Goal: Task Accomplishment & Management: Manage account settings

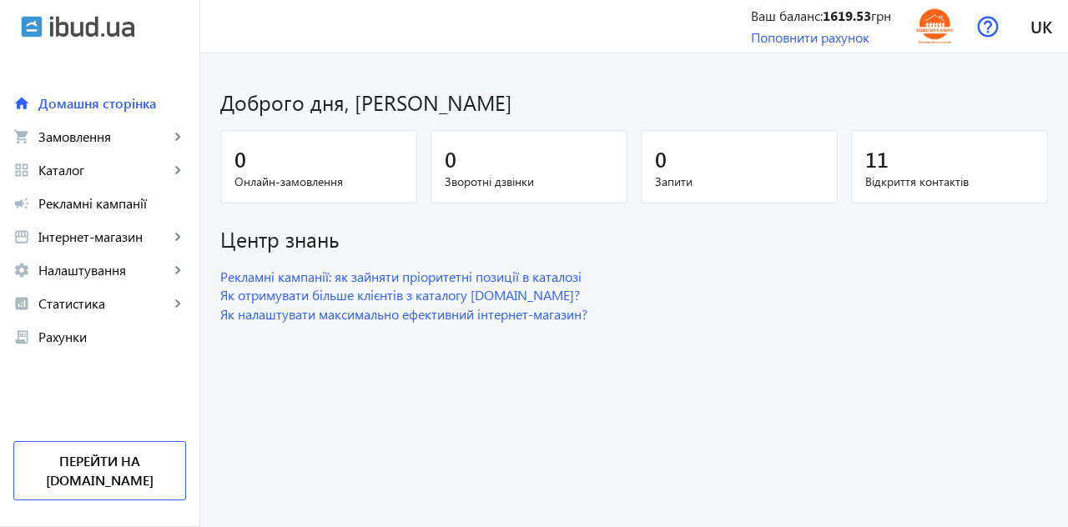
click at [92, 169] on span "Каталог" at bounding box center [103, 170] width 131 height 17
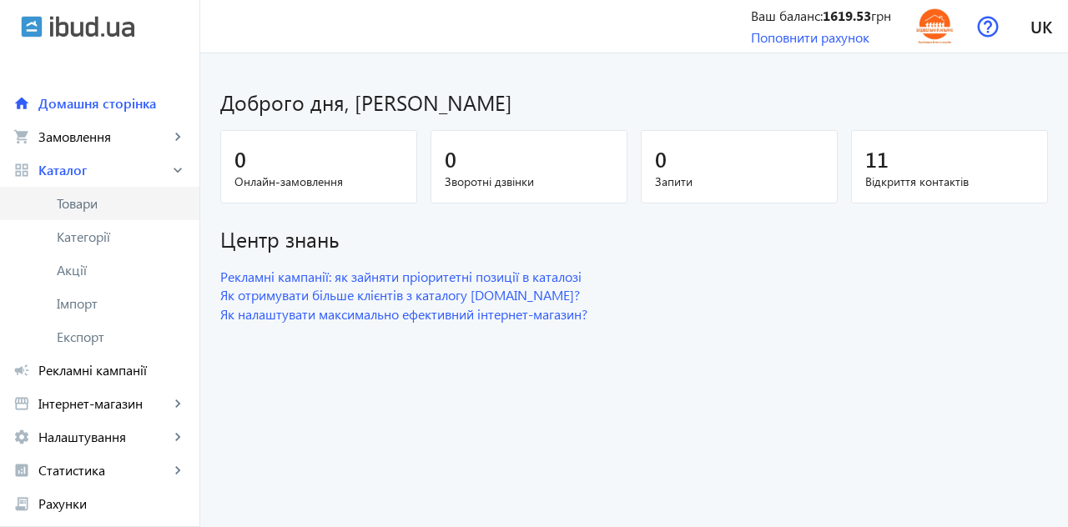
click at [108, 205] on span "Товари" at bounding box center [121, 203] width 129 height 17
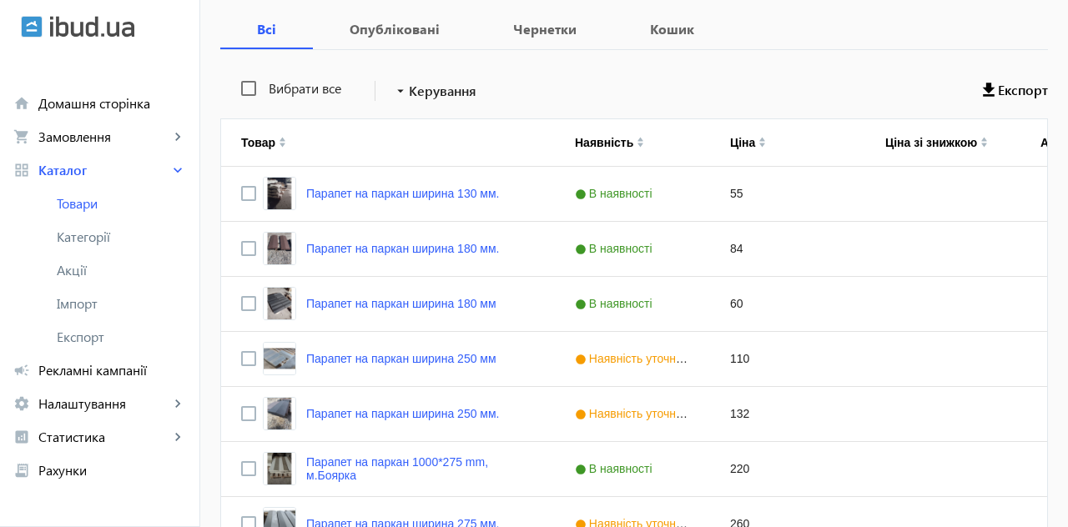
scroll to position [277, 0]
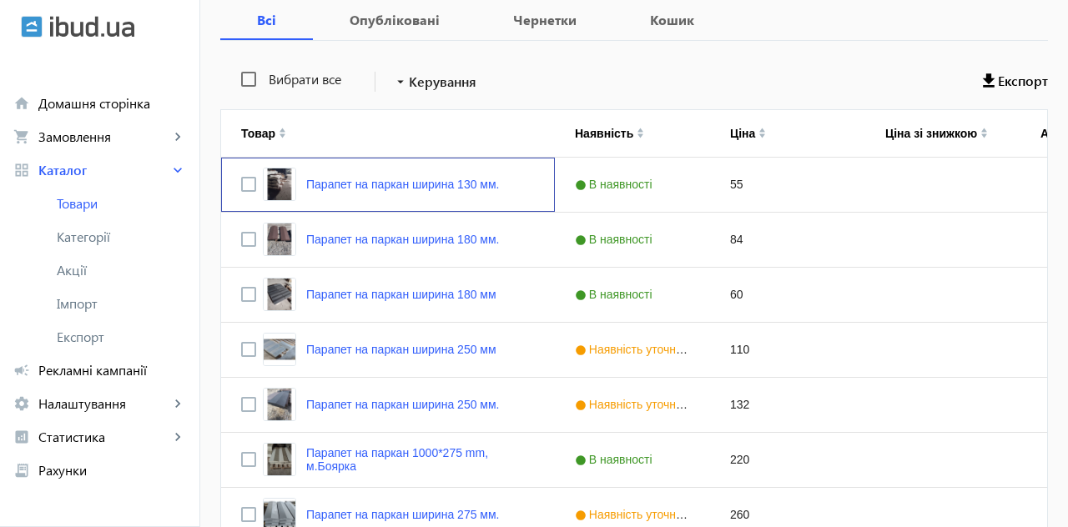
click at [394, 185] on link "Парапет на паркан ширина 130 мм." at bounding box center [402, 184] width 193 height 13
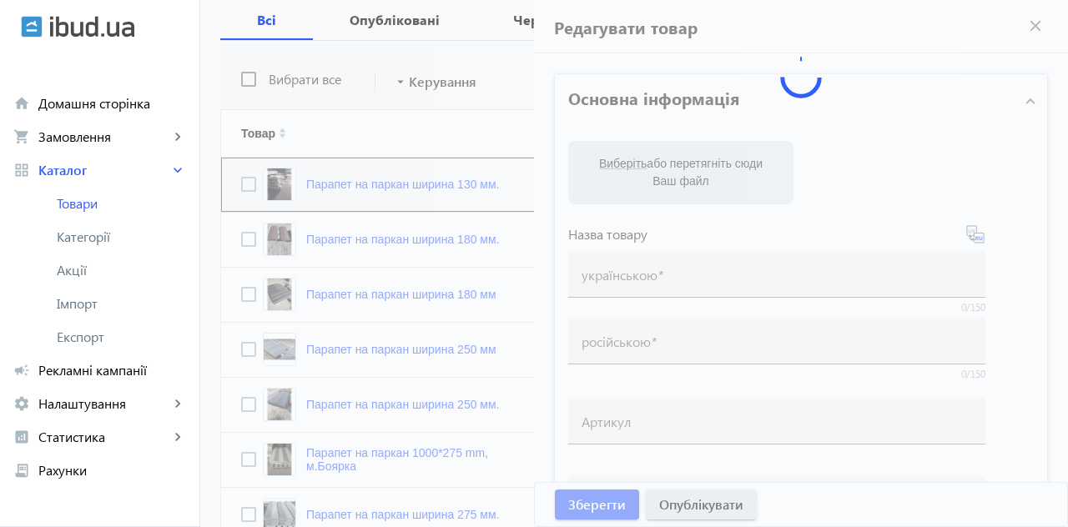
type input "Парапет на паркан ширина 130 мм."
type input "Парапет на забор ширина 130 мм"
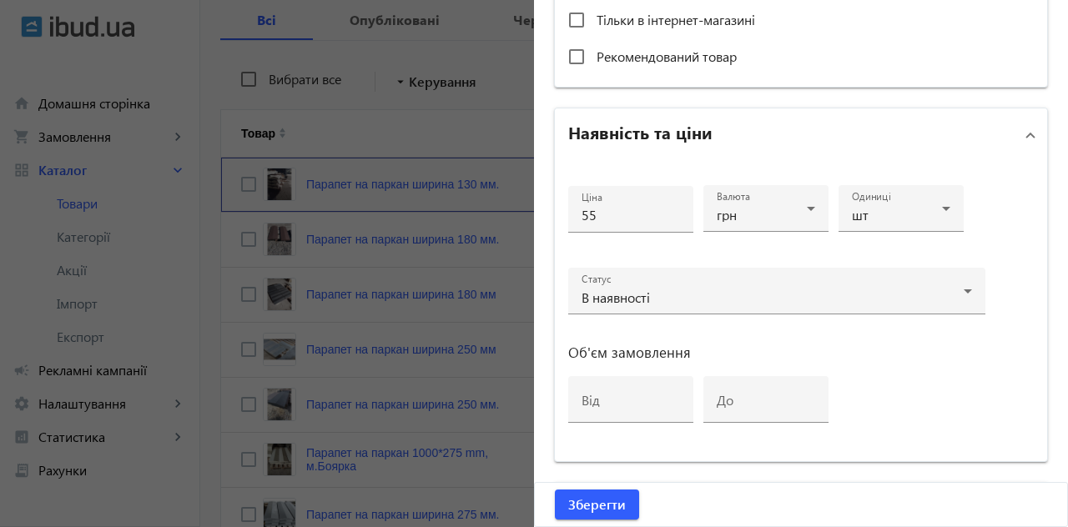
scroll to position [782, 0]
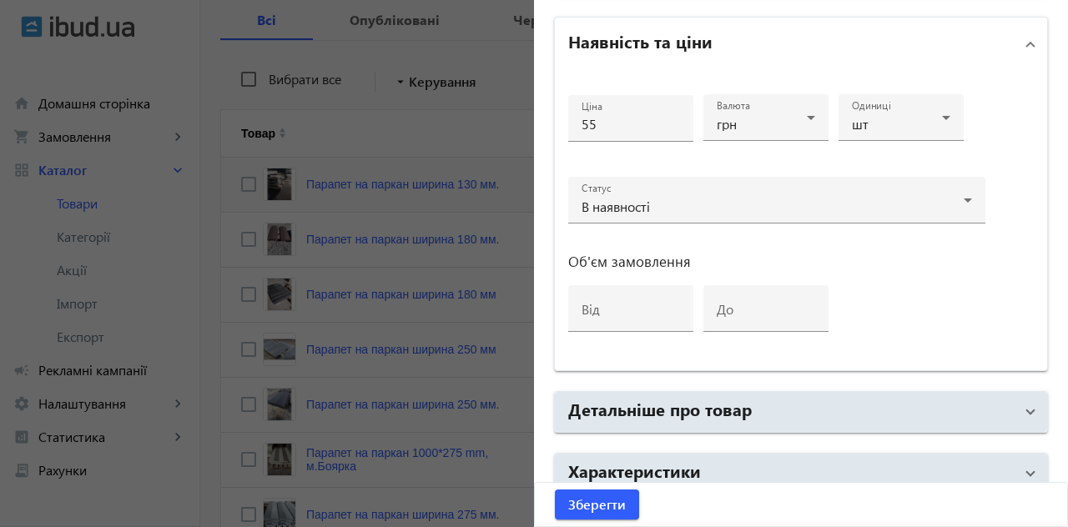
click at [606, 128] on input "55" at bounding box center [630, 124] width 98 height 18
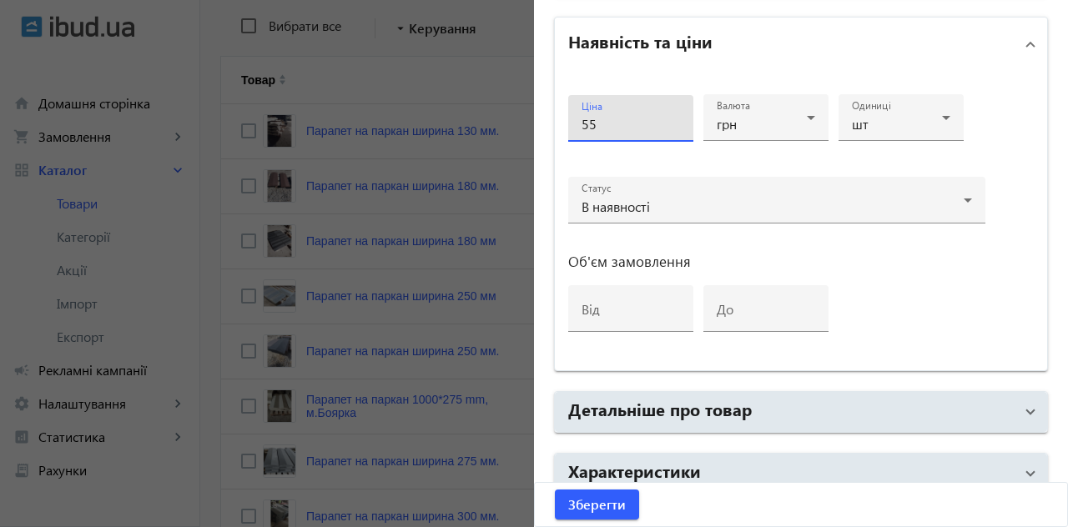
scroll to position [357, 0]
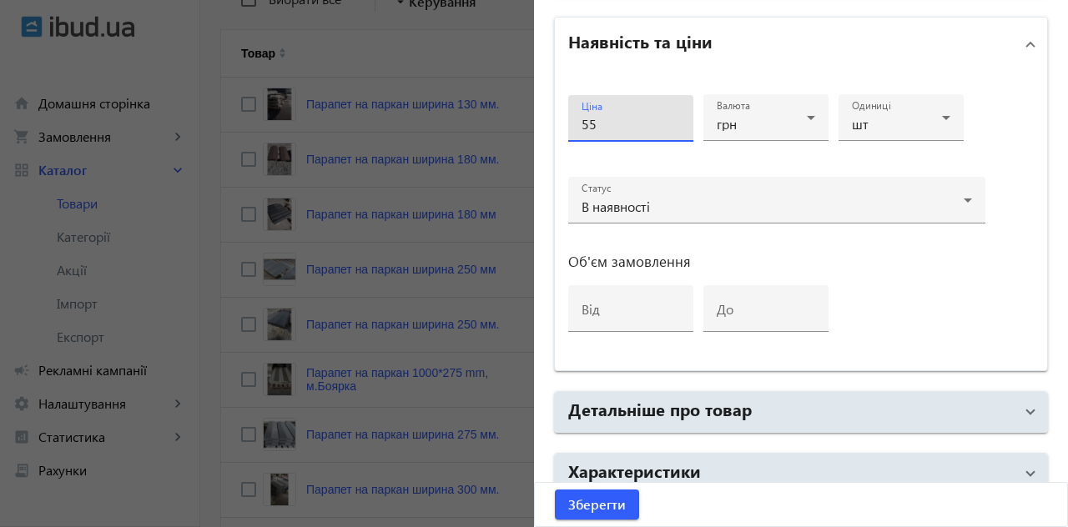
type input "5"
type input "60"
click at [614, 487] on span "submit" at bounding box center [597, 505] width 84 height 40
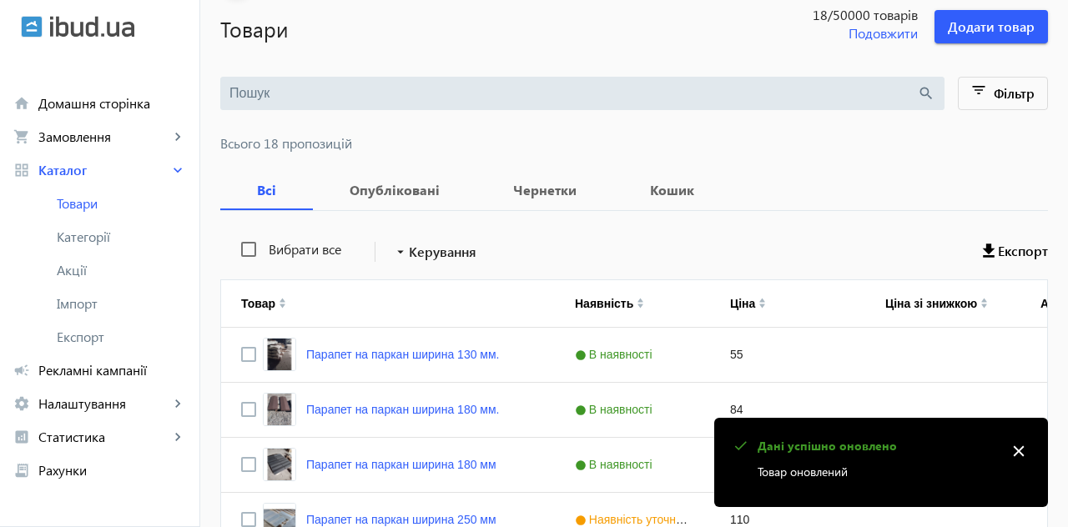
scroll to position [137, 0]
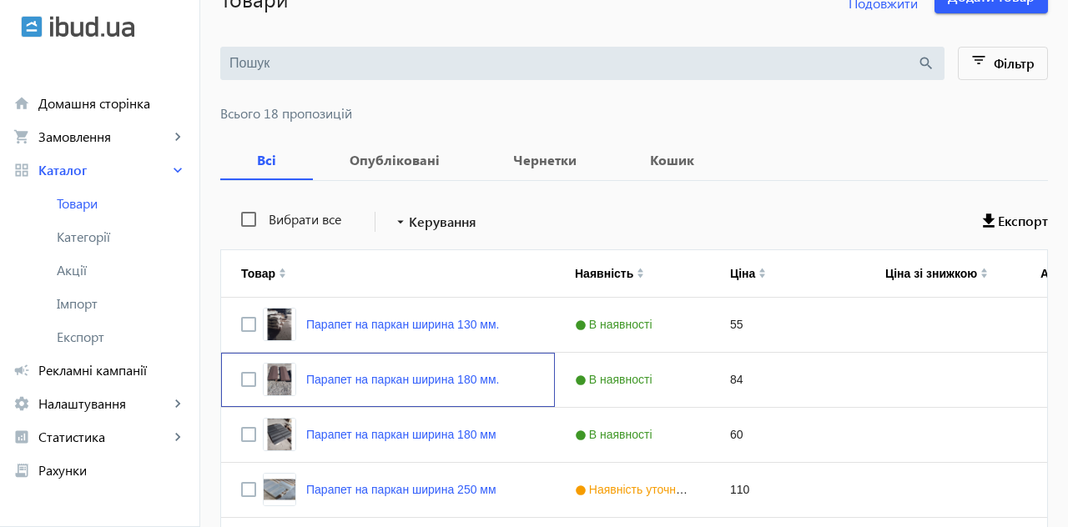
click at [431, 384] on link "Парапет на паркан ширина 180 мм." at bounding box center [402, 379] width 193 height 13
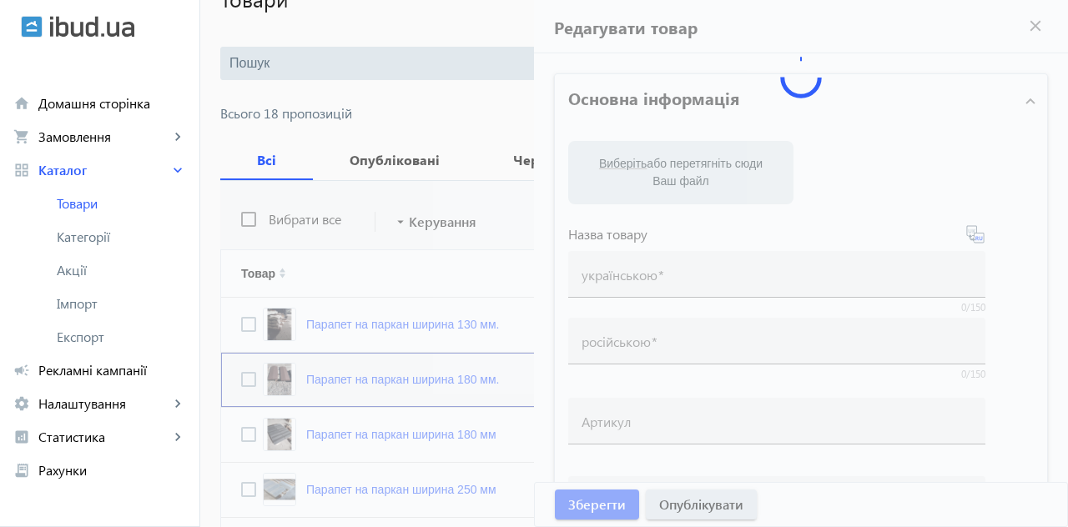
type input "Парапет на паркан ширина 180 мм."
type input "Парапет на забор ширина 180 мм"
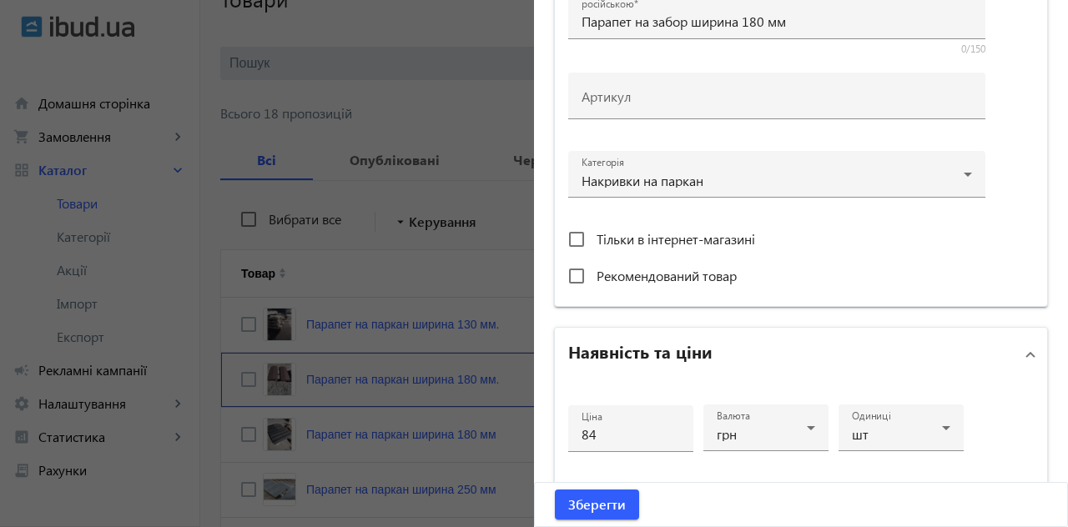
scroll to position [488, 0]
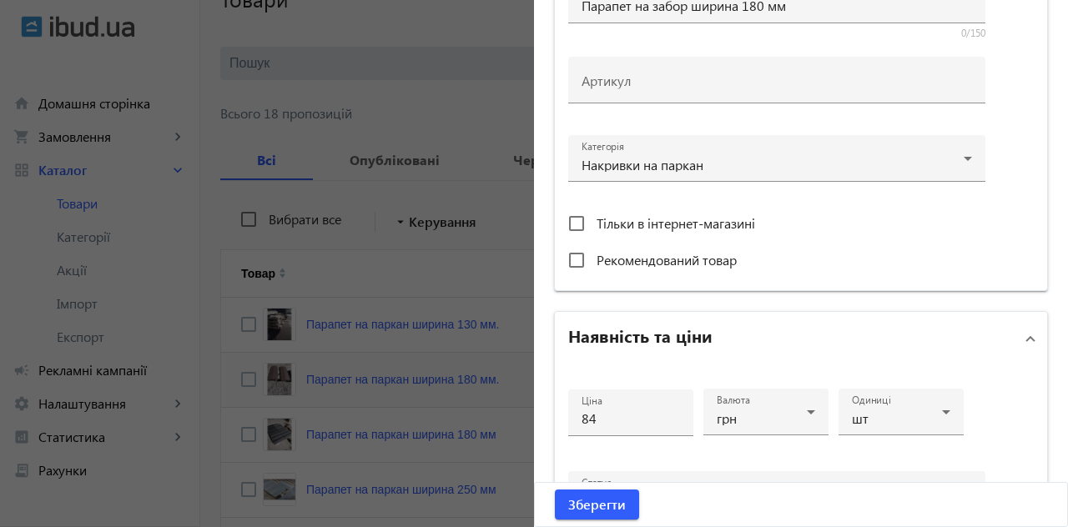
click at [622, 410] on input "84" at bounding box center [630, 419] width 98 height 18
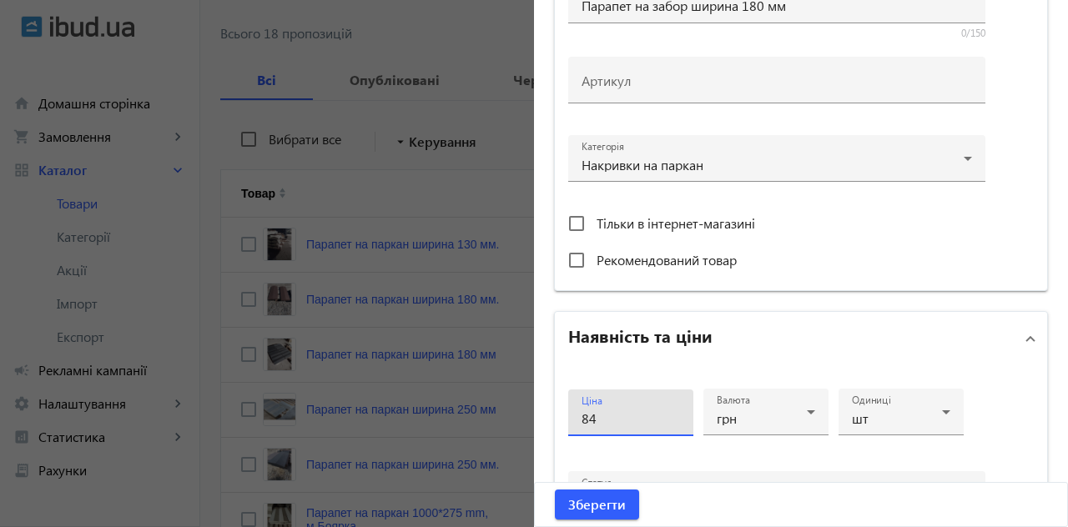
scroll to position [217, 0]
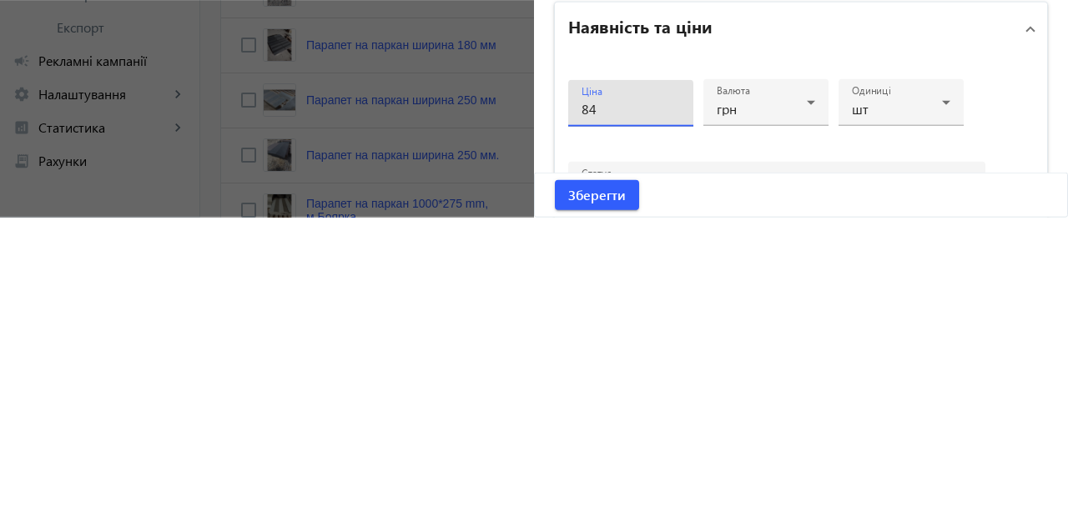
type input "8"
type input "100"
click at [613, 508] on span "Зберегти" at bounding box center [597, 504] width 58 height 18
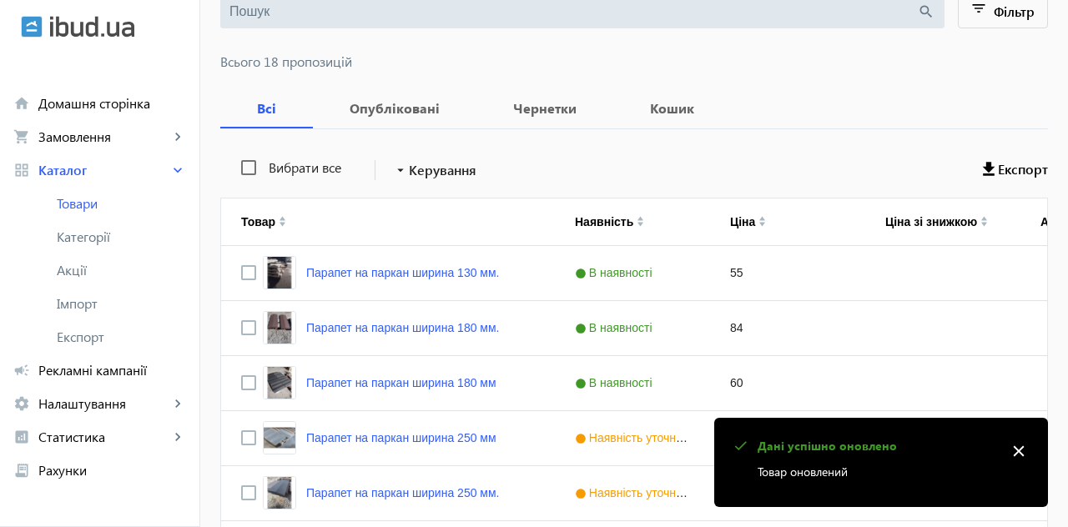
scroll to position [191, 0]
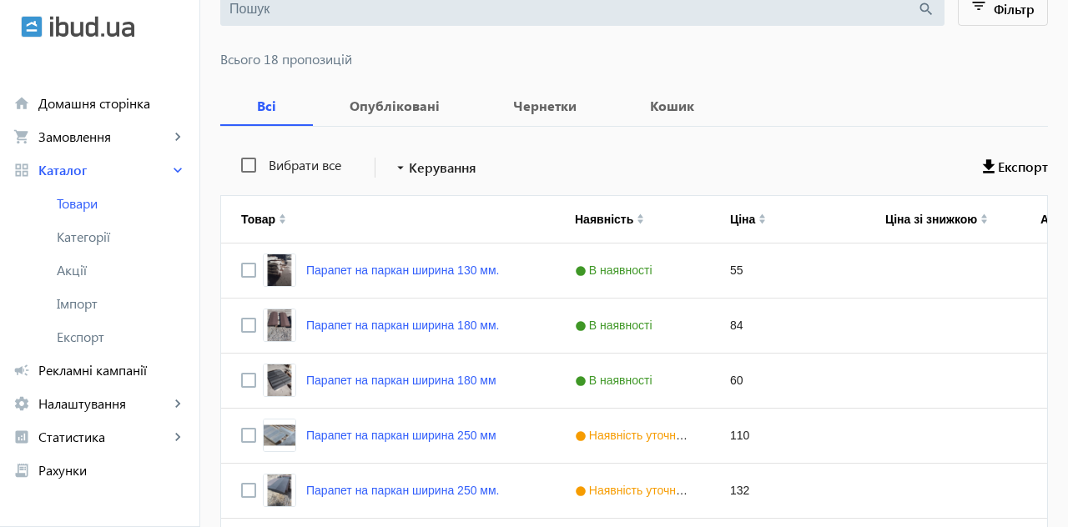
click at [456, 380] on link "Парапет на паркан ширина 180 мм" at bounding box center [401, 380] width 190 height 13
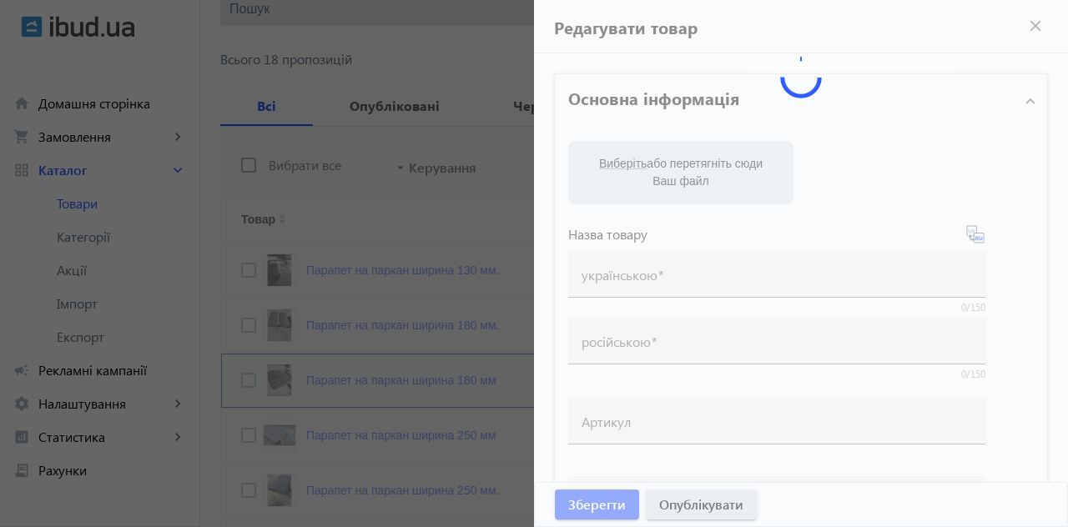
type input "Парапет на паркан ширина 180 мм"
type input "Парапет на забор ширина 180 мм"
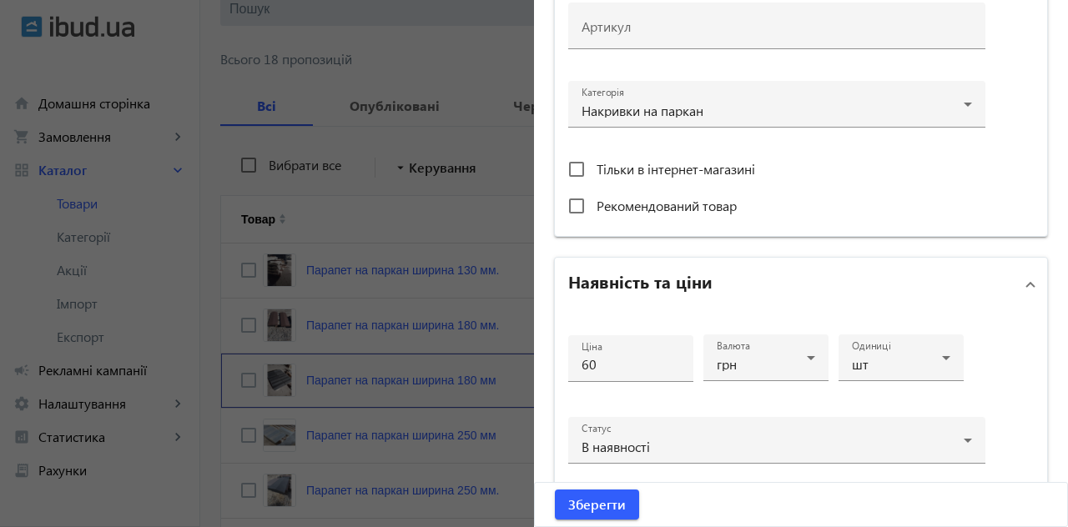
scroll to position [555, 0]
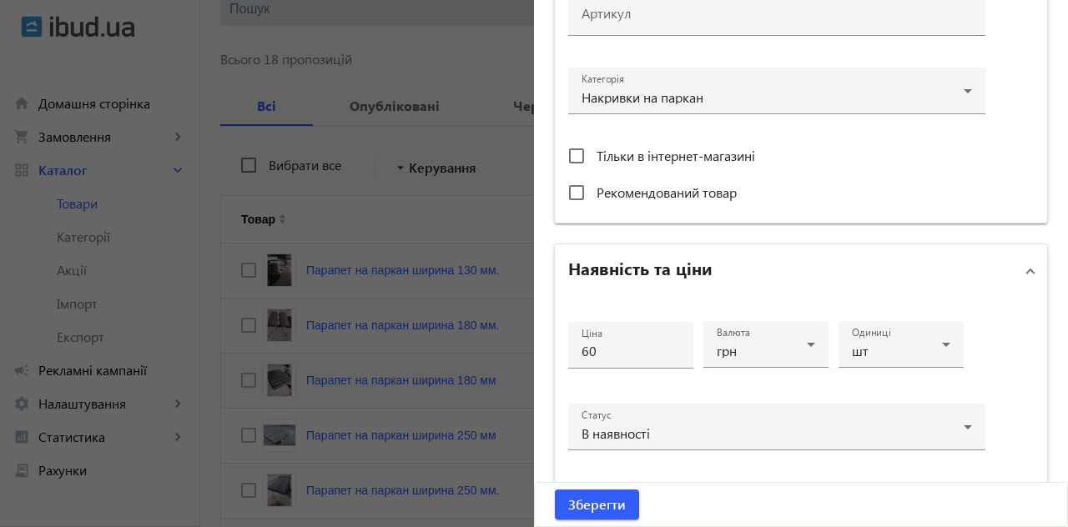
click at [625, 348] on input "60" at bounding box center [630, 351] width 98 height 18
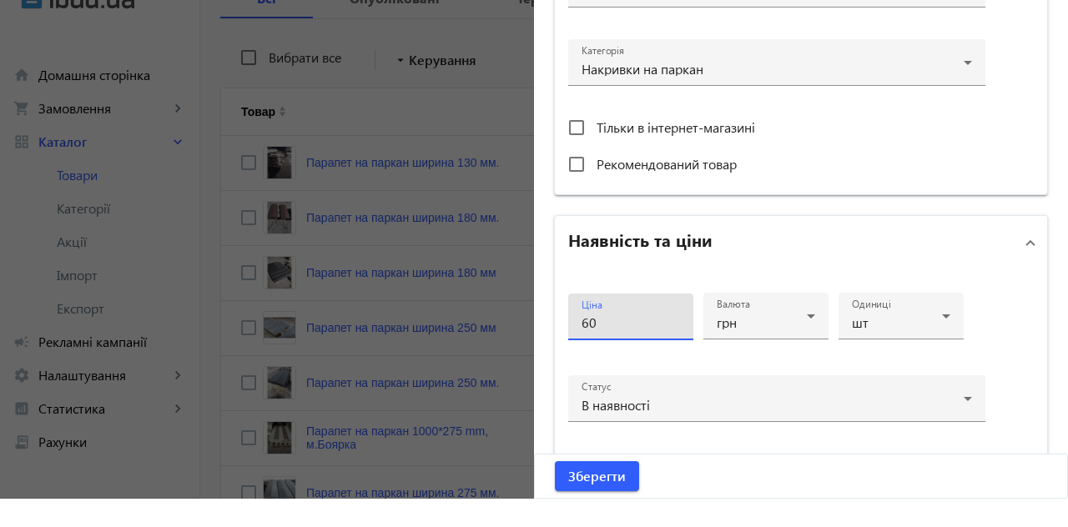
scroll to position [270, 0]
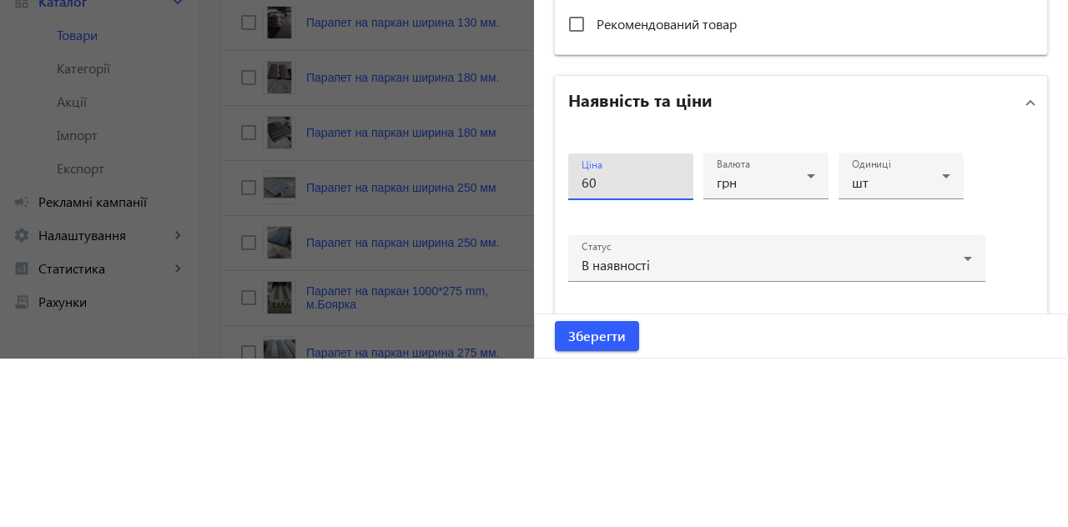
type input "6"
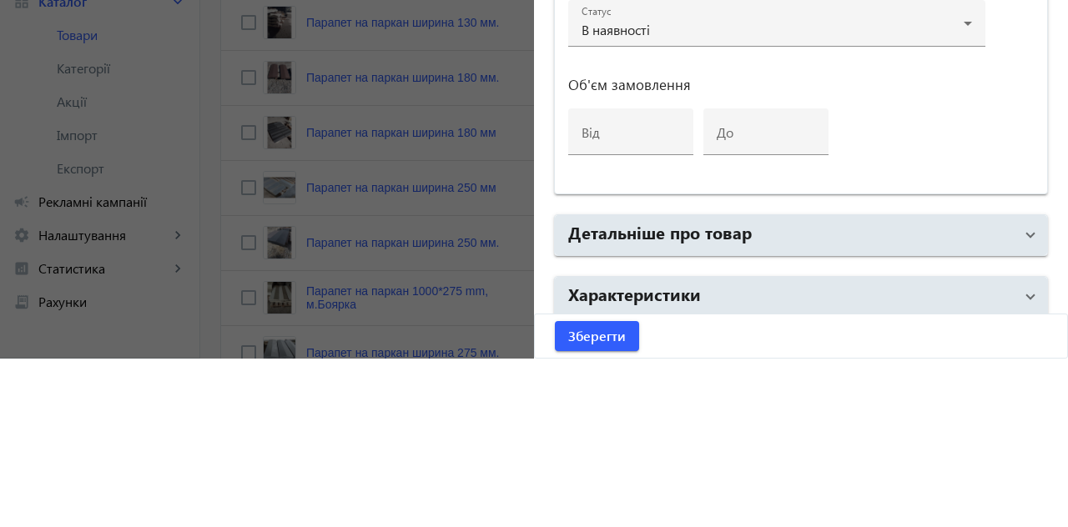
scroll to position [862, 0]
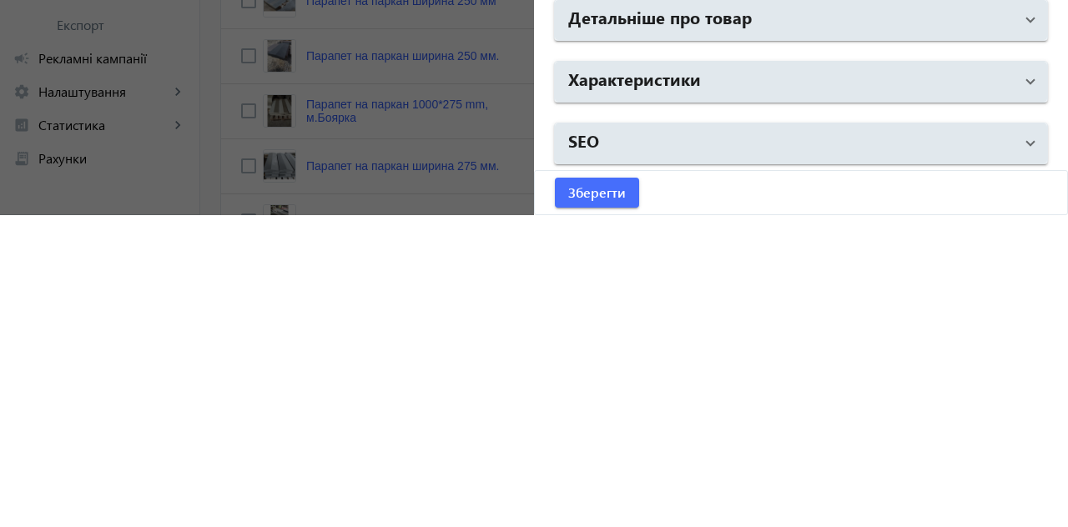
type input "95"
click at [624, 507] on span "Зберегти" at bounding box center [597, 504] width 58 height 18
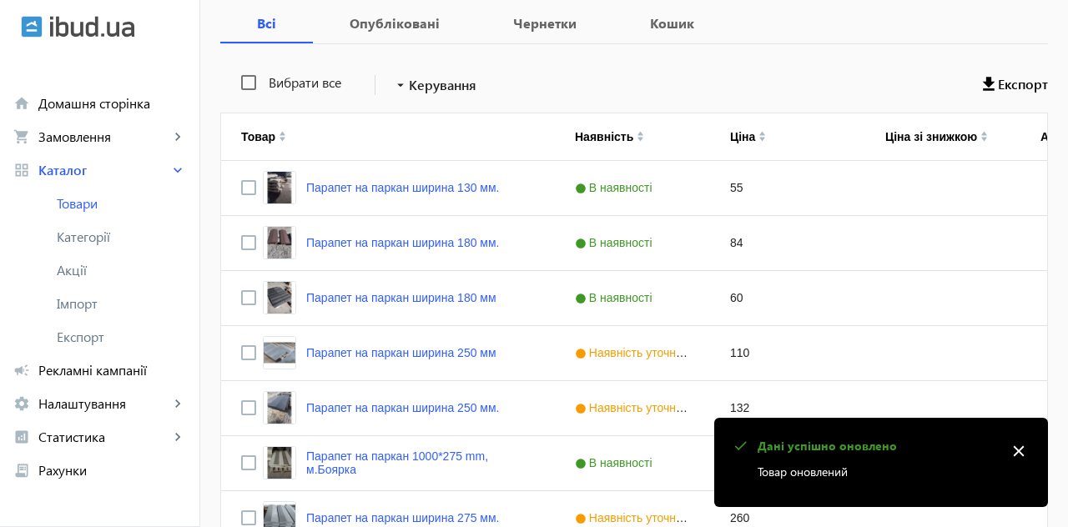
scroll to position [279, 0]
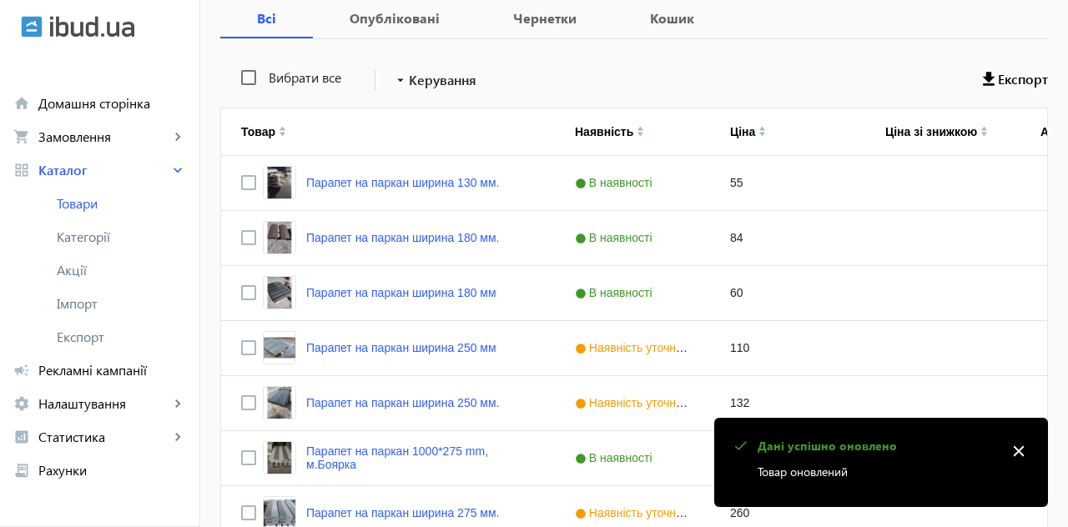
click at [457, 349] on link "Парапет на паркан ширина 250 мм" at bounding box center [401, 347] width 190 height 13
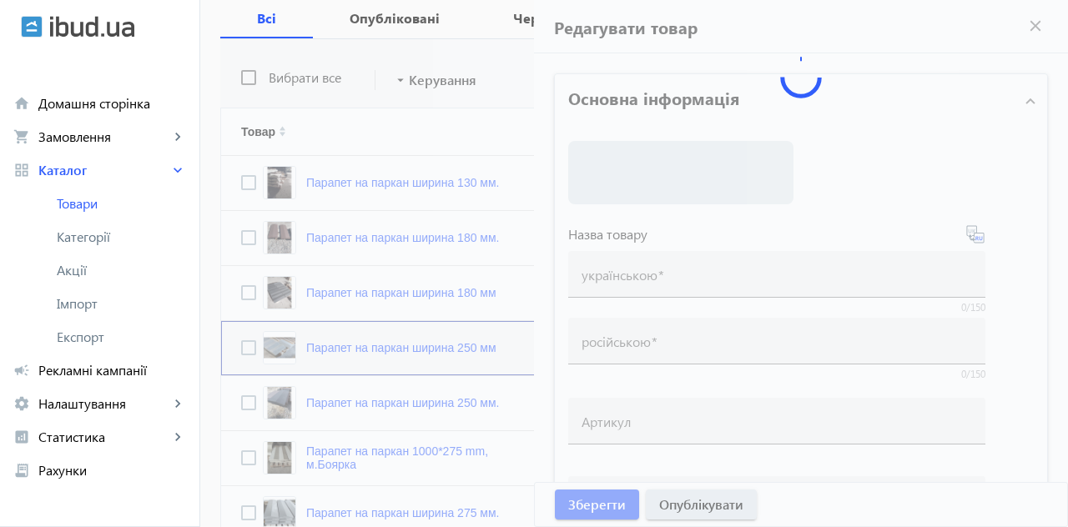
type input "Парапет на паркан ширина 250 мм"
type input "Парапет на забор ширина 250 мм"
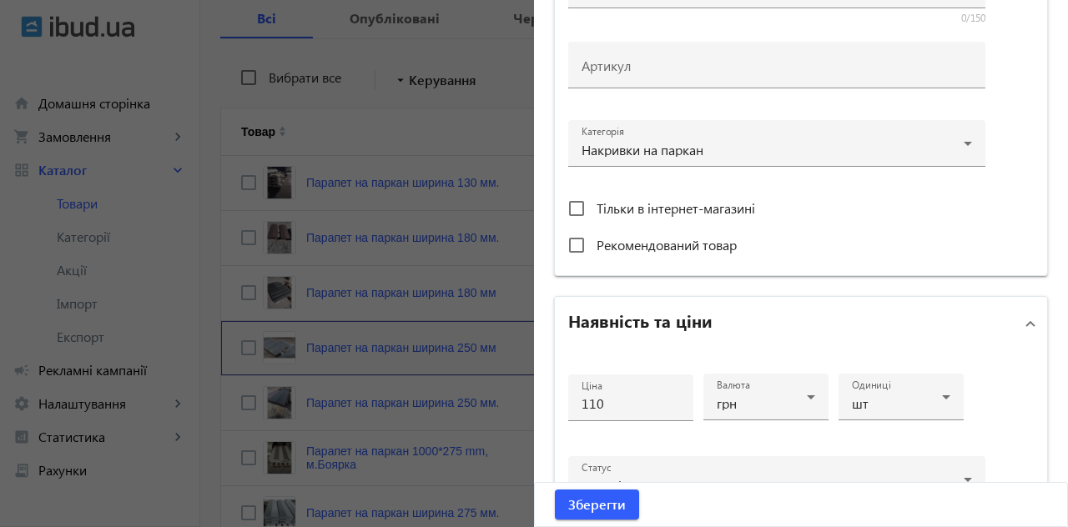
scroll to position [511, 0]
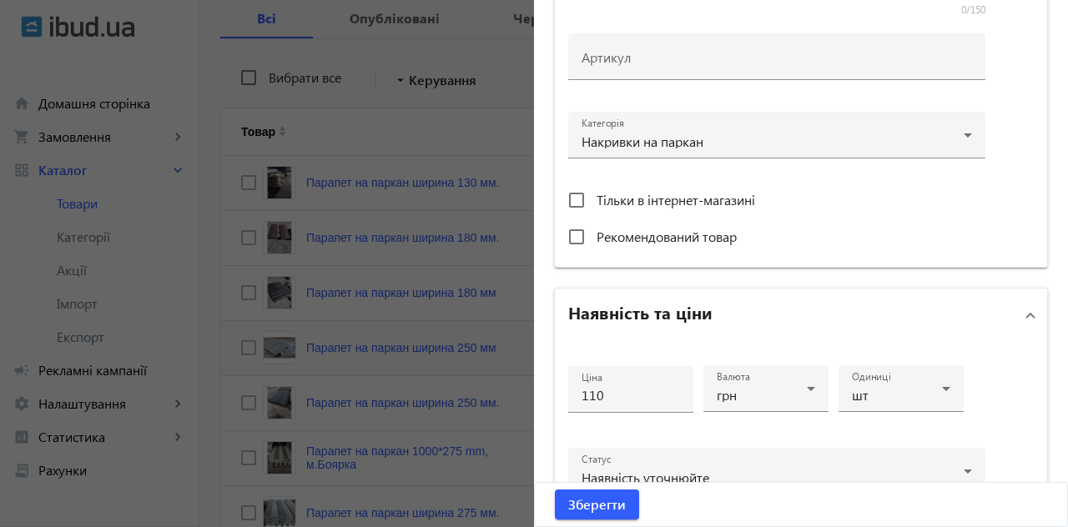
click at [592, 391] on input "110" at bounding box center [630, 395] width 98 height 18
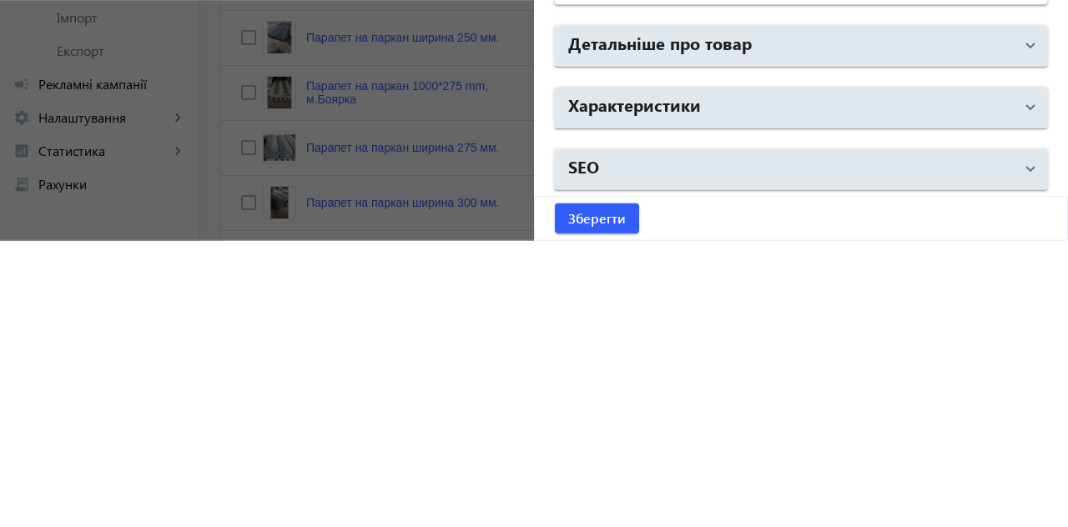
scroll to position [359, 0]
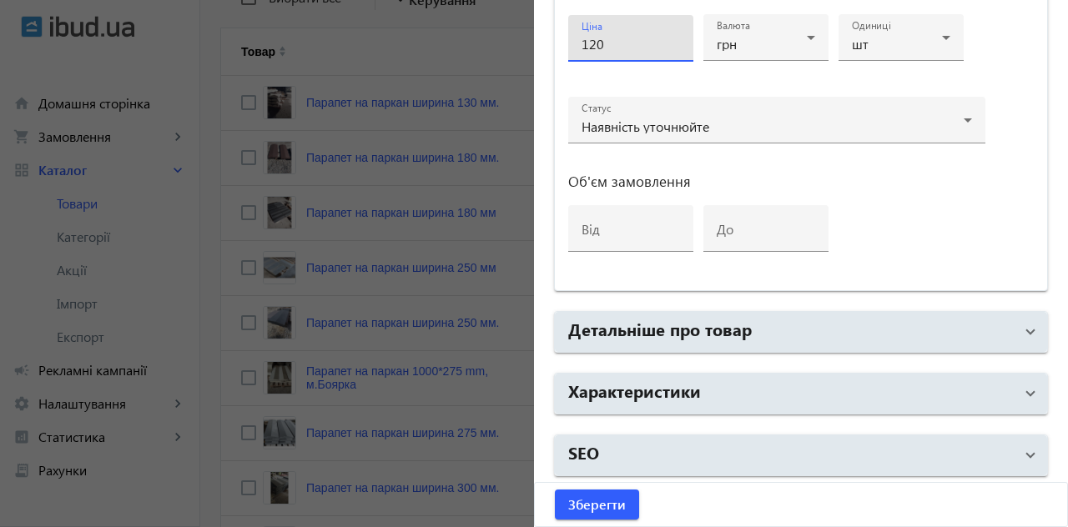
type input "120"
click at [612, 510] on span "Зберегти" at bounding box center [597, 504] width 58 height 18
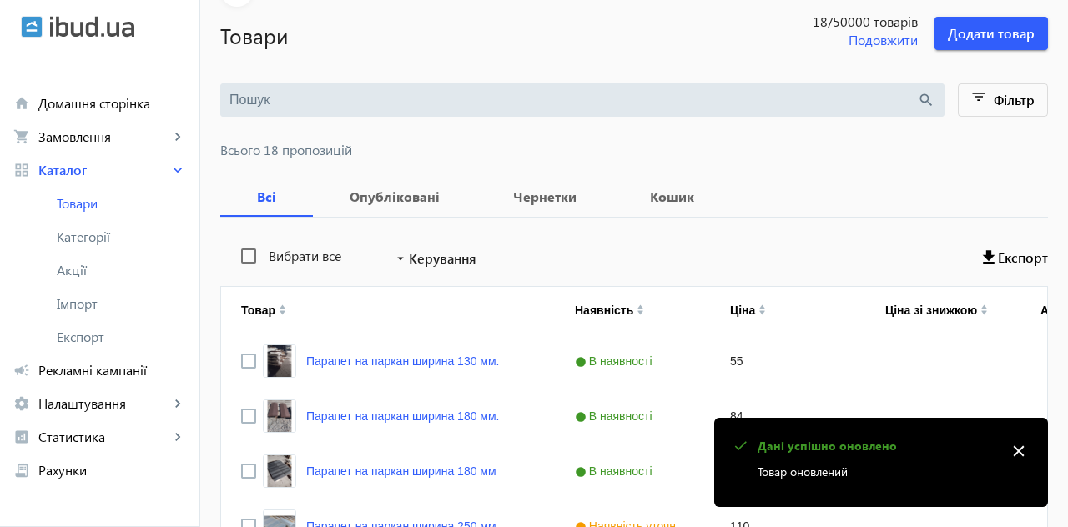
scroll to position [0, 0]
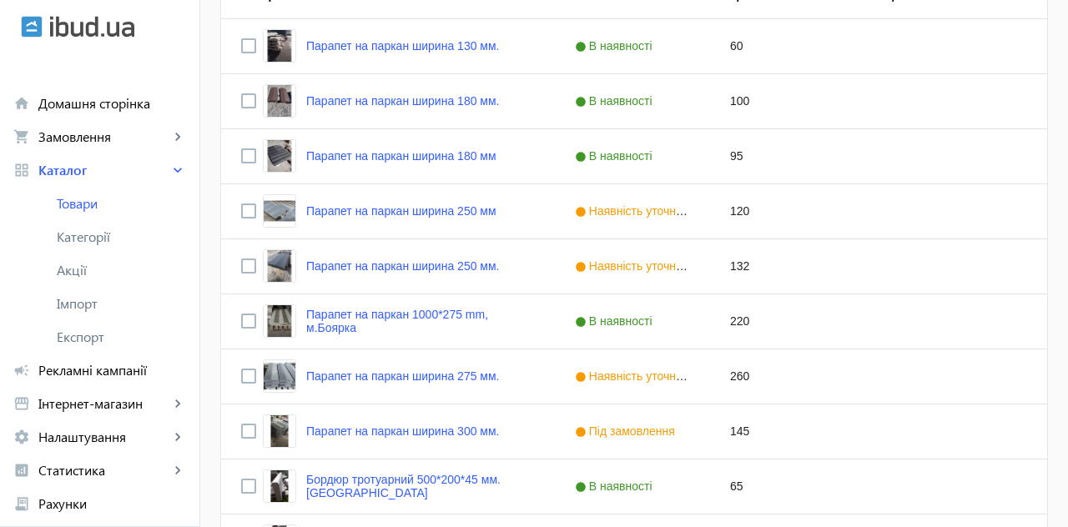
scroll to position [418, 0]
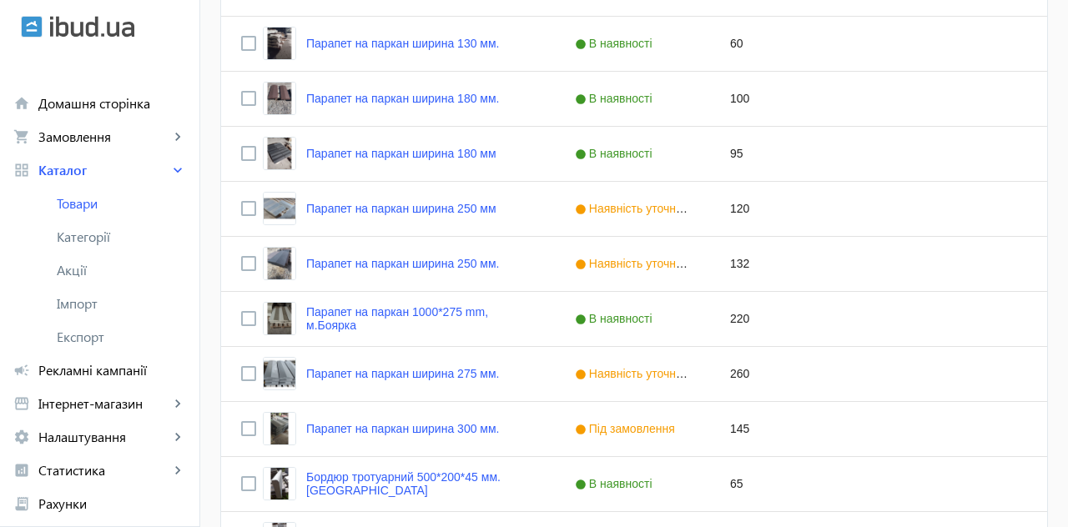
click at [477, 267] on link "Парапет на паркан ширина 250 мм." at bounding box center [402, 263] width 193 height 13
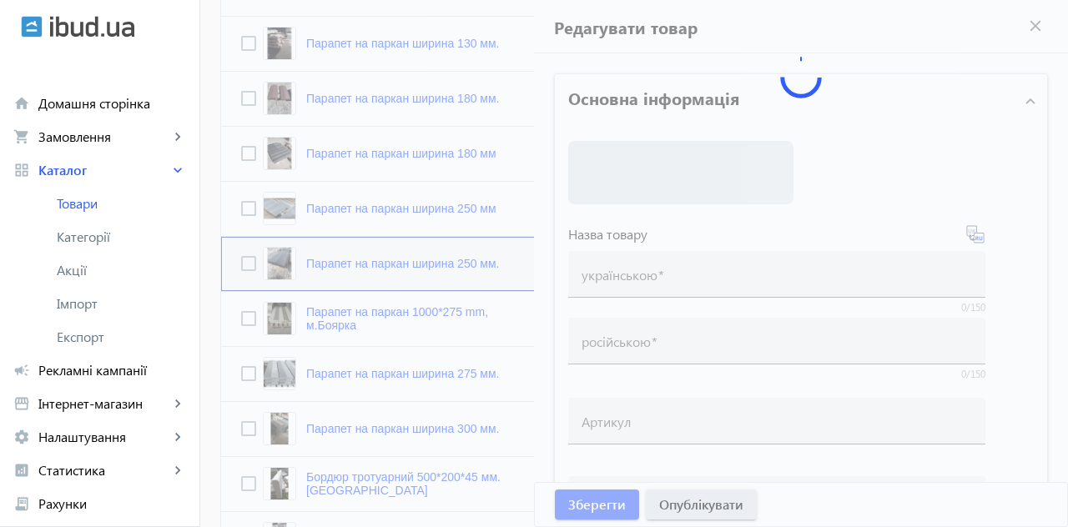
type input "Парапет на паркан ширина 250 мм."
type input "Парапет на забор ширина 250 мм"
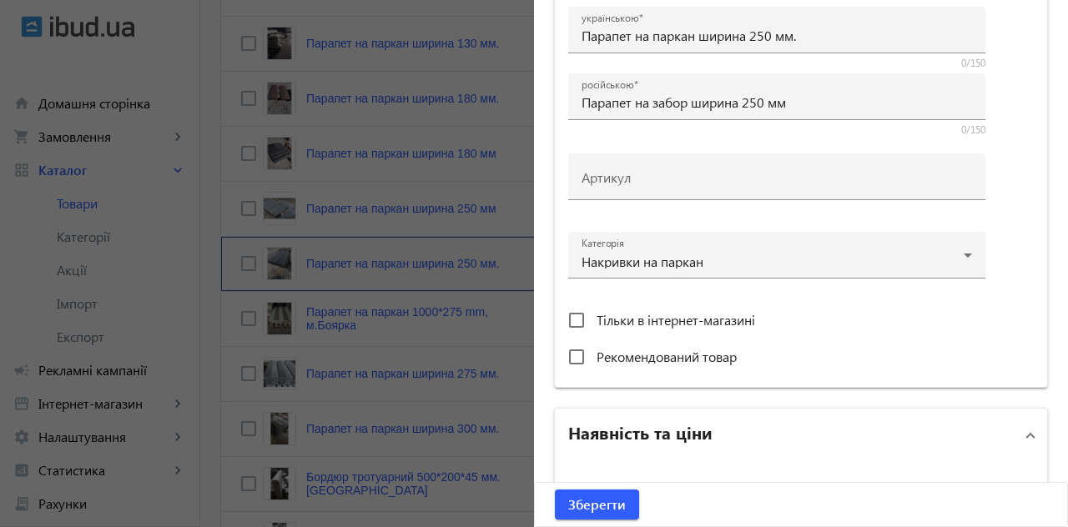
scroll to position [414, 0]
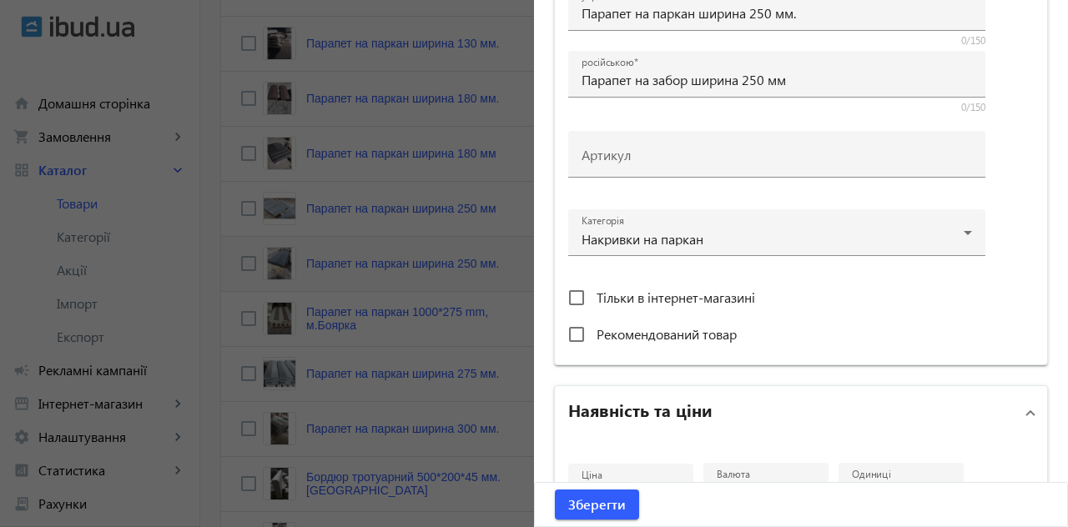
click at [596, 477] on mat-label "Ціна" at bounding box center [591, 475] width 21 height 13
click at [596, 484] on input "132" at bounding box center [630, 493] width 98 height 18
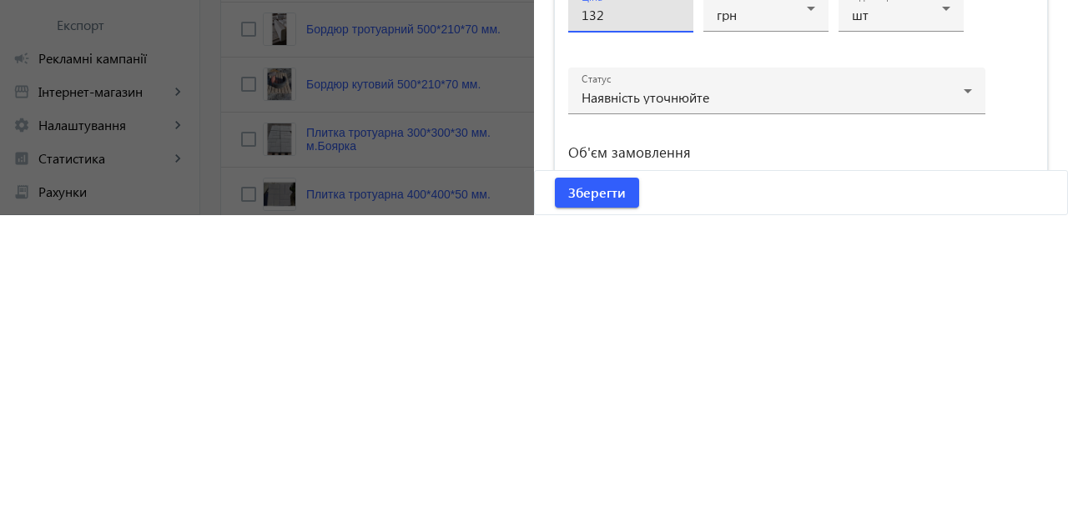
scroll to position [581, 0]
type input "152"
click at [617, 510] on span "Зберегти" at bounding box center [597, 504] width 58 height 18
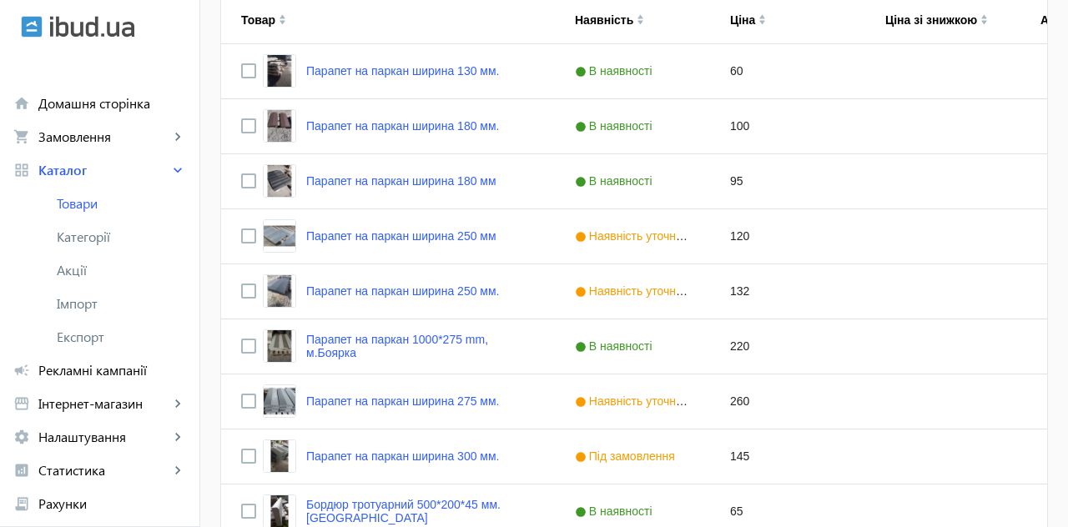
scroll to position [394, 0]
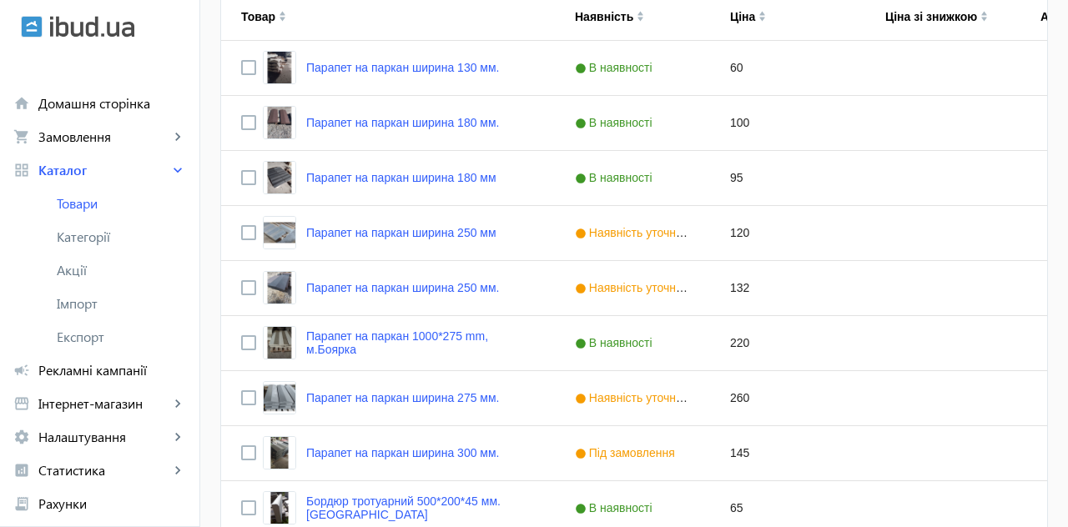
click at [419, 348] on link "Парапет на паркан 1000*275 mm, м.Боярка" at bounding box center [420, 342] width 229 height 27
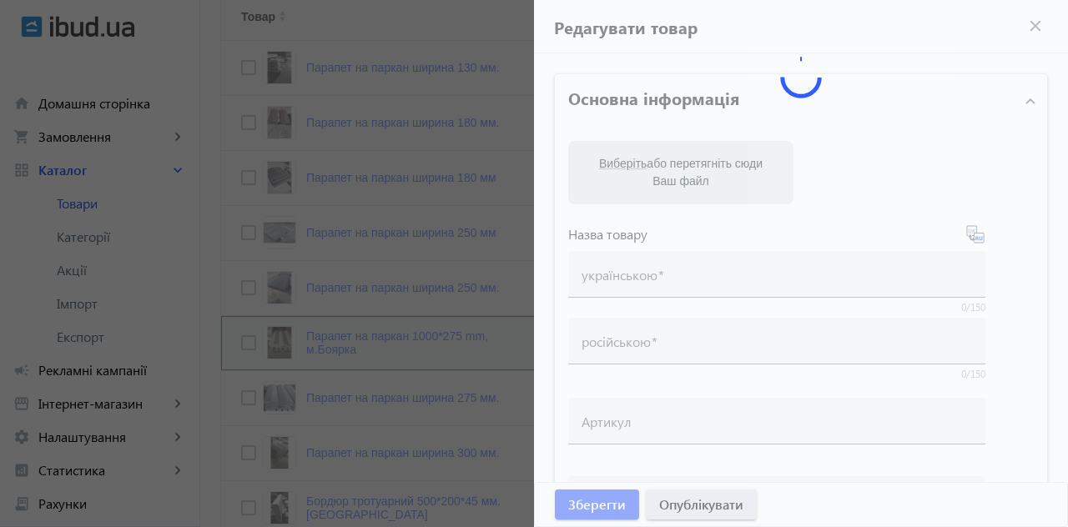
type input "Парапет на паркан 1000*275 mm, м.Боярка"
type input "Парапет на забор ширина 275 мм"
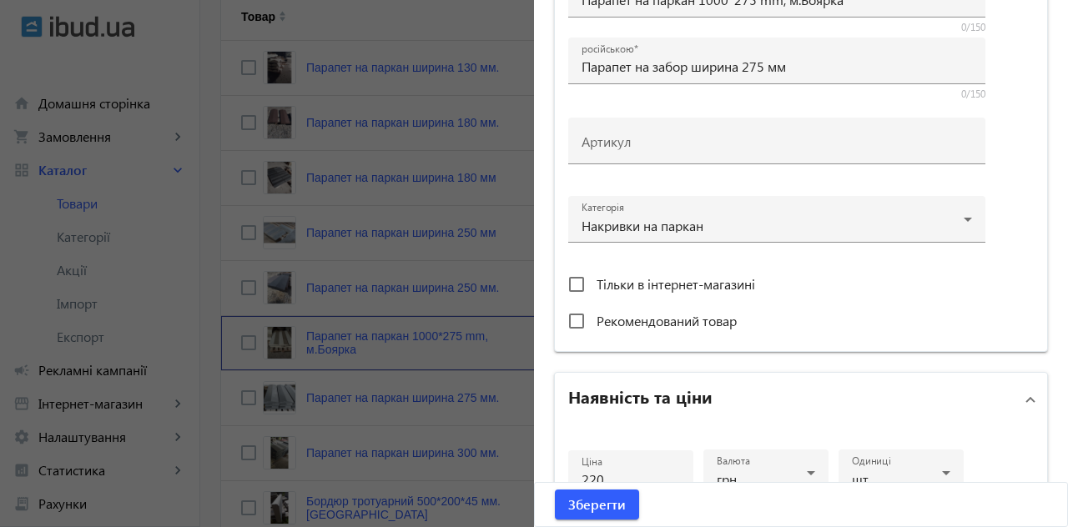
scroll to position [435, 0]
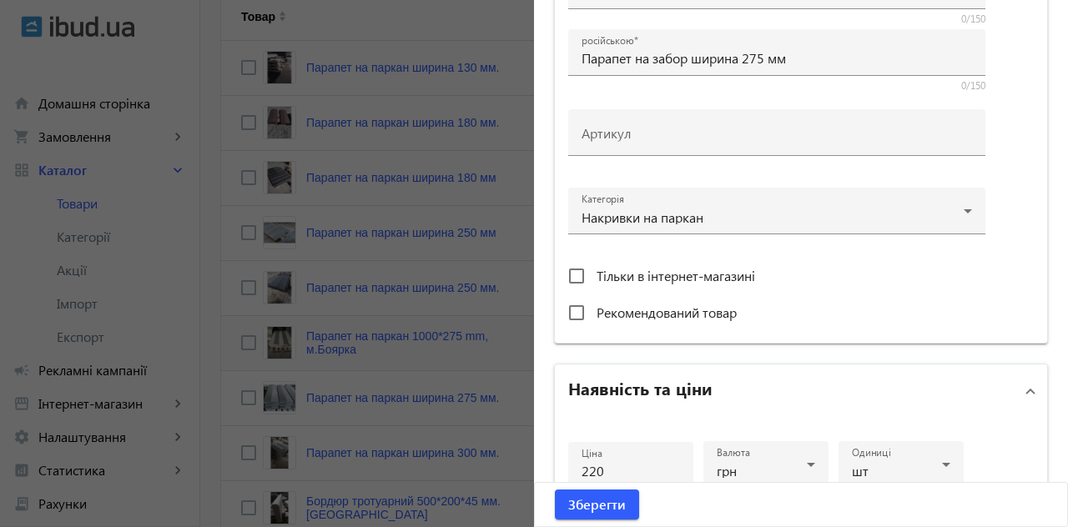
click at [599, 472] on input "220" at bounding box center [630, 471] width 98 height 18
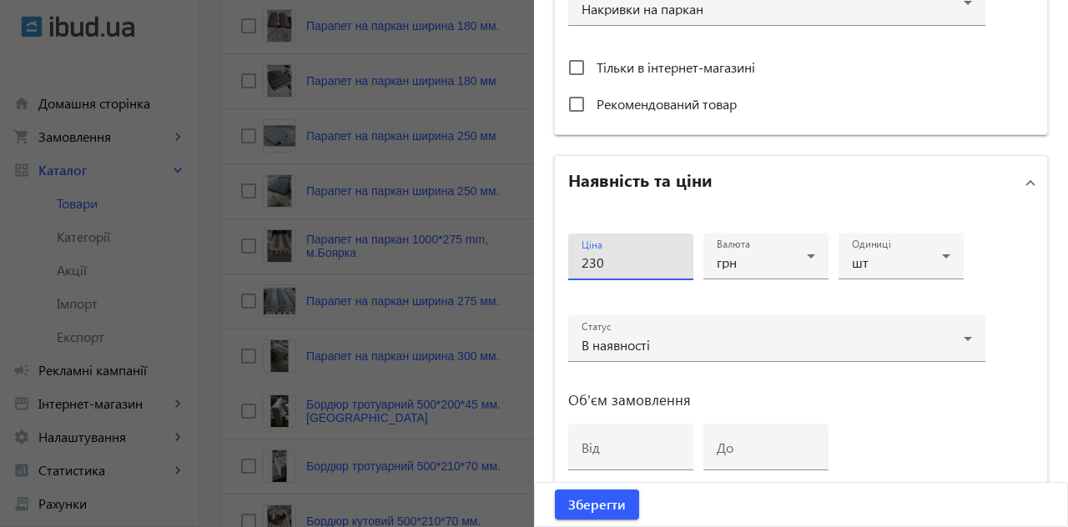
scroll to position [646, 0]
type input "230"
click at [615, 507] on span "Зберегти" at bounding box center [597, 504] width 58 height 18
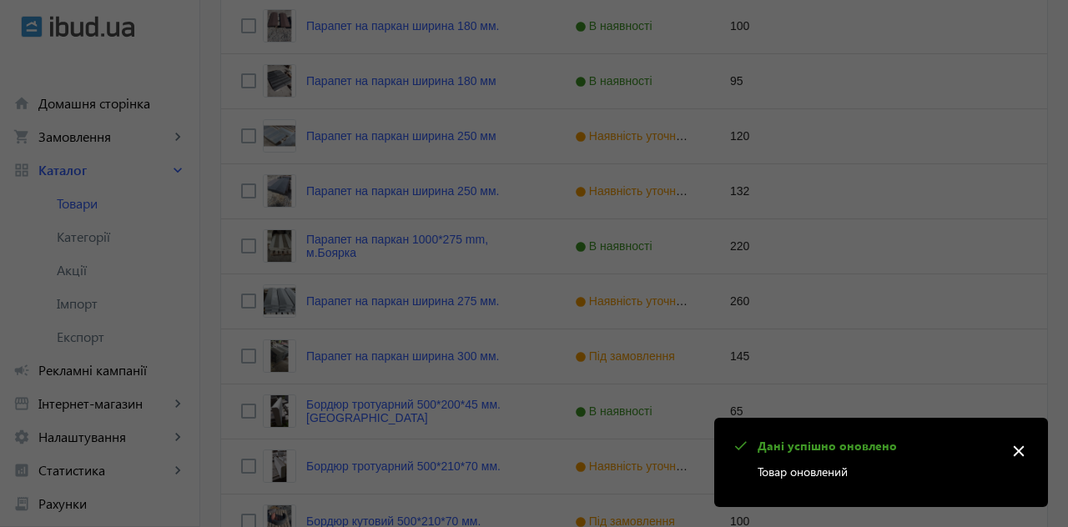
scroll to position [0, 0]
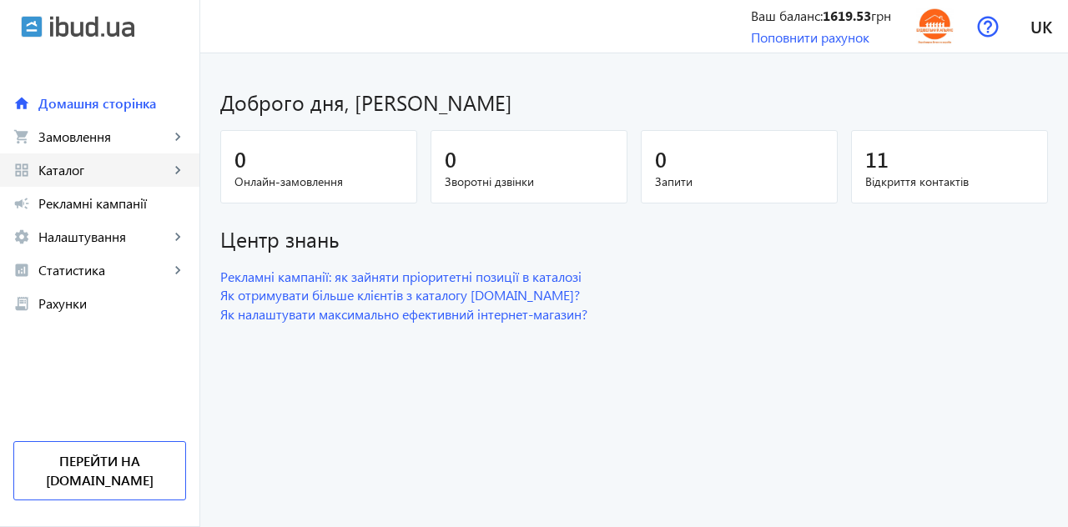
click at [81, 181] on link "grid_view Каталог keyboard_arrow_right" at bounding box center [99, 169] width 199 height 33
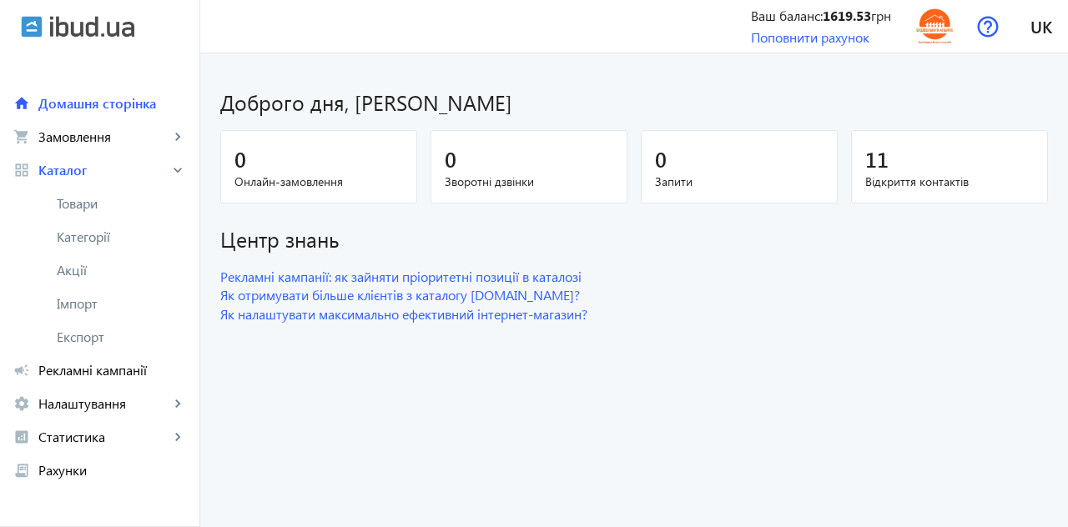
click at [100, 214] on link "Товари" at bounding box center [99, 203] width 199 height 33
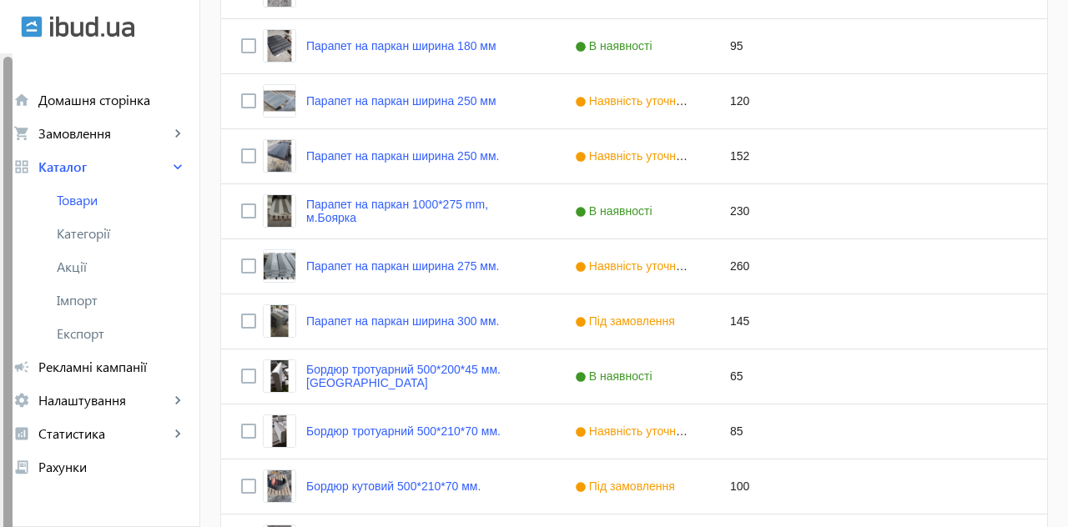
scroll to position [530, 0]
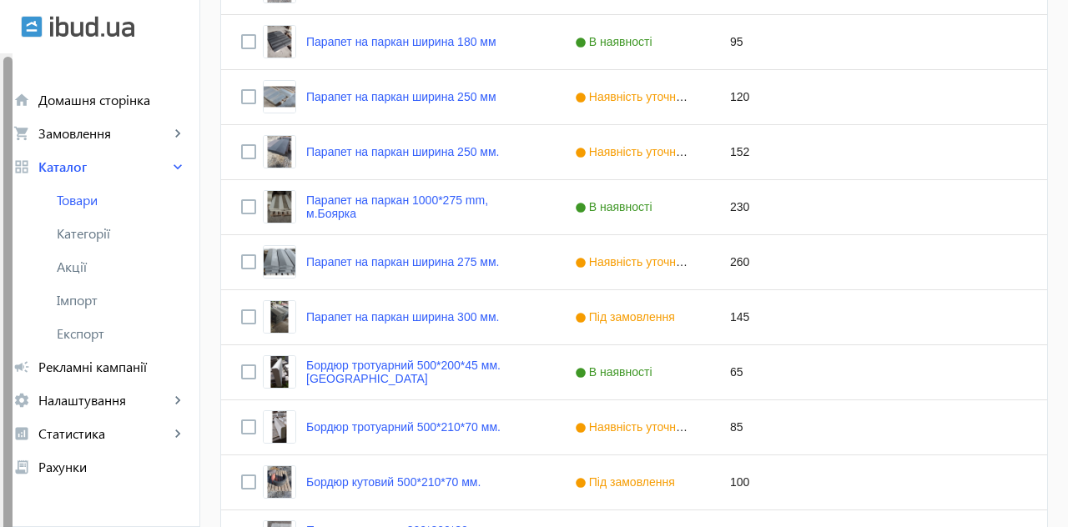
click at [454, 265] on link "Парапет на паркан ширина 275 мм." at bounding box center [402, 261] width 193 height 13
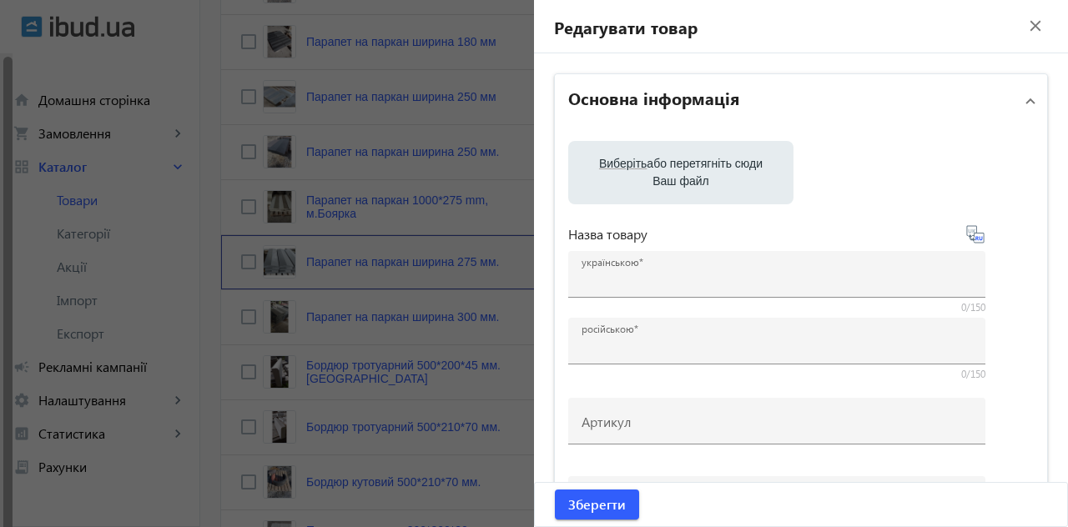
type input "Парапет на паркан ширина 275 мм."
type input "Парапет на забор ширина 275 мм"
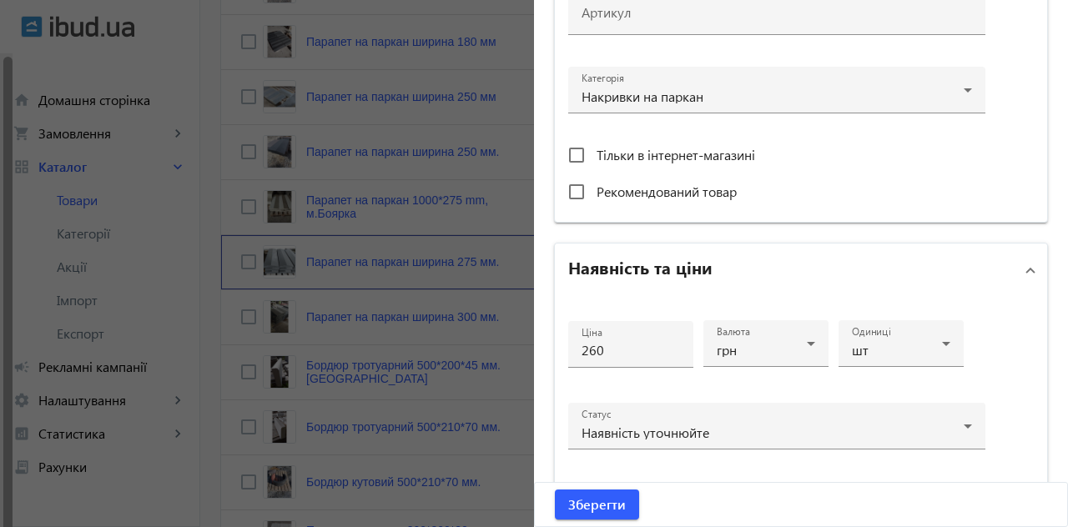
scroll to position [559, 0]
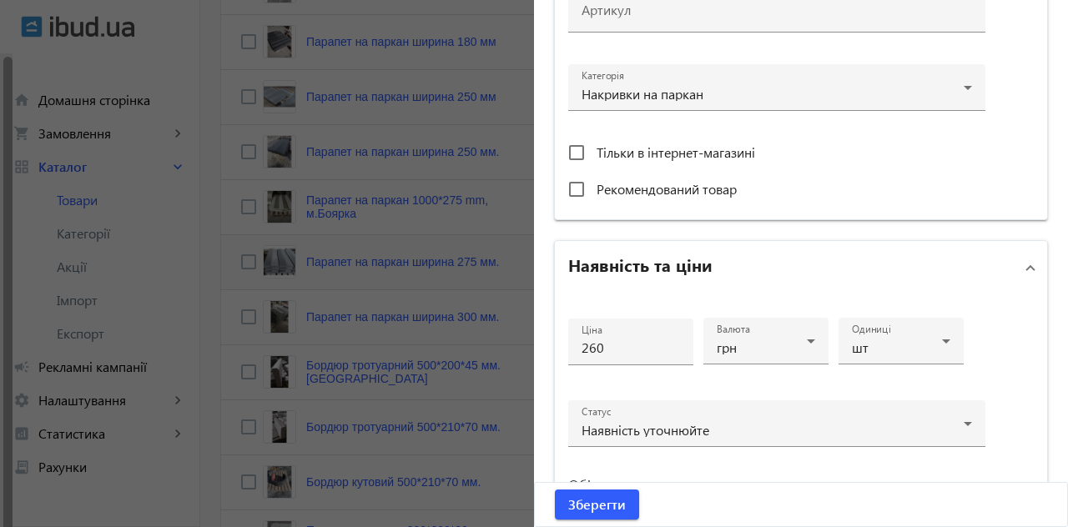
click at [598, 345] on input "260" at bounding box center [630, 348] width 98 height 18
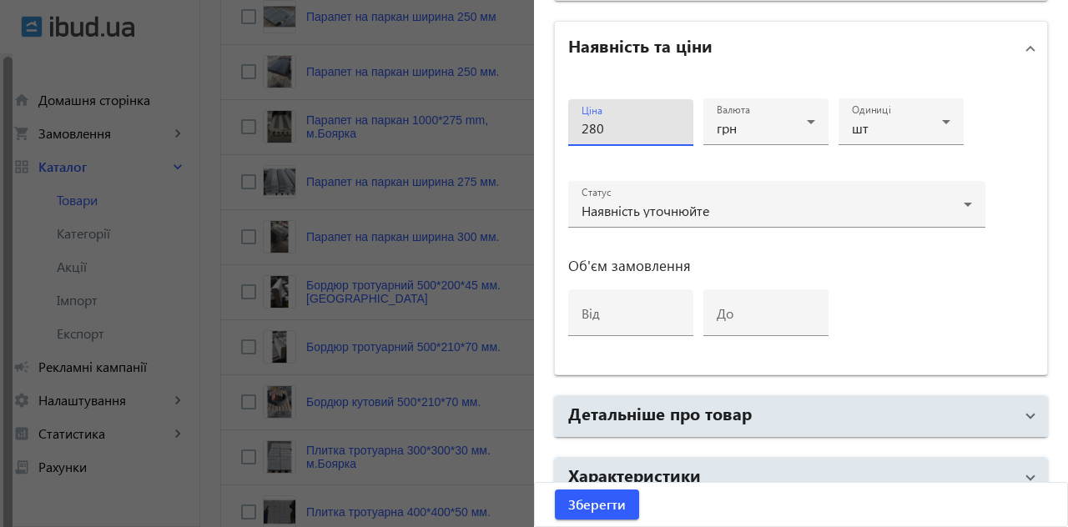
scroll to position [862, 0]
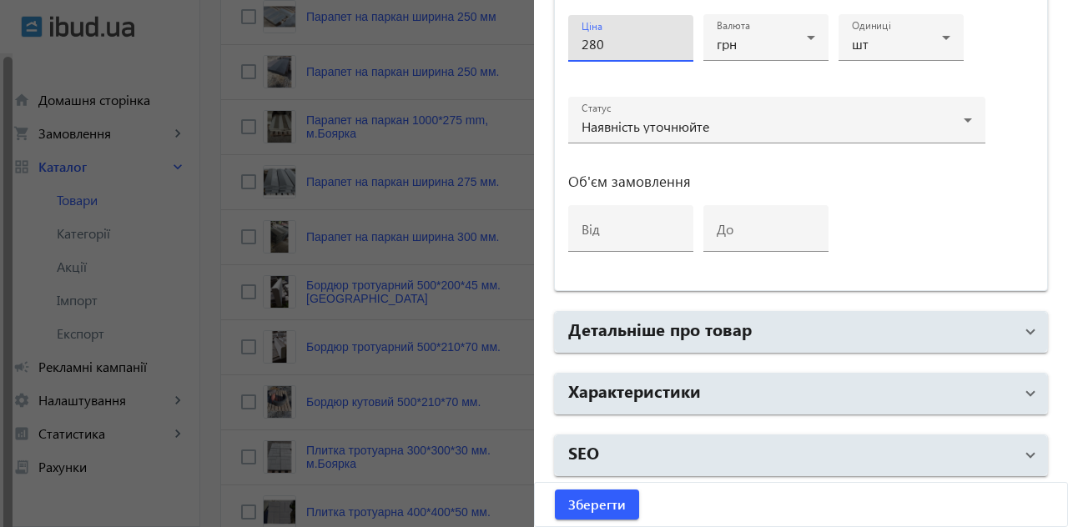
type input "280"
click at [1027, 324] on span at bounding box center [1030, 332] width 7 height 18
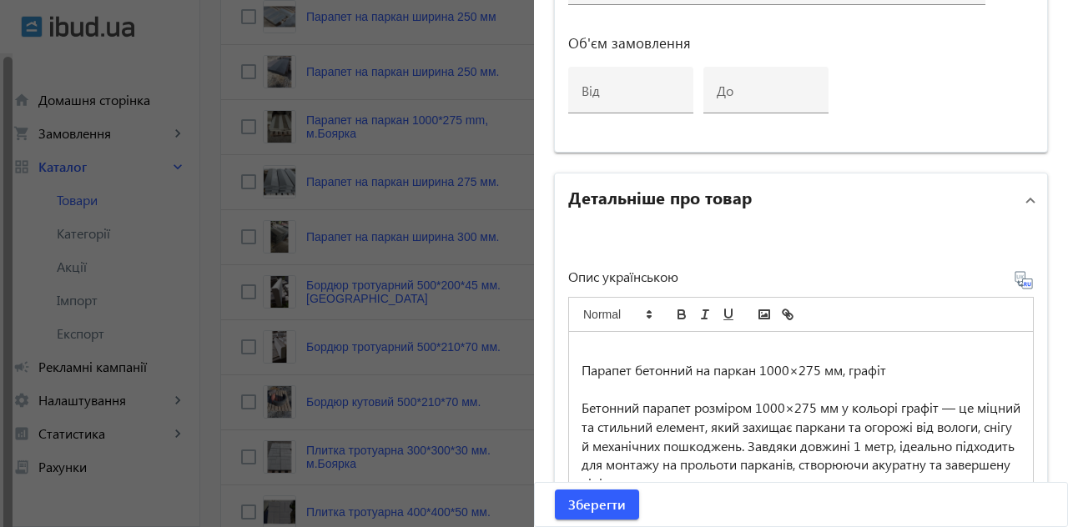
scroll to position [1003, 0]
click at [623, 500] on span "Зберегти" at bounding box center [597, 504] width 58 height 18
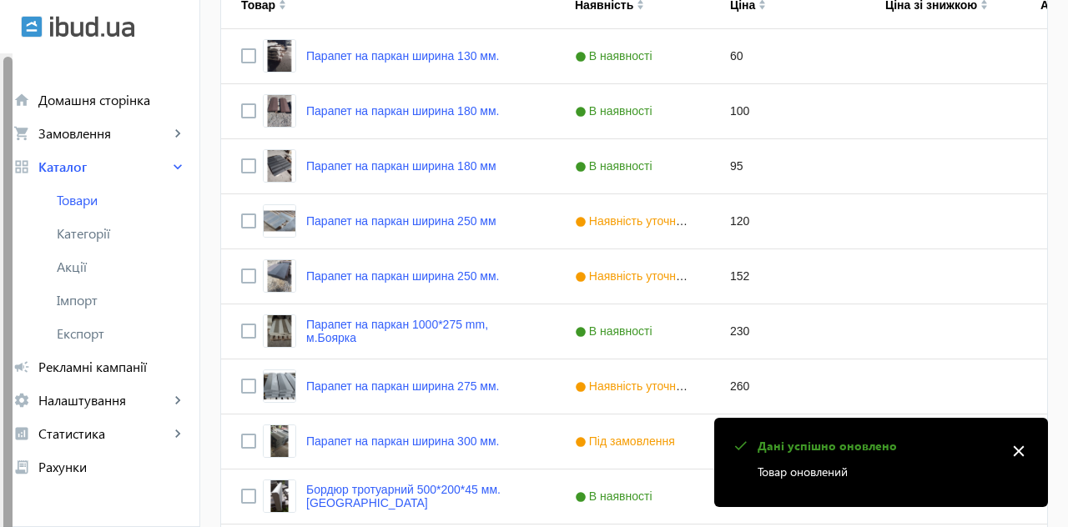
scroll to position [439, 0]
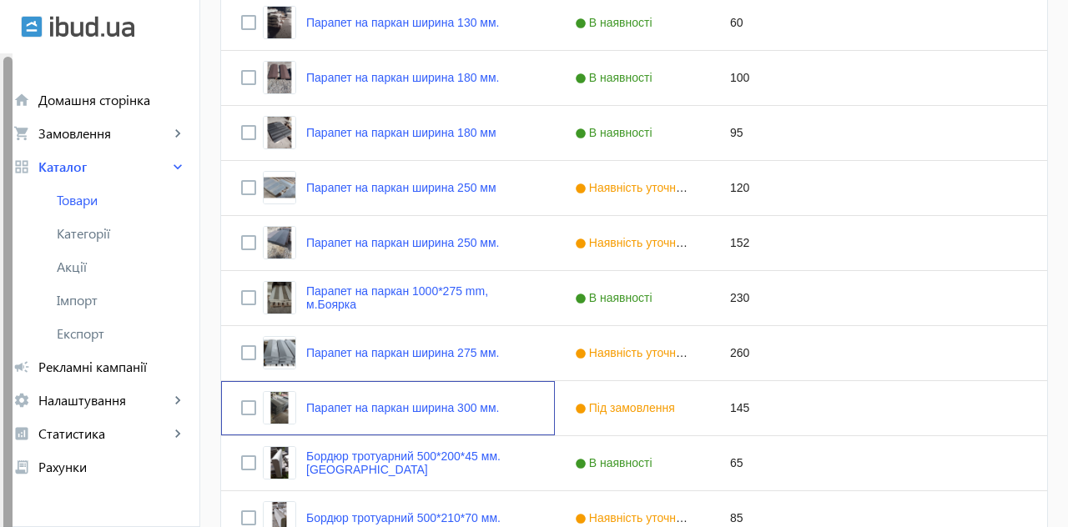
click at [467, 409] on link "Парапет на паркан ширина 300 мм." at bounding box center [402, 407] width 193 height 13
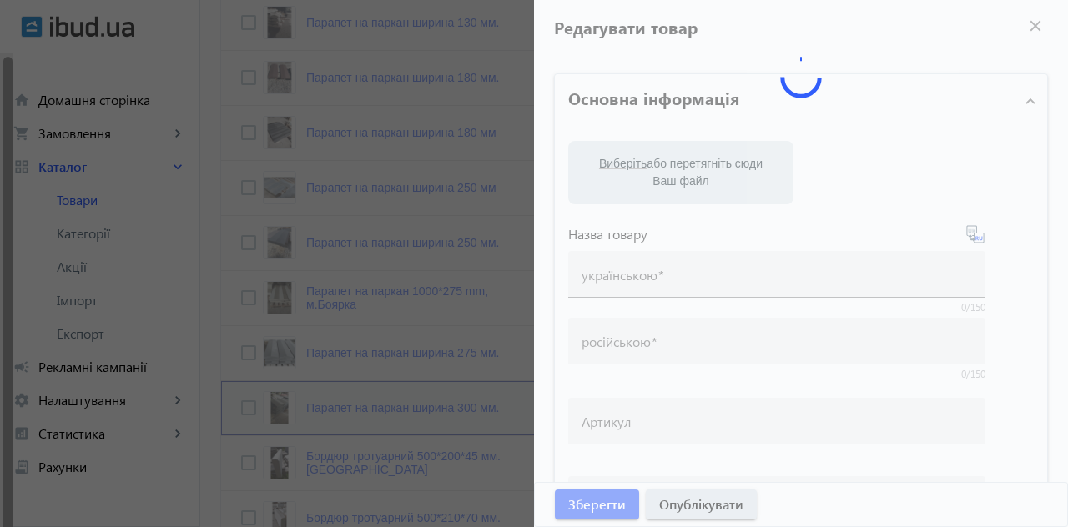
type input "Парапет на паркан ширина 300 мм."
type input "Парапет на забор ширина 300 мм"
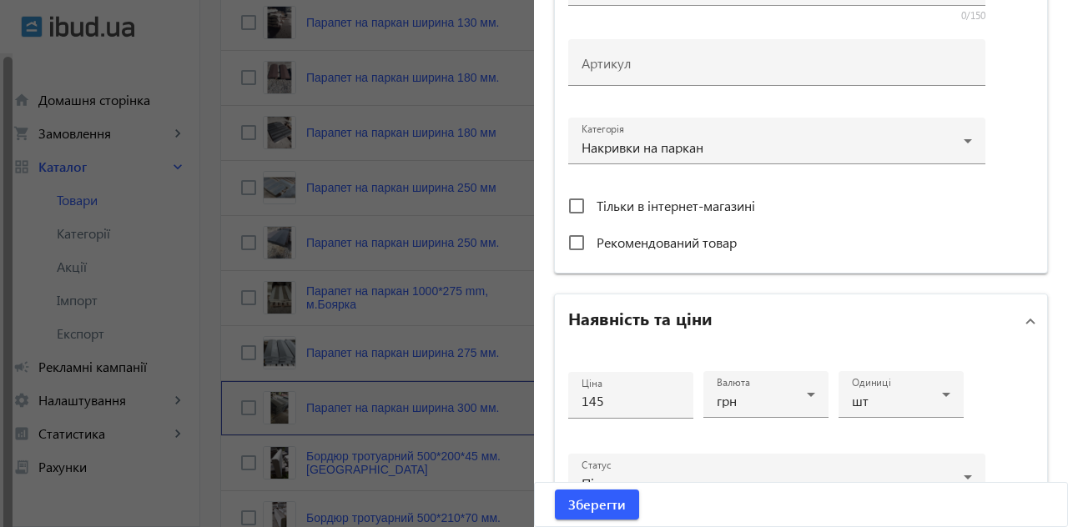
scroll to position [507, 0]
click at [609, 400] on input "145" at bounding box center [630, 399] width 98 height 18
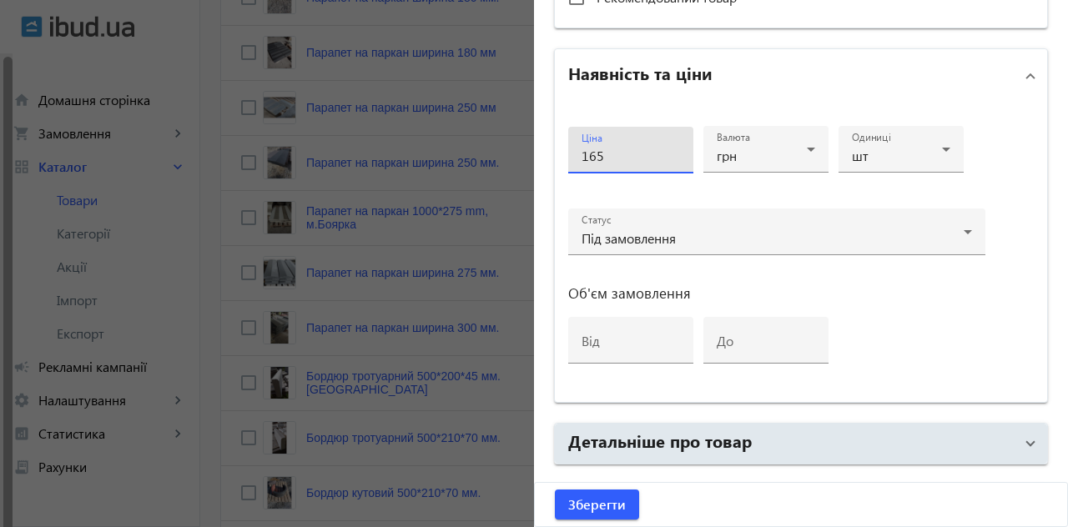
scroll to position [751, 0]
type input "165"
click at [618, 495] on span "submit" at bounding box center [597, 505] width 84 height 40
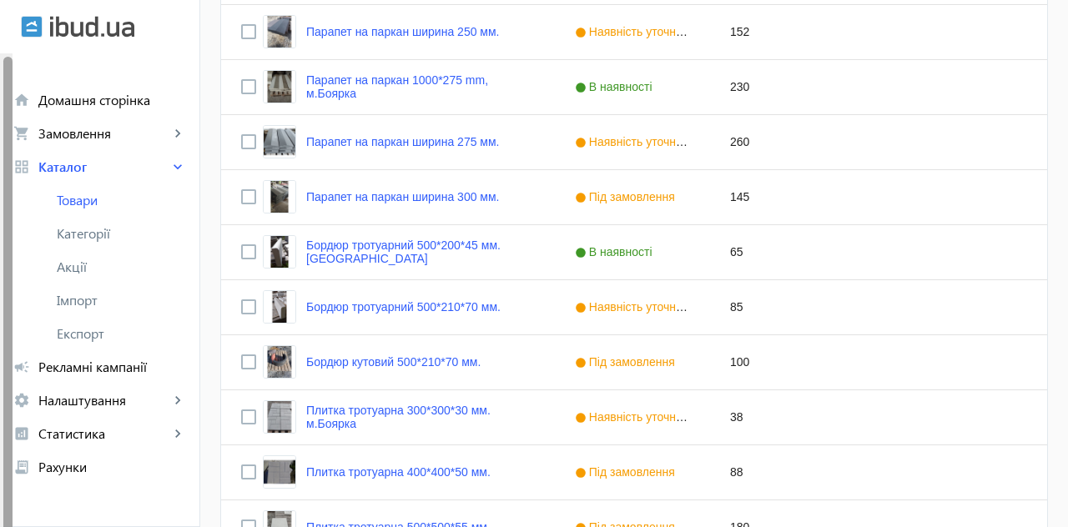
scroll to position [654, 0]
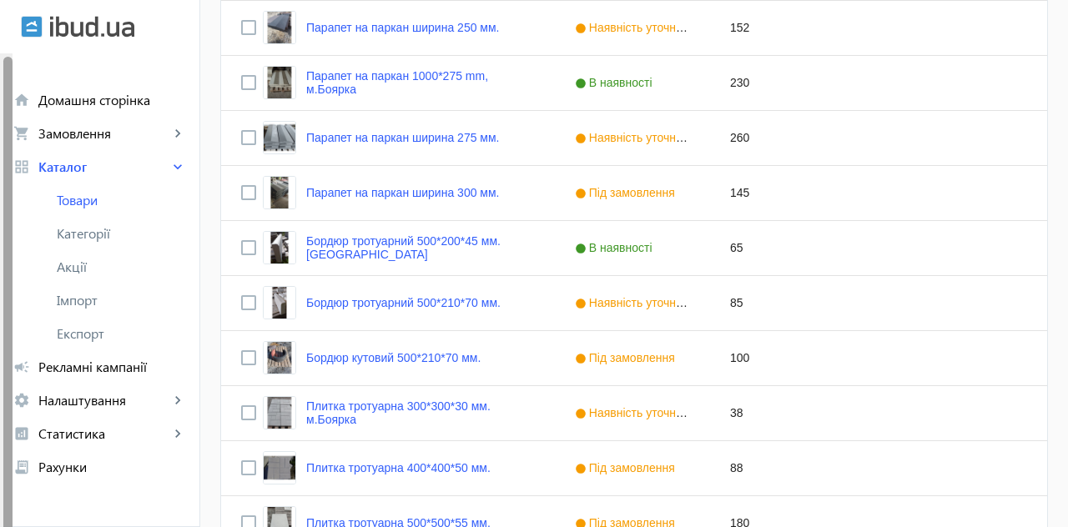
click at [442, 304] on link "Бордюр тротуарний 500*210*70 мм." at bounding box center [403, 302] width 194 height 13
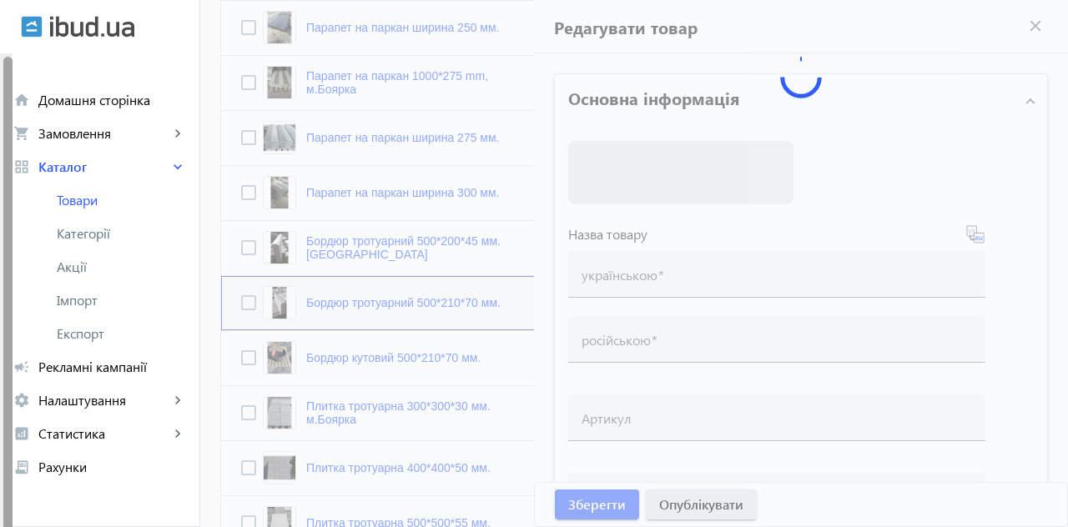
type input "Бордюр тротуарний 500*210*70 мм."
type input "Бордюр тротуарный 500*210*70 мм."
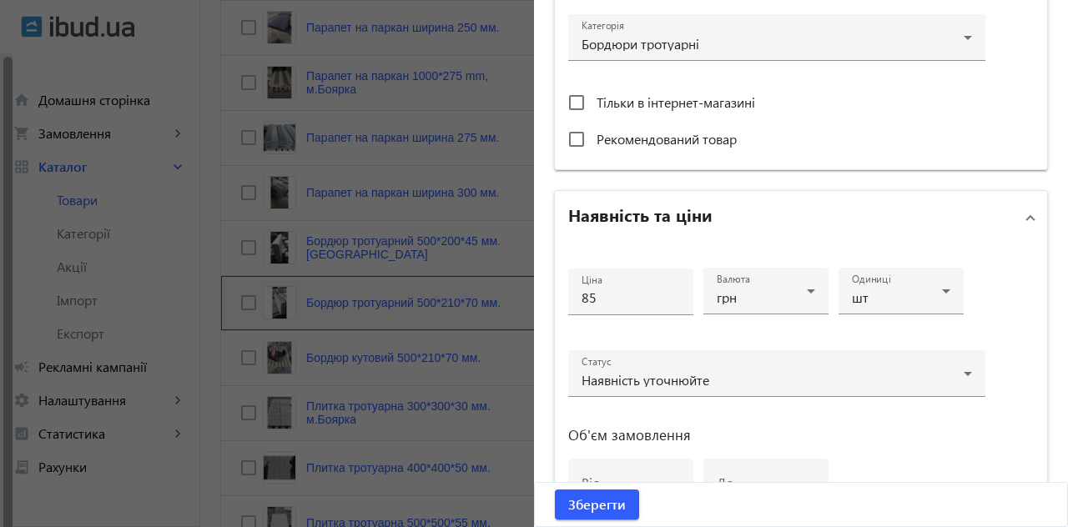
scroll to position [612, 0]
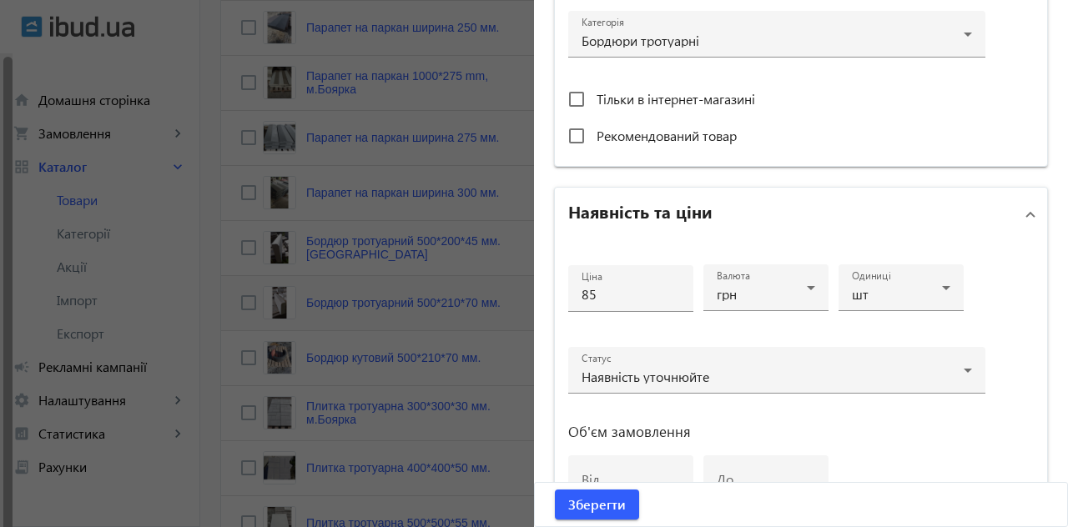
click at [611, 289] on input "85" at bounding box center [630, 294] width 98 height 18
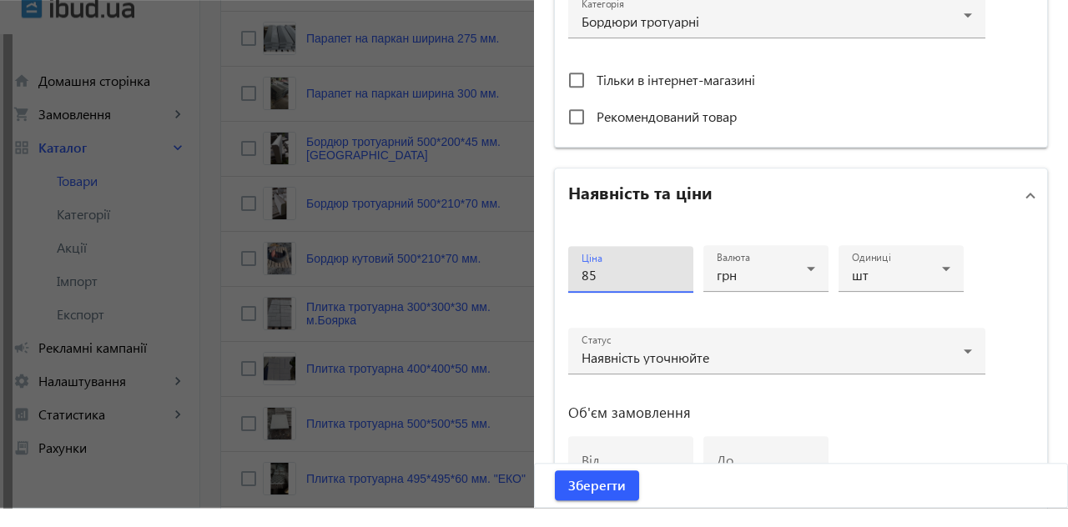
scroll to position [0, 0]
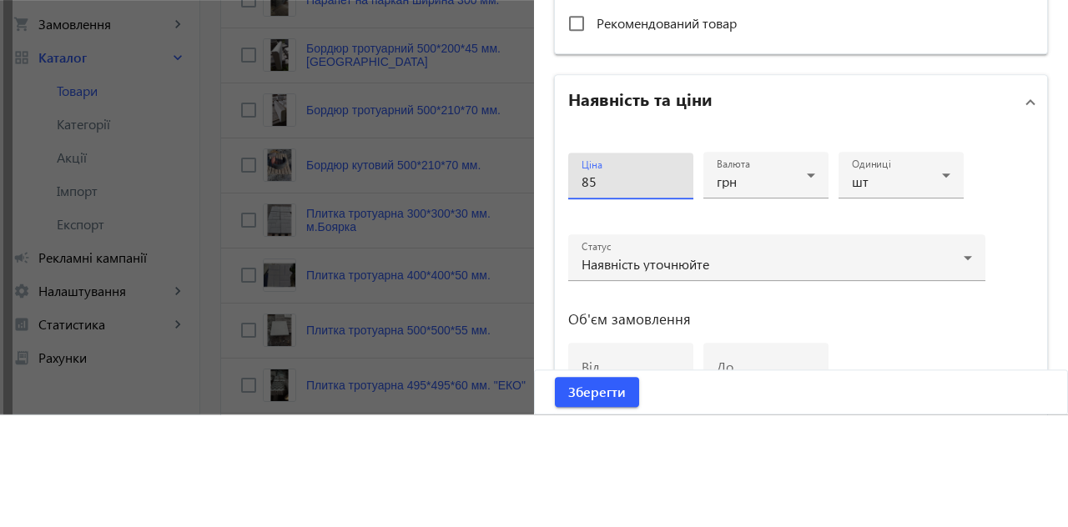
type input "8"
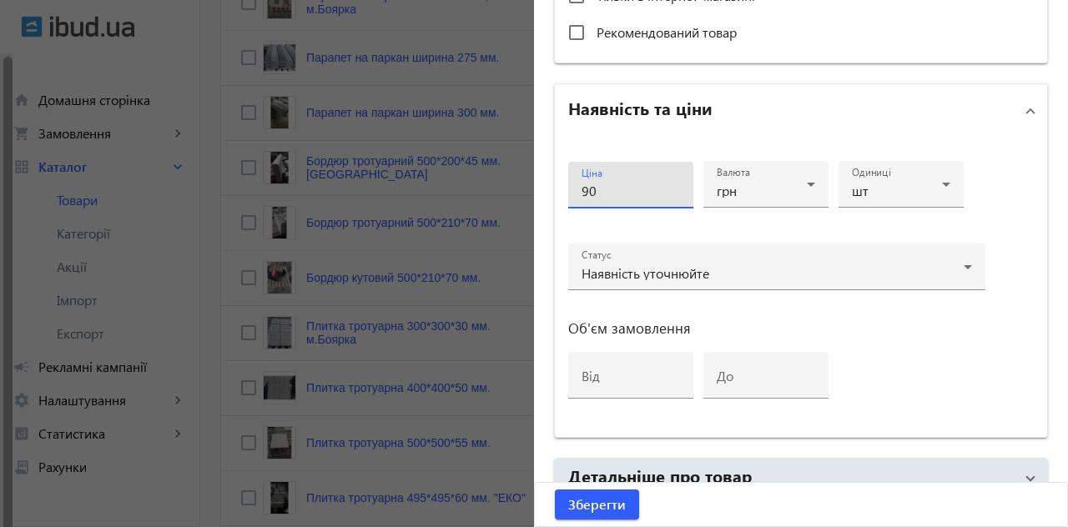
scroll to position [716, 0]
type input "90"
click at [617, 500] on span "Зберегти" at bounding box center [597, 504] width 58 height 18
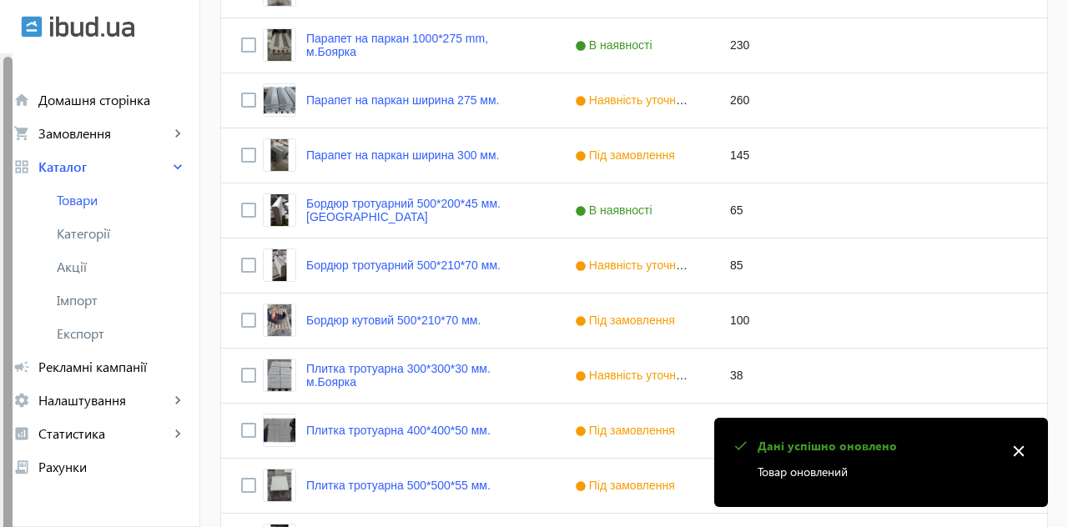
scroll to position [692, 0]
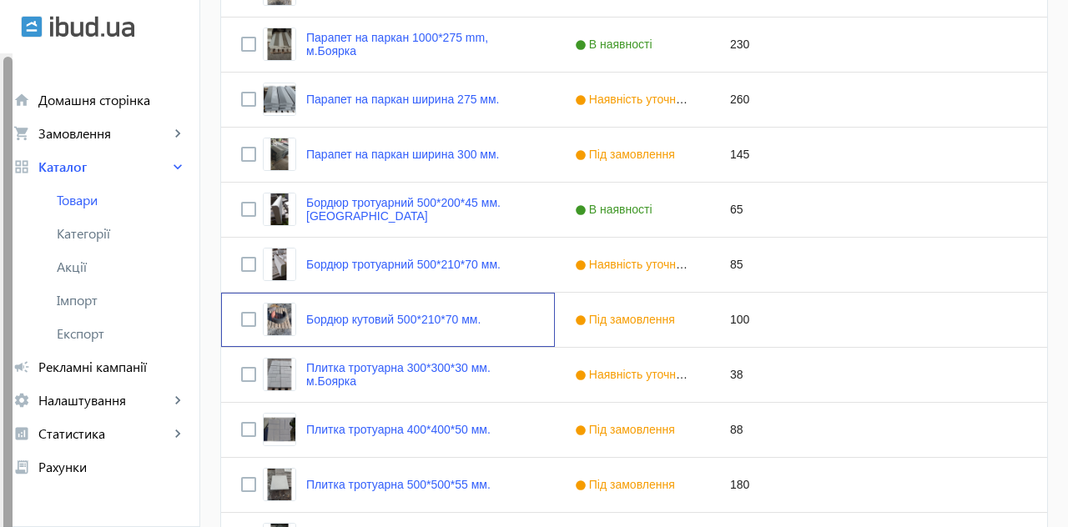
click at [440, 323] on link "Бордюр кутовий 500*210*70 мм." at bounding box center [393, 319] width 174 height 13
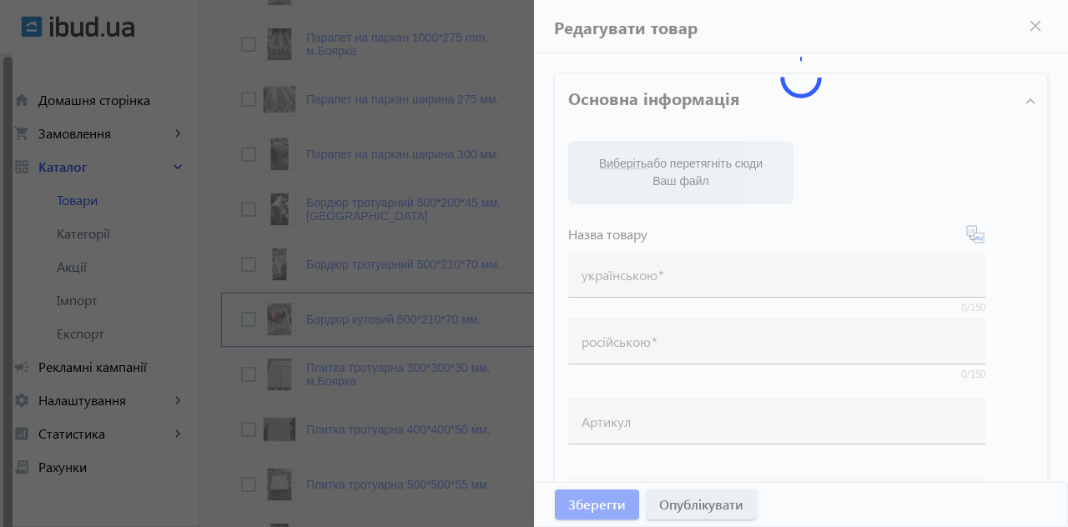
type input "Бордюр кутовий 500*210*70 мм."
type input "Бордюр угловой 500*210*70 мм."
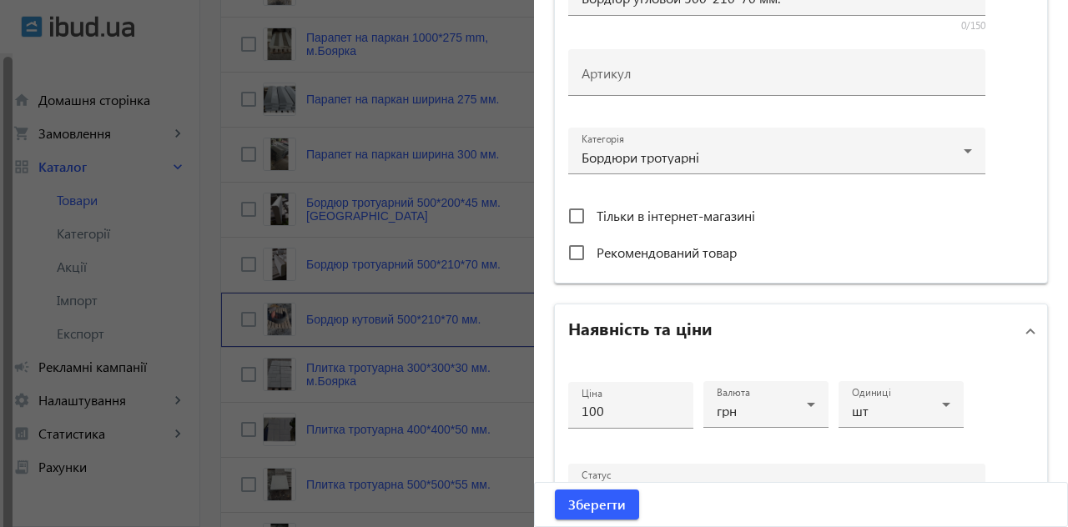
scroll to position [502, 0]
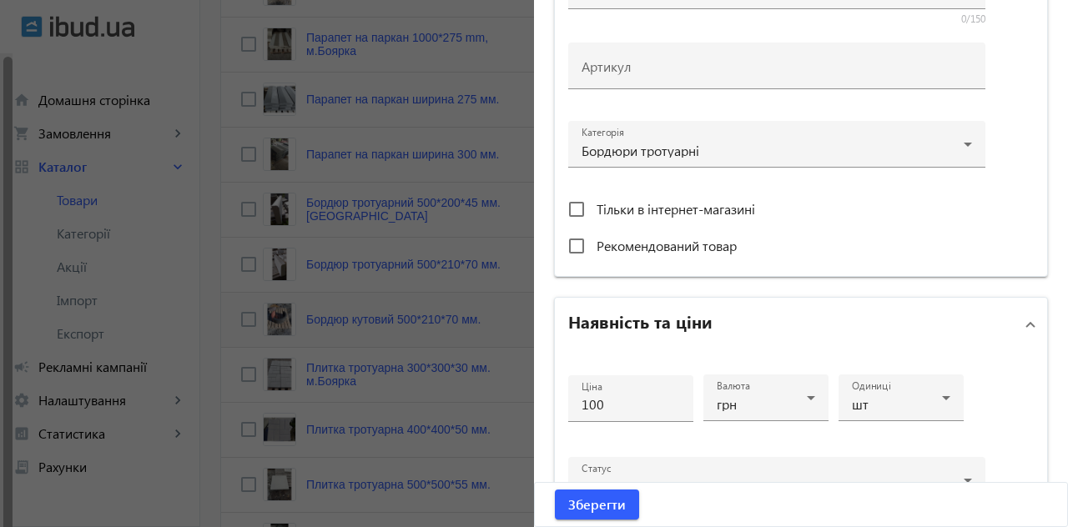
click at [606, 404] on input "100" at bounding box center [630, 404] width 98 height 18
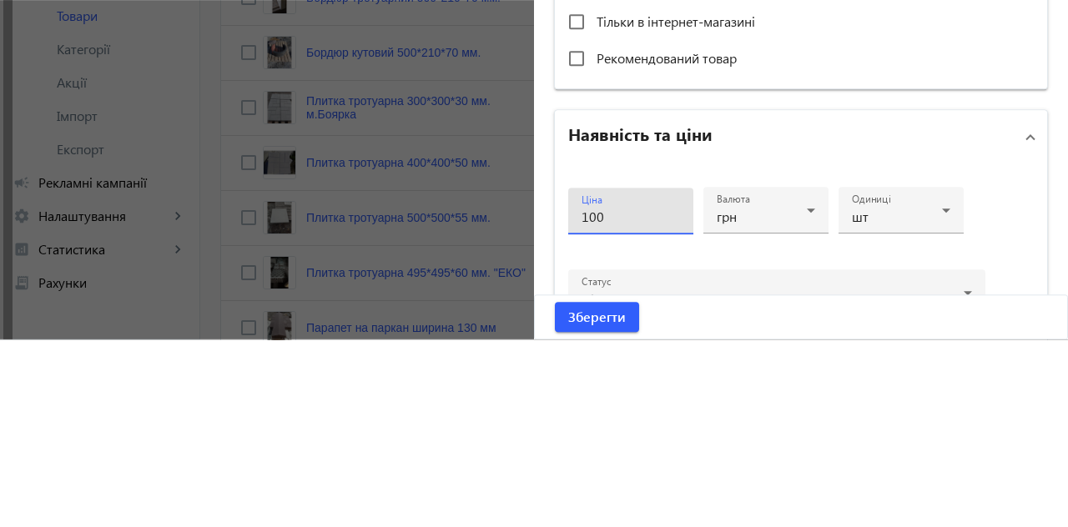
scroll to position [772, 0]
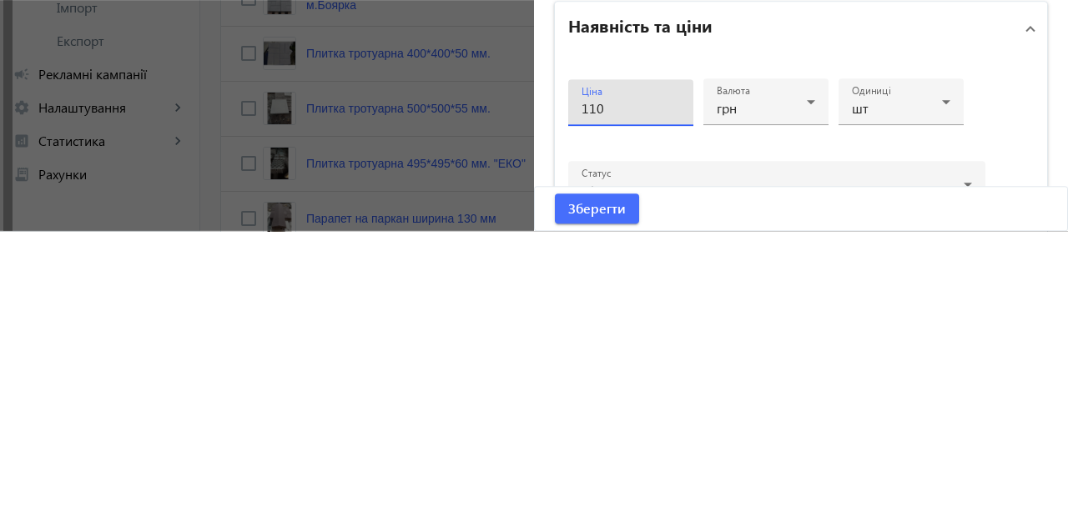
type input "110"
click at [612, 496] on span "Зберегти" at bounding box center [597, 504] width 58 height 18
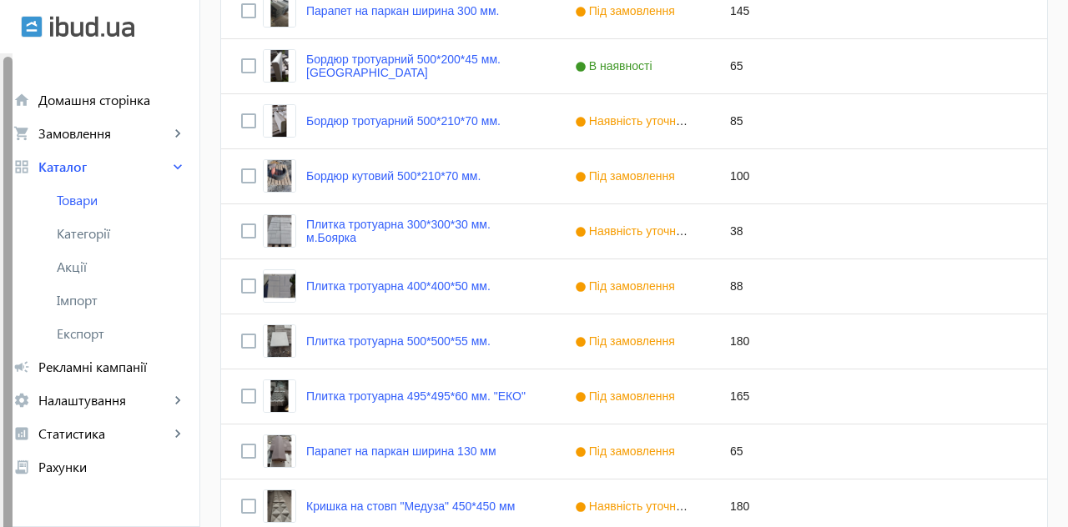
scroll to position [0, 0]
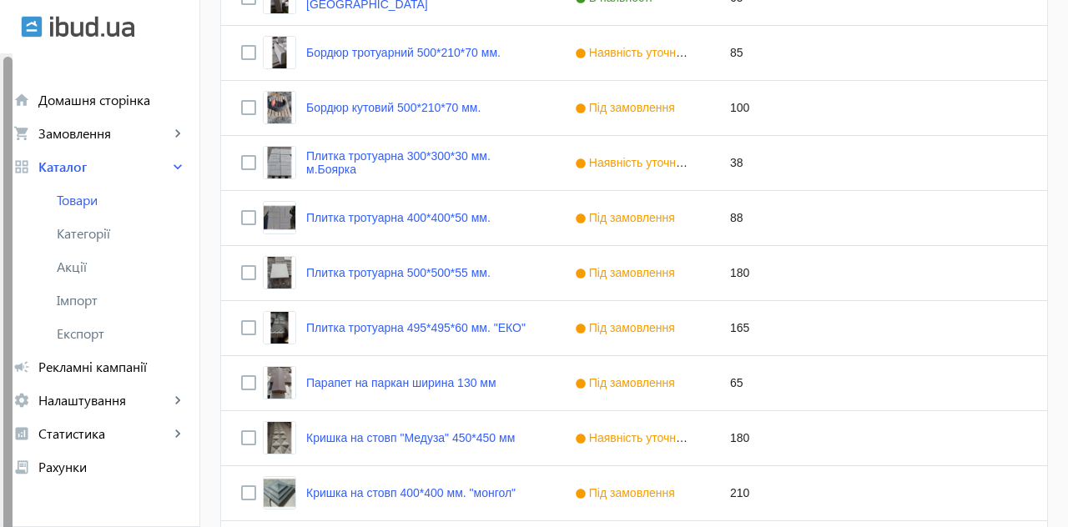
click at [454, 389] on link "Парапет на паркан ширина 130 мм" at bounding box center [401, 382] width 190 height 13
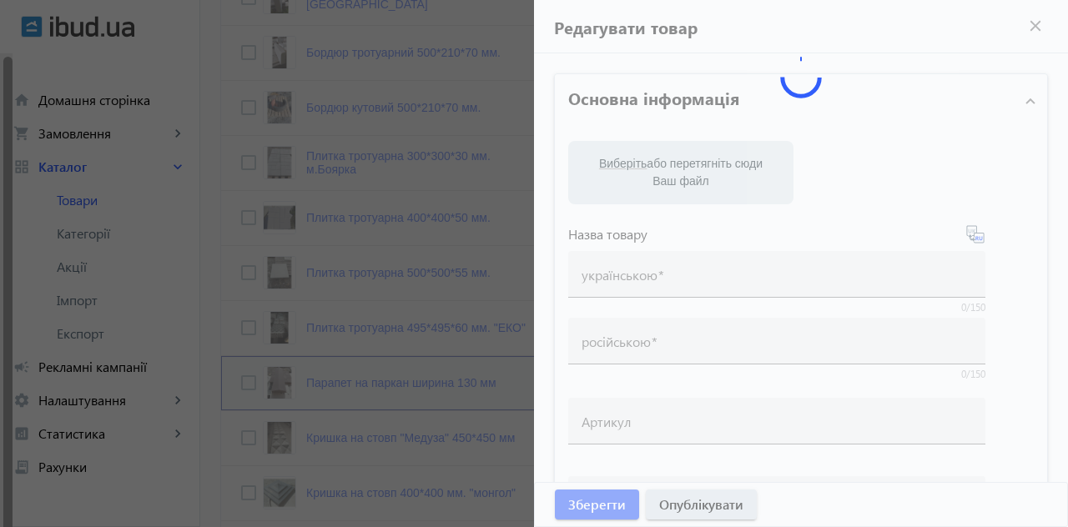
type input "Парапет на паркан ширина 130 мм"
type input "Парапет на забор ширина 130 мм"
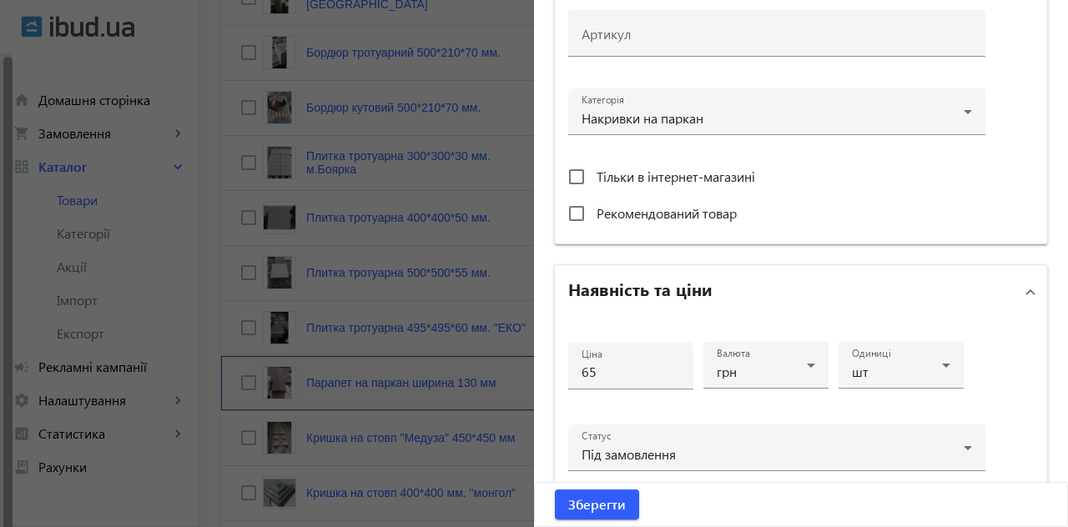
scroll to position [537, 0]
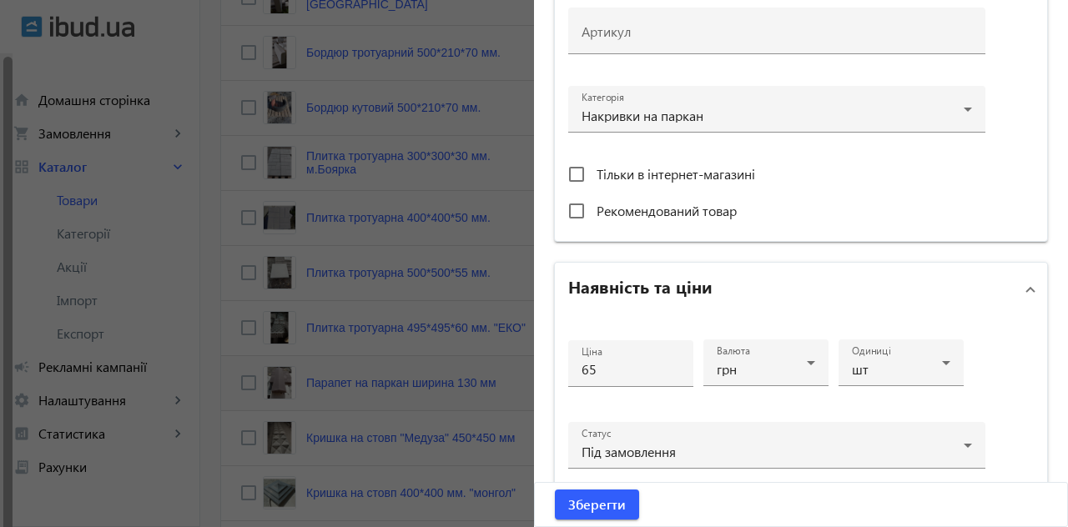
click at [607, 365] on input "65" at bounding box center [630, 369] width 98 height 18
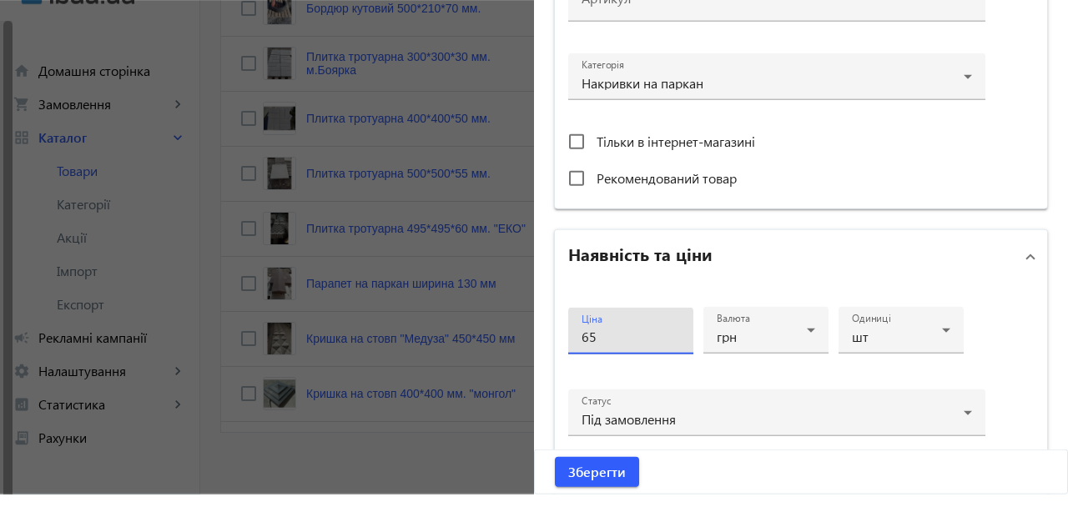
scroll to position [971, 0]
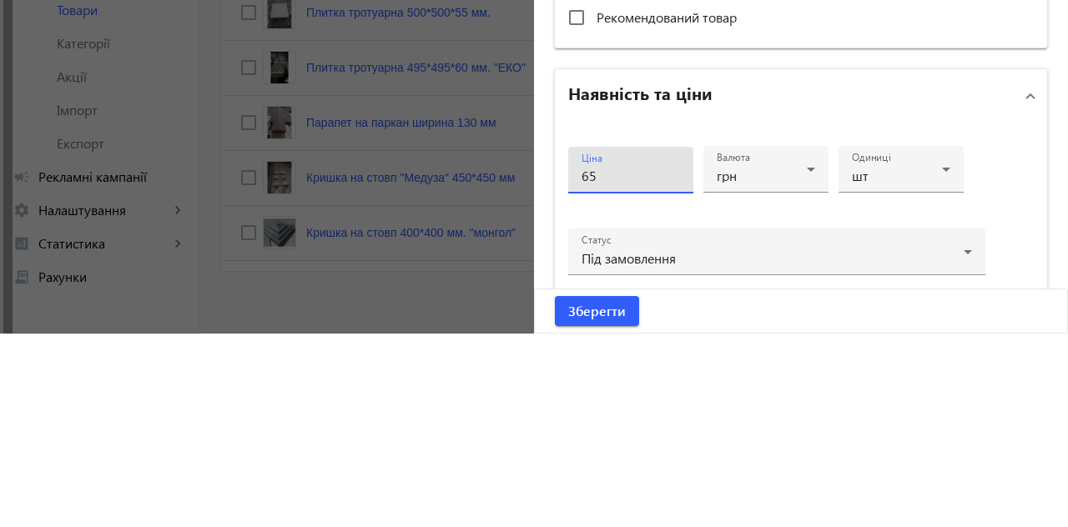
type input "6"
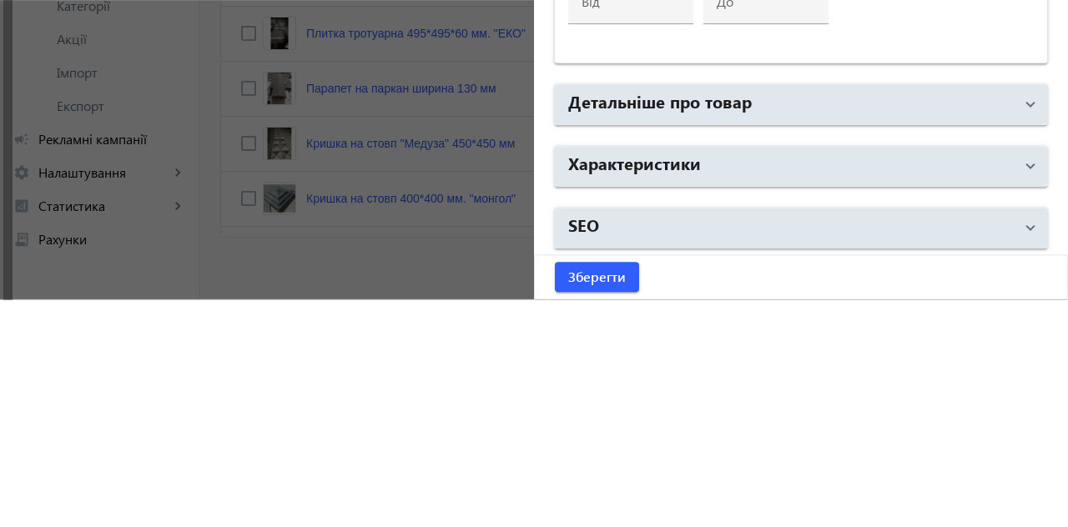
scroll to position [984, 0]
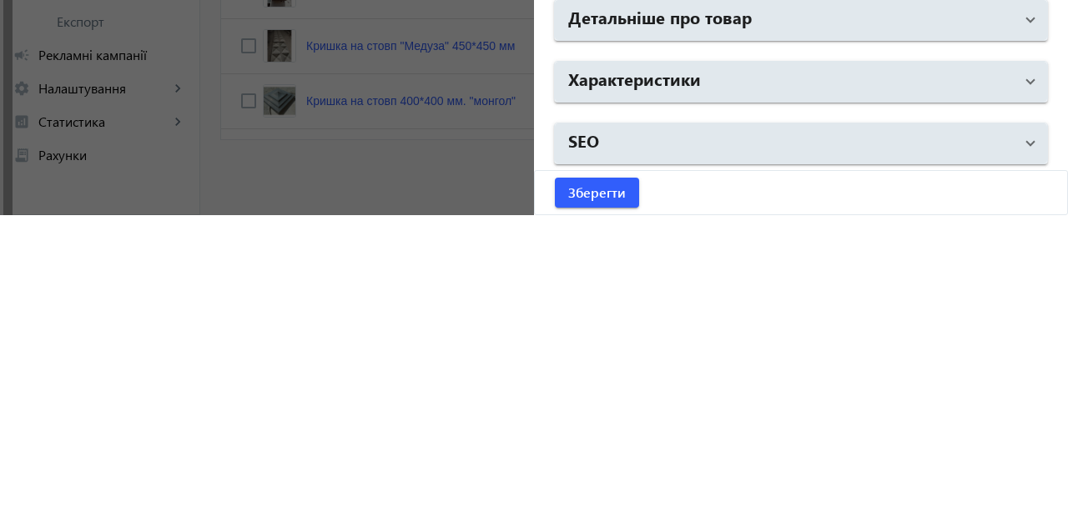
type input "80"
click at [611, 509] on span "Зберегти" at bounding box center [597, 504] width 58 height 18
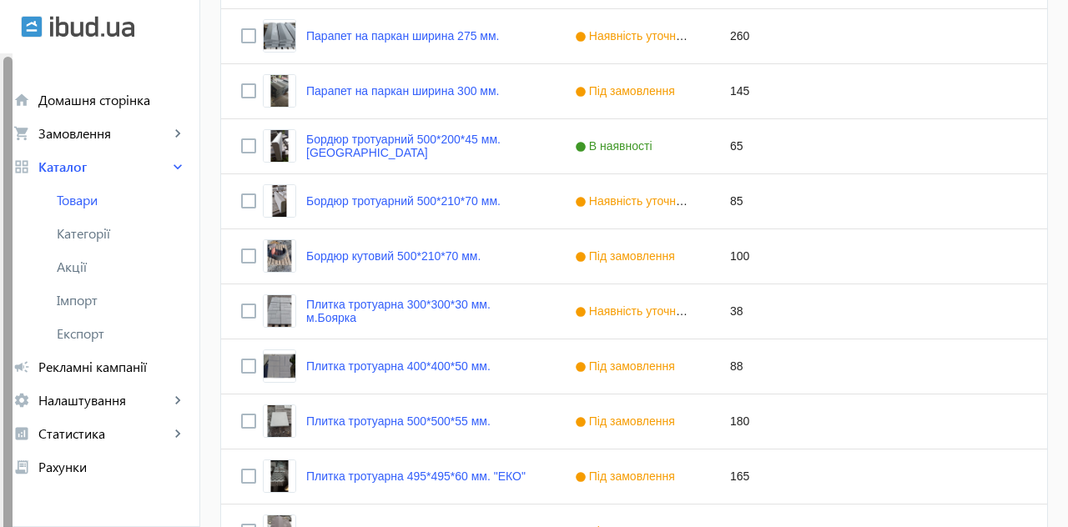
scroll to position [754, 0]
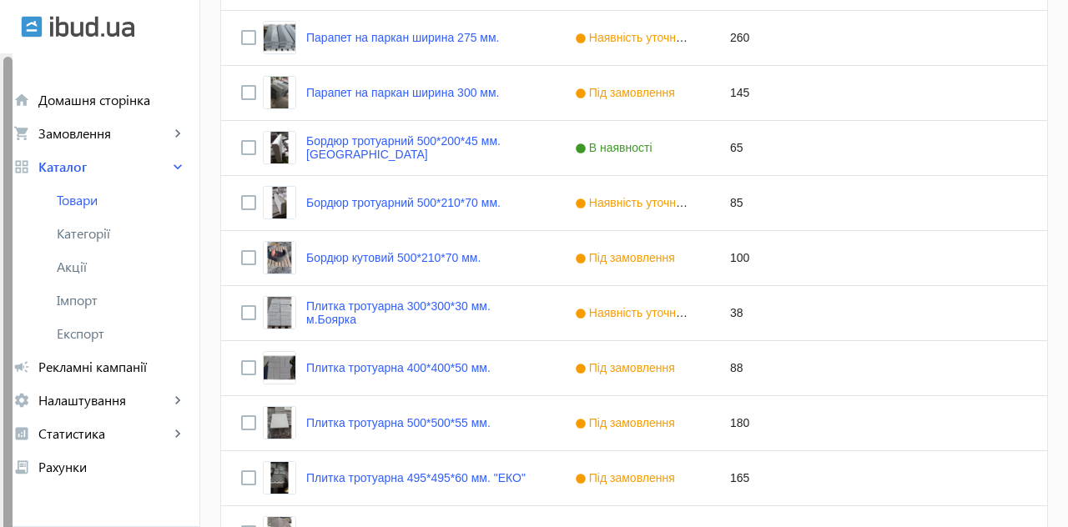
click at [109, 367] on span "Рекламні кампанії" at bounding box center [112, 367] width 148 height 17
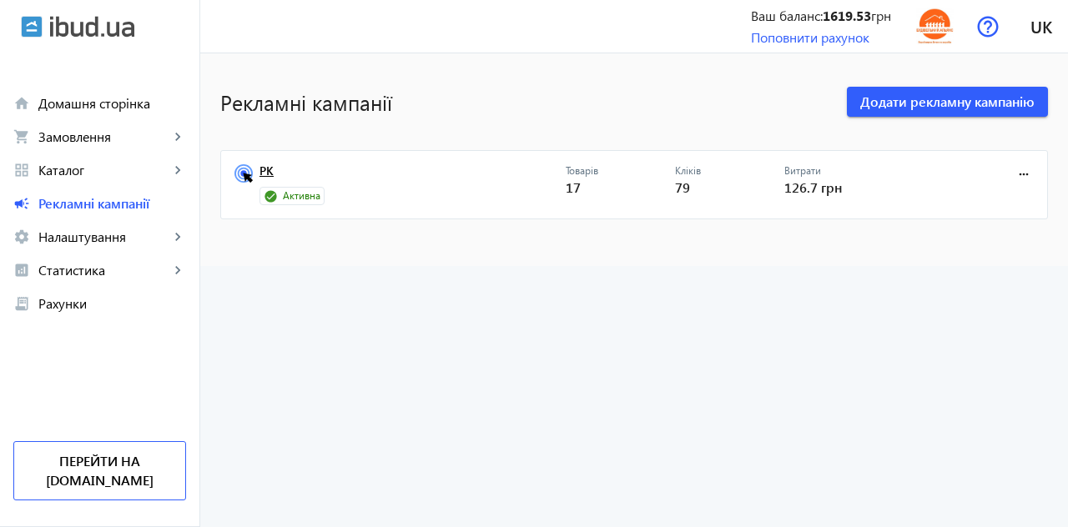
click at [350, 185] on link "РК" at bounding box center [412, 175] width 306 height 23
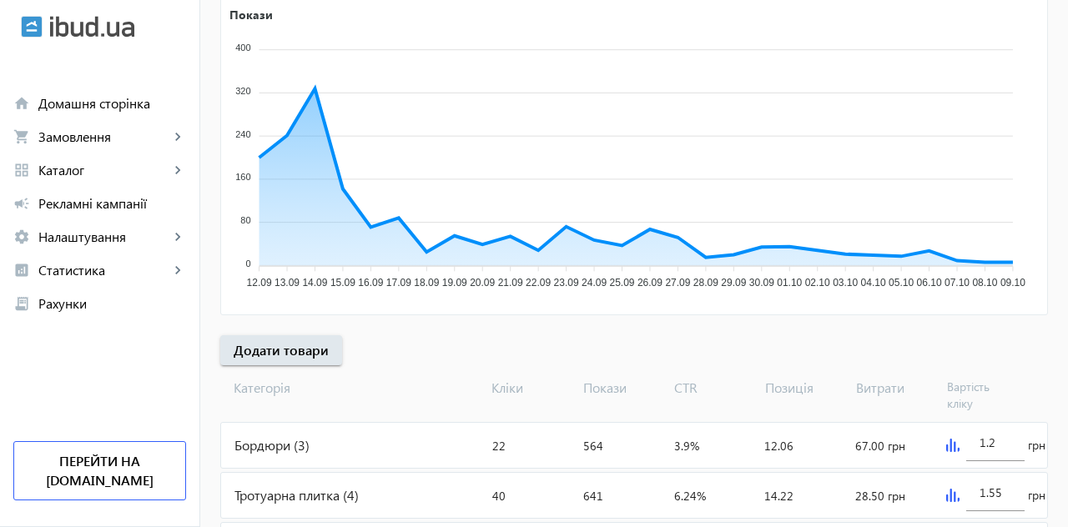
scroll to position [312, 0]
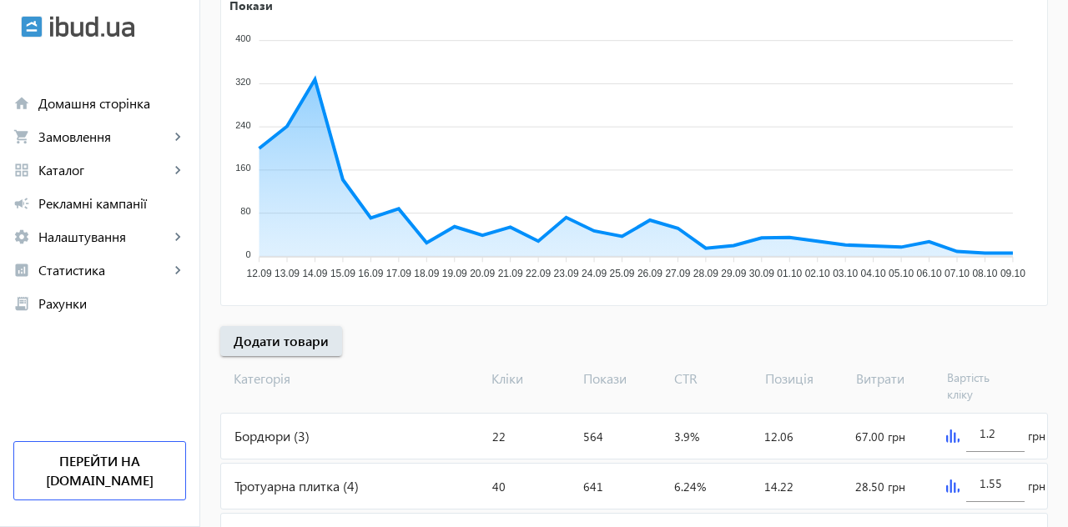
click at [279, 435] on div "Бордюри (3)" at bounding box center [353, 436] width 264 height 45
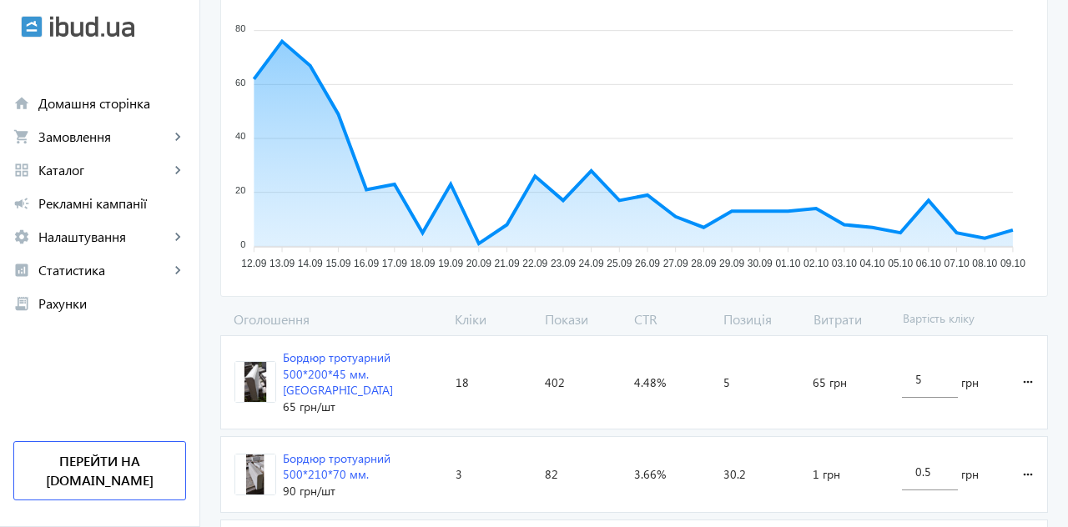
scroll to position [323, 0]
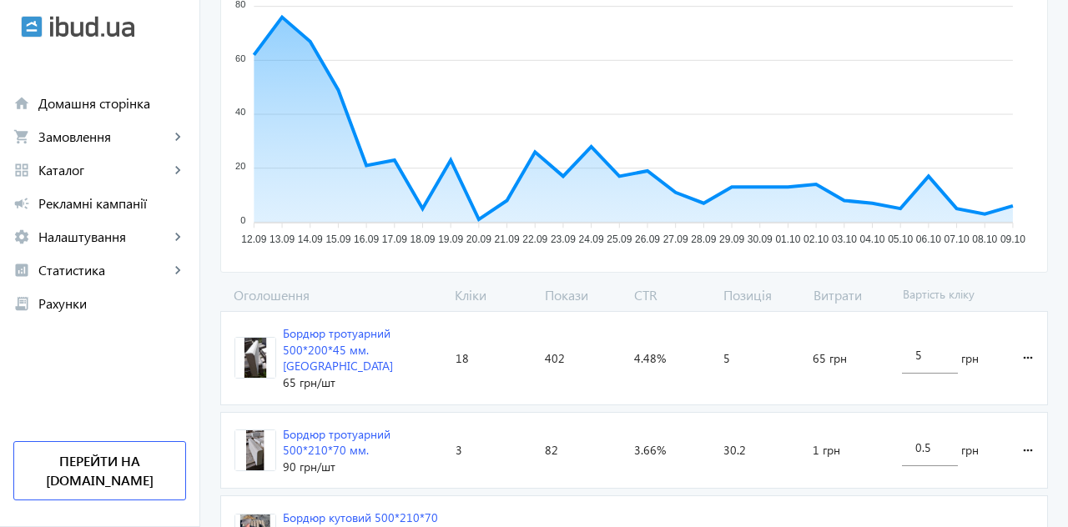
click at [932, 440] on input "0.5" at bounding box center [929, 448] width 28 height 16
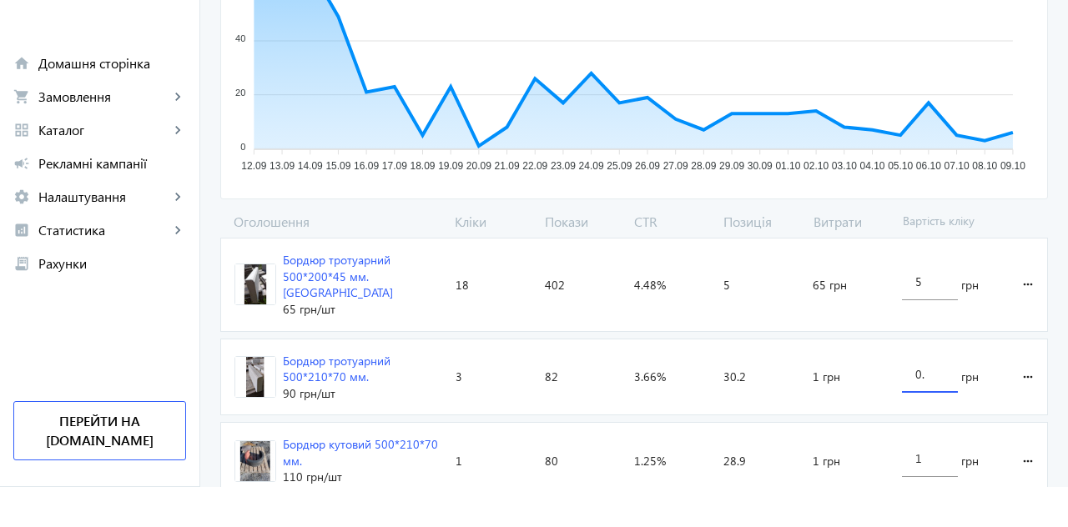
scroll to position [356, 0]
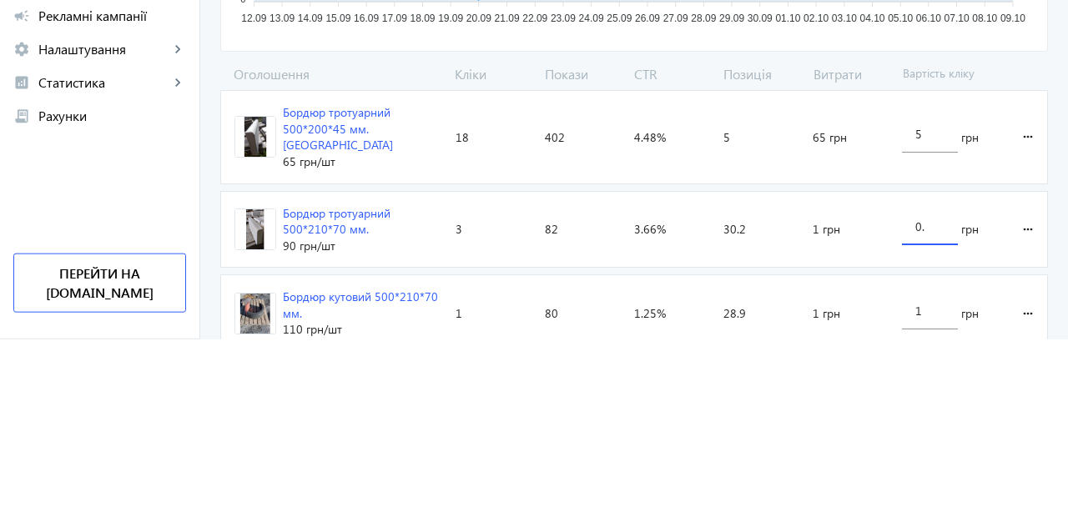
type input "0"
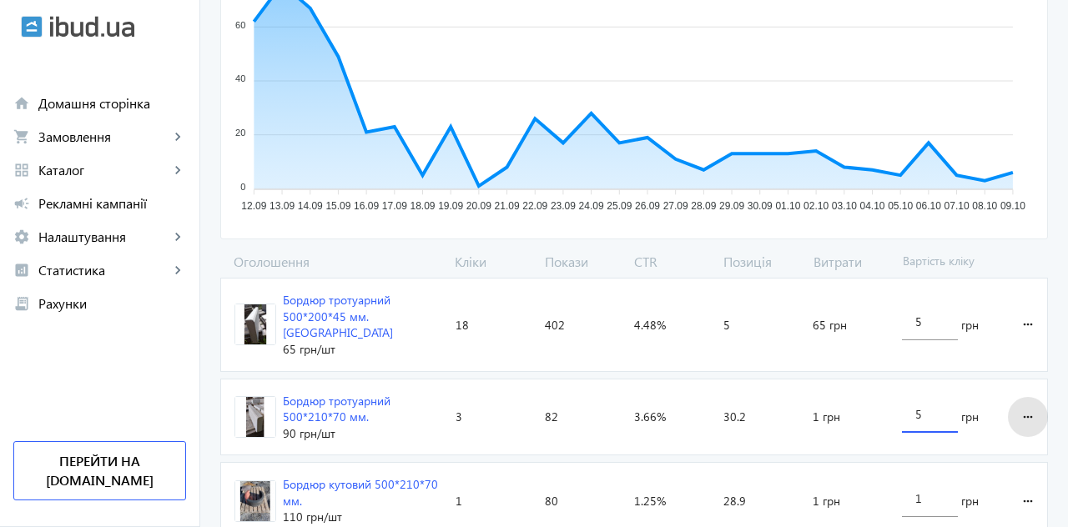
type input "5"
click at [1019, 394] on loading-spinner "Оголошення Кліки Покази CTR Позиція Витрати Вартість кліку Бордюр тротуарний 50…" at bounding box center [633, 400] width 827 height 294
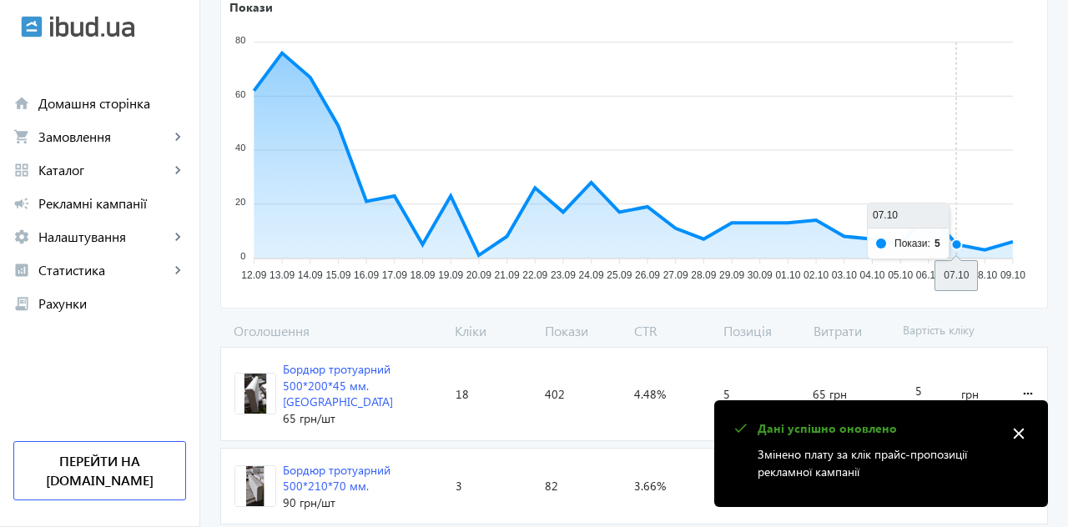
scroll to position [0, 0]
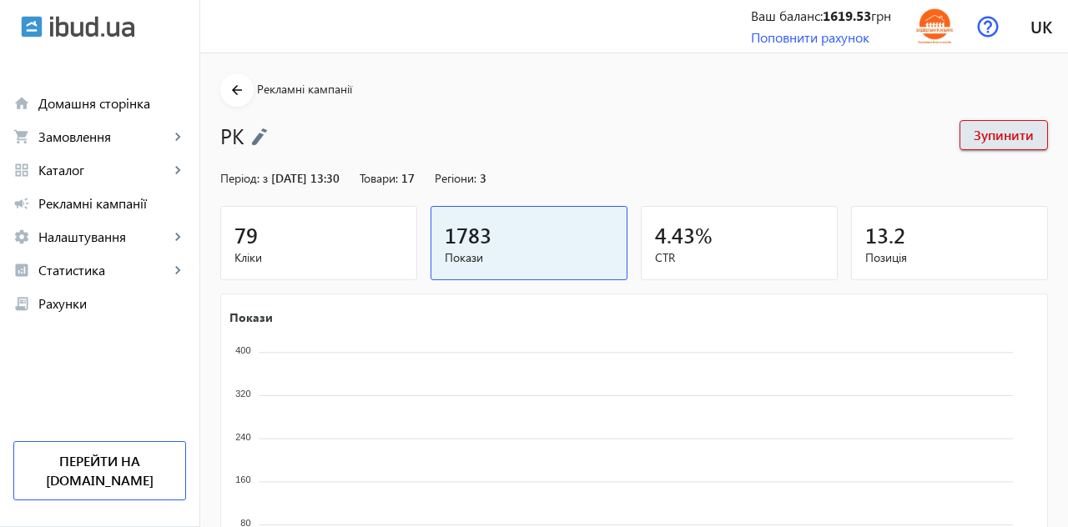
scroll to position [312, 0]
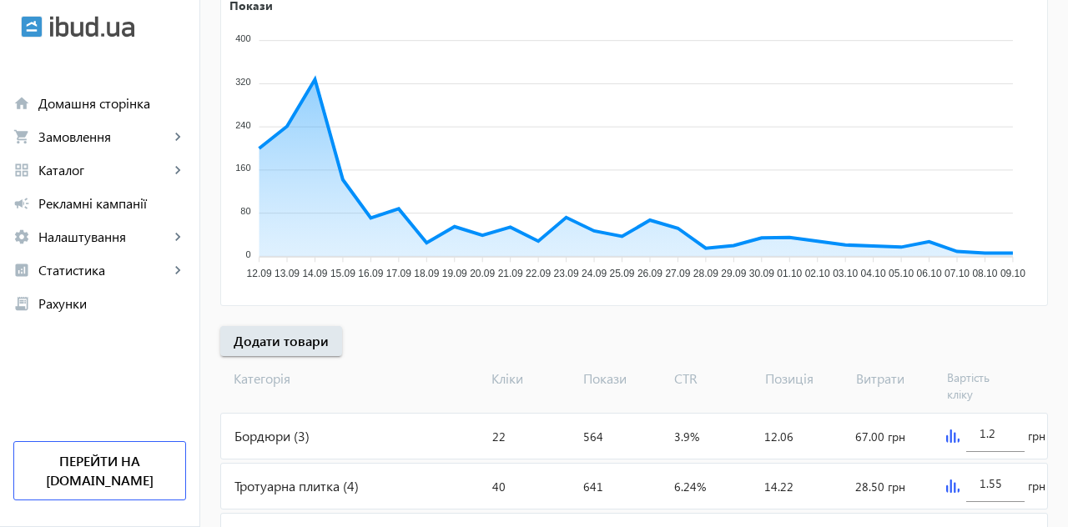
click at [294, 480] on div "Тротуарна плитка (4)" at bounding box center [353, 486] width 264 height 45
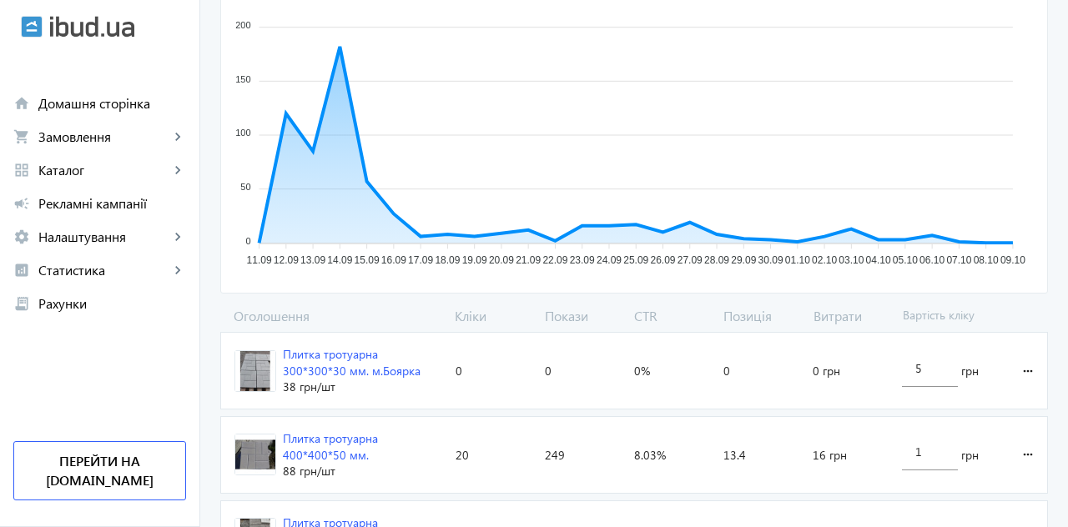
scroll to position [310, 0]
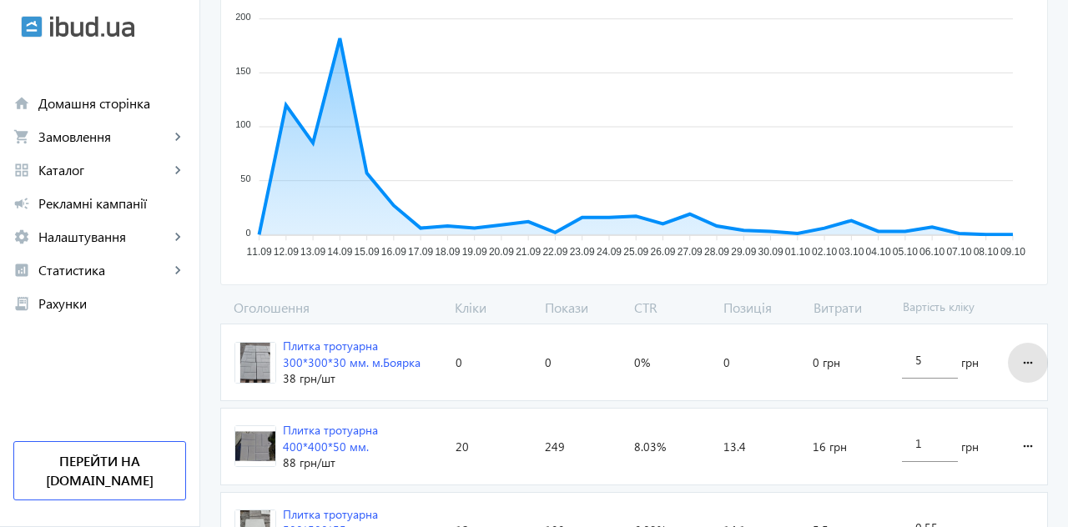
click at [1023, 354] on mat-icon "more_horiz" at bounding box center [1028, 363] width 20 height 40
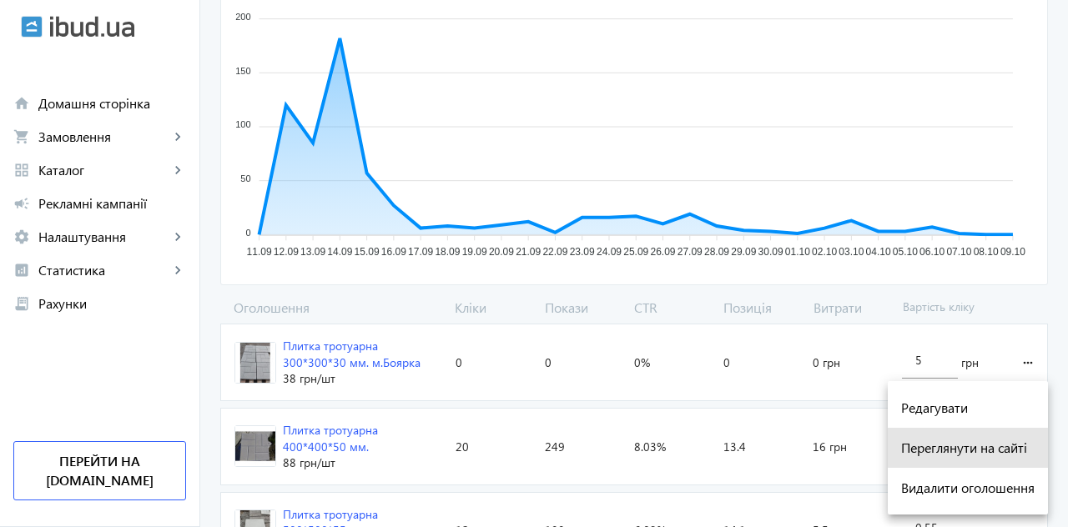
click at [1001, 444] on span "Переглянути на сайті" at bounding box center [967, 447] width 133 height 13
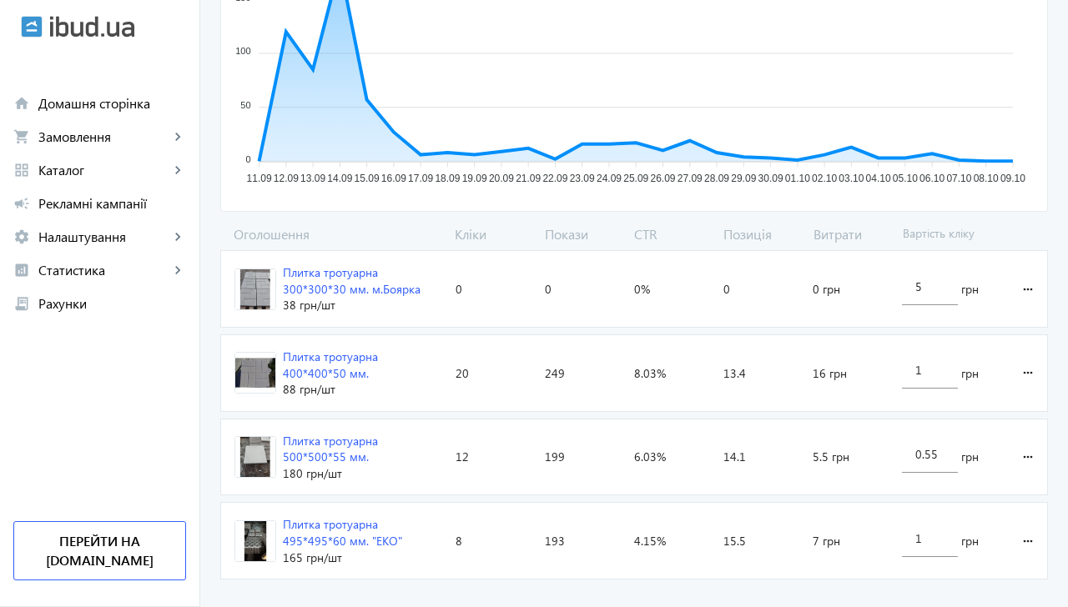
scroll to position [390, 0]
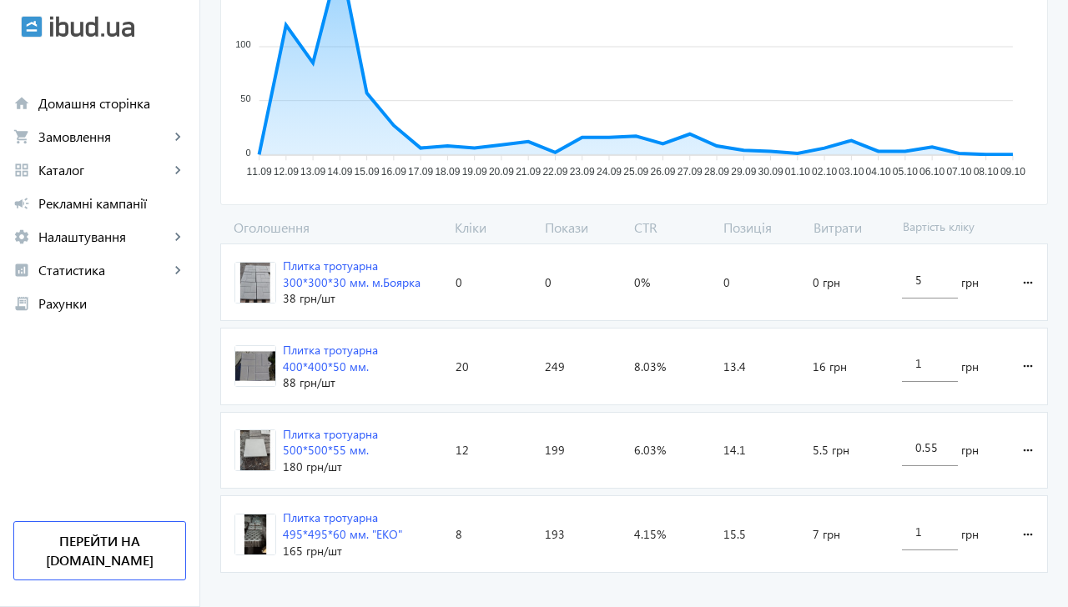
click at [1027, 282] on mat-icon "more_horiz" at bounding box center [1028, 283] width 20 height 40
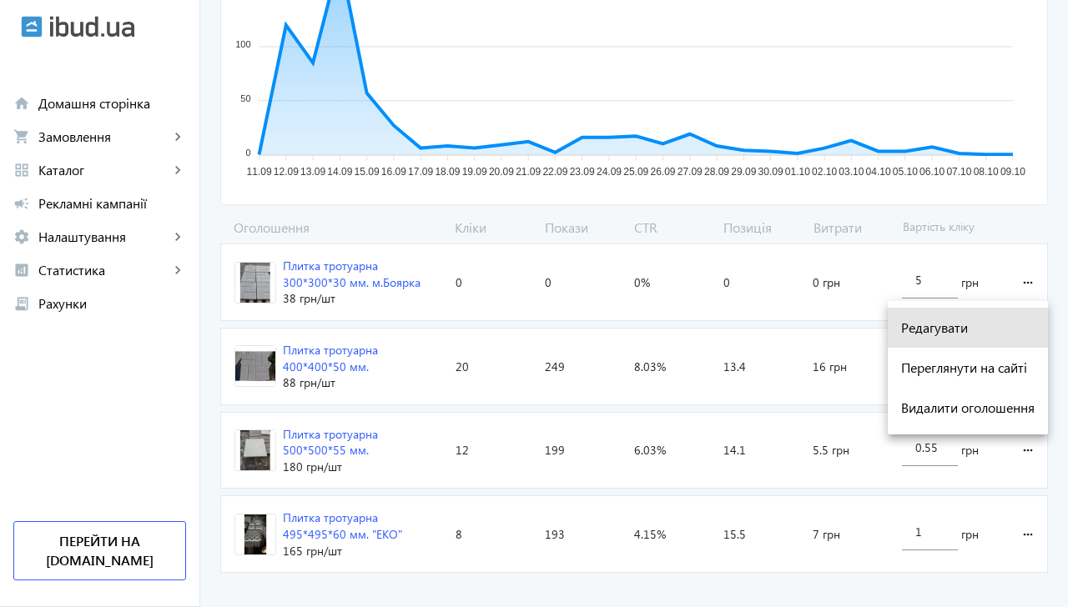
click at [948, 321] on span "Редагувати" at bounding box center [967, 327] width 133 height 13
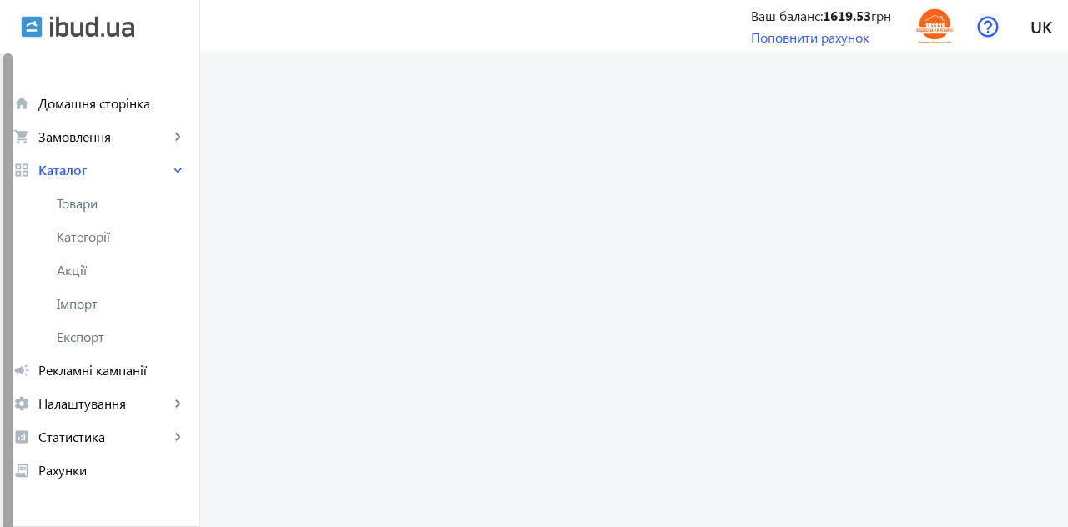
click at [84, 202] on span "Товари" at bounding box center [121, 203] width 129 height 17
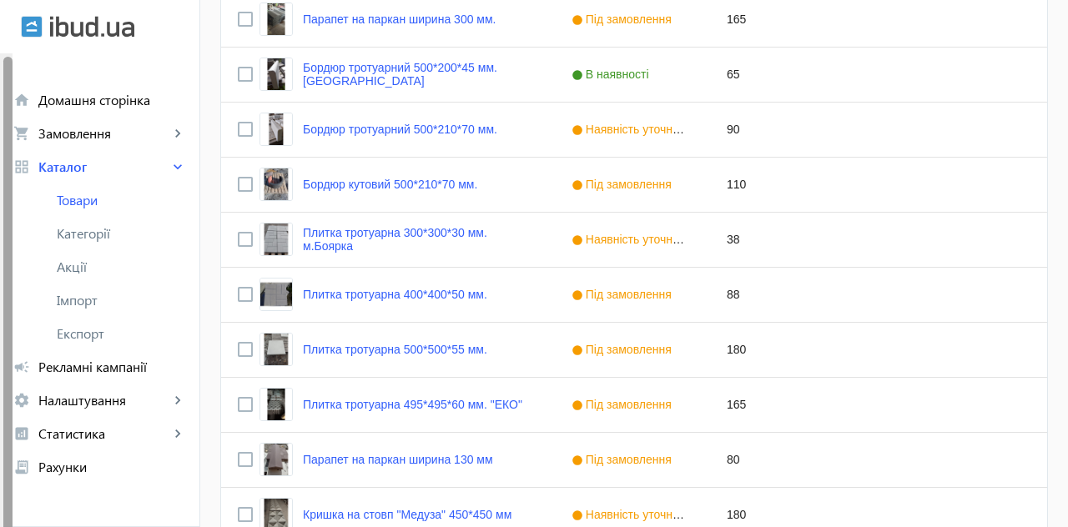
scroll to position [827, 0]
click at [364, 239] on link "Плитка тротуарна 300*300*30 мм. м.Боярка" at bounding box center [417, 240] width 229 height 27
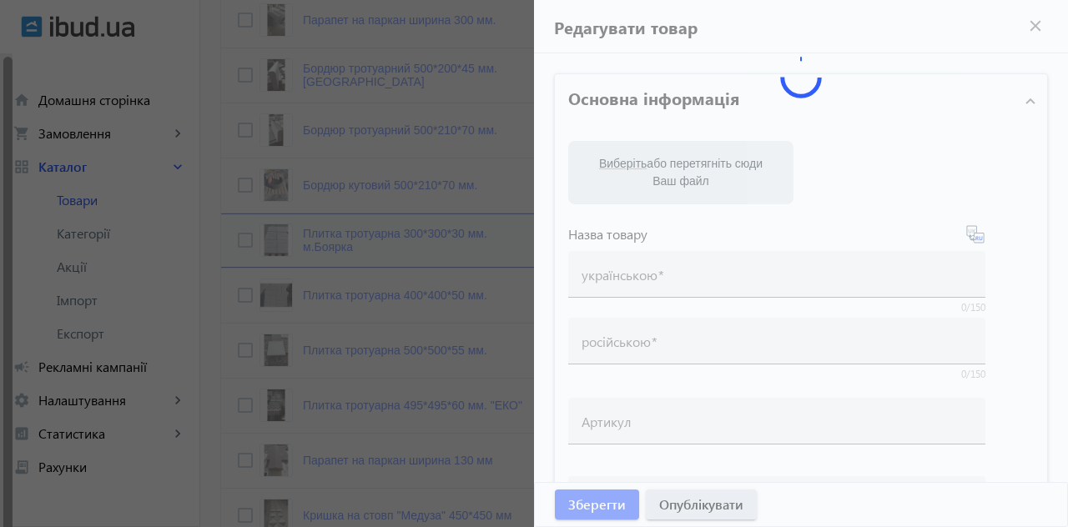
type input "Плитка тротуарна 300*300*30 мм. м.Боярка"
type input "Тротуарная плитка 300*300*30 мм. г. Боярка"
type input "38"
type input "250"
type input "99999999.99"
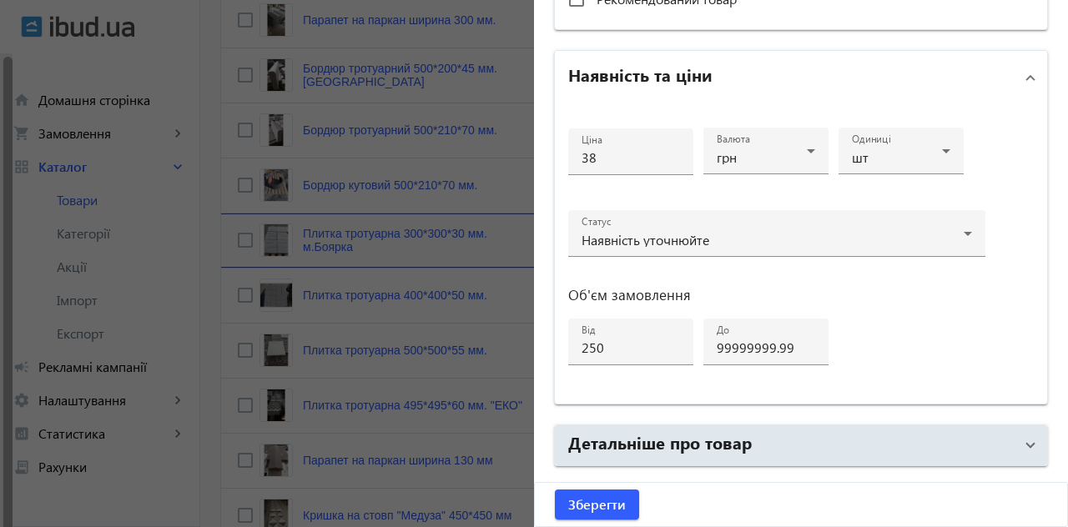
scroll to position [749, 0]
click at [617, 342] on input "250" at bounding box center [630, 348] width 98 height 18
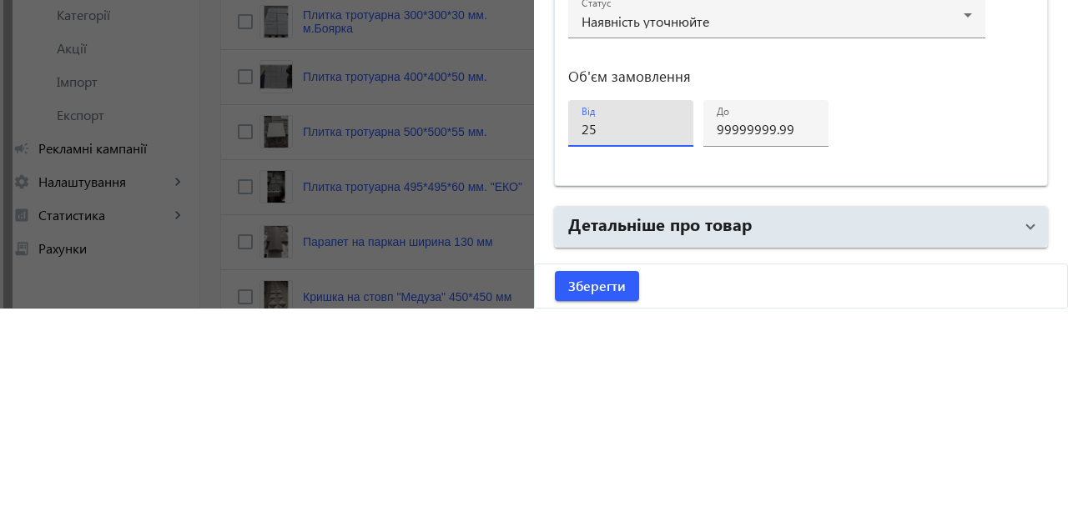
type input "2"
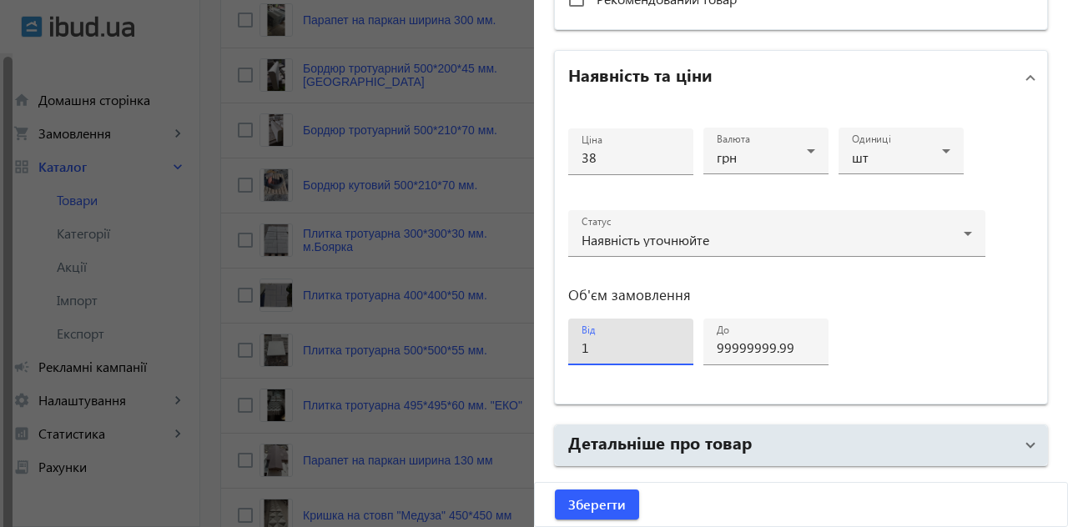
type input "1"
click at [966, 232] on icon at bounding box center [967, 234] width 8 height 4
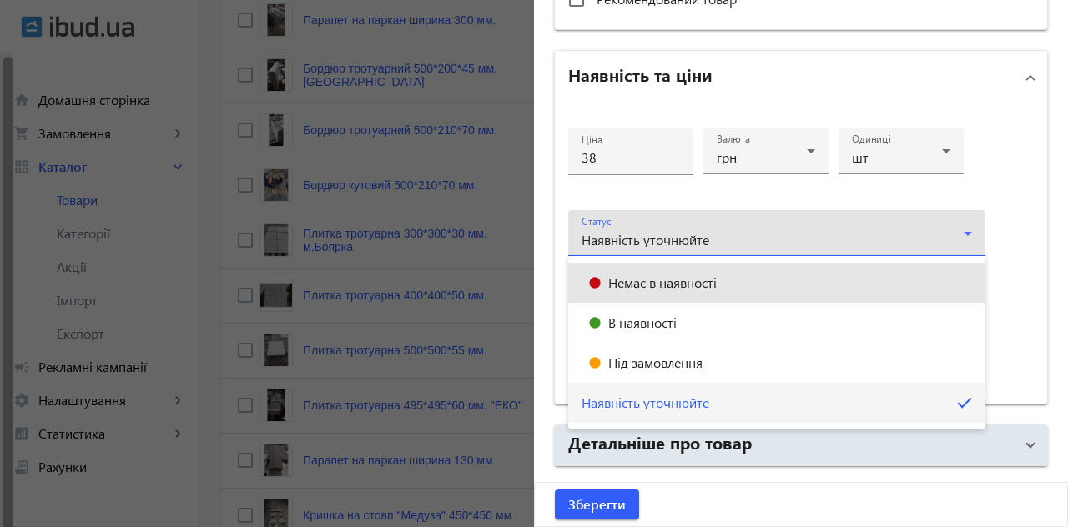
click at [727, 286] on mat-option "Немає в наявності" at bounding box center [776, 283] width 417 height 40
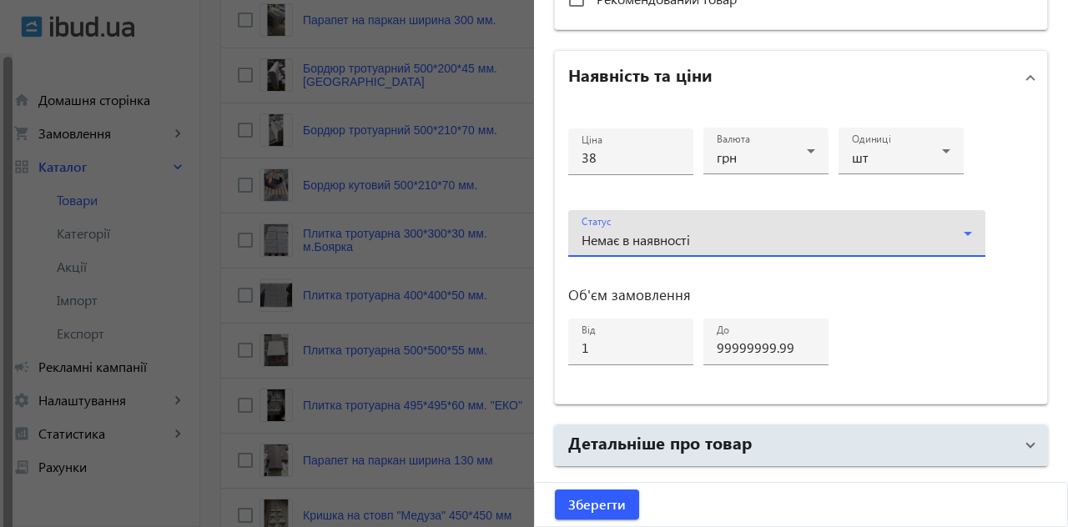
click at [913, 232] on div "Немає в наявності" at bounding box center [776, 240] width 390 height 20
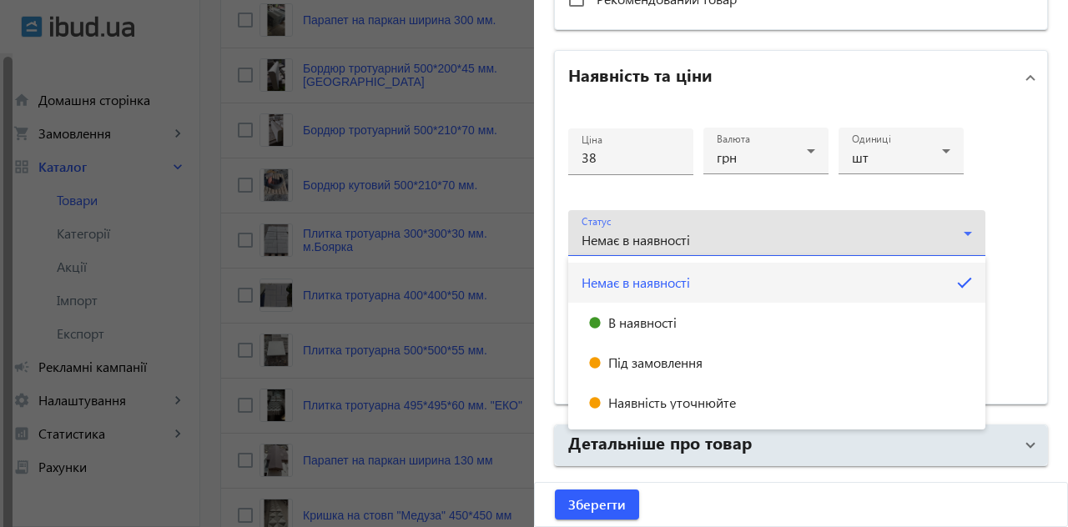
click at [696, 359] on span "Під замовлення" at bounding box center [655, 362] width 94 height 13
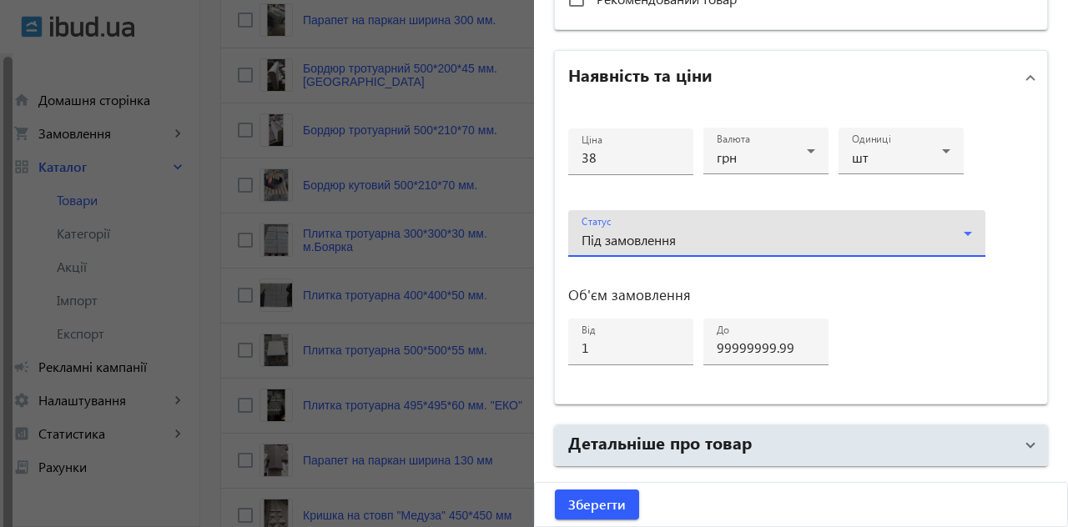
click at [958, 230] on icon at bounding box center [968, 234] width 20 height 20
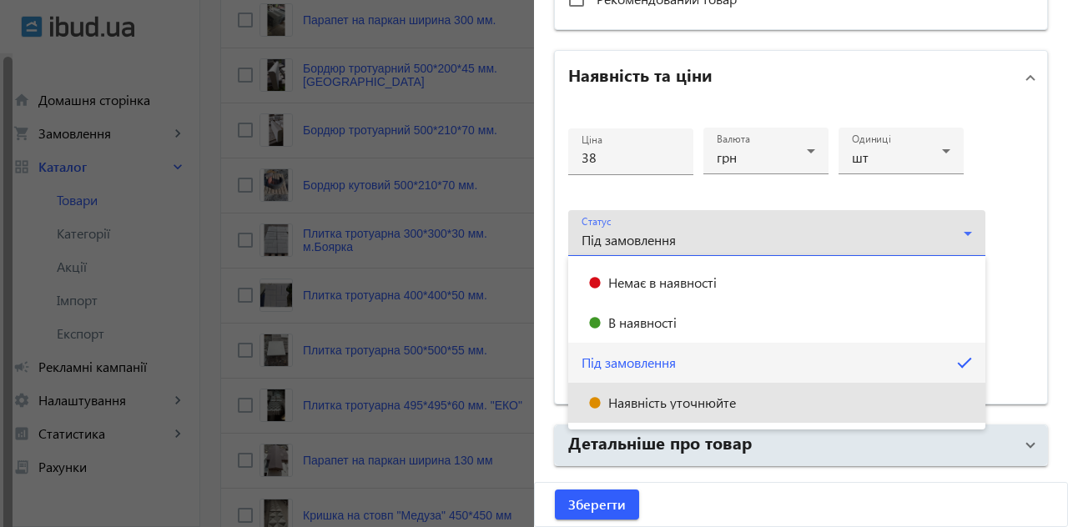
click at [792, 405] on mat-option "Наявність уточнюйте" at bounding box center [776, 403] width 417 height 40
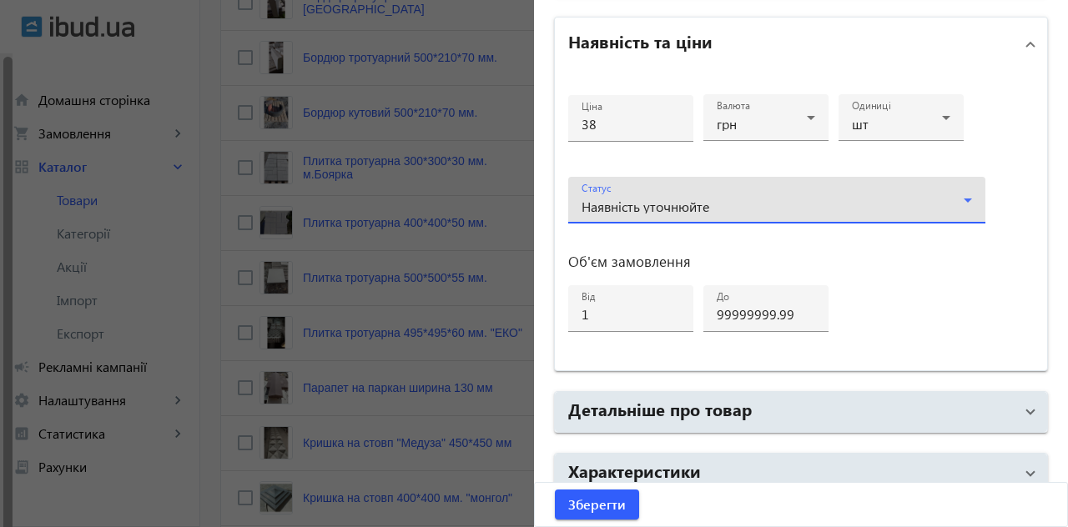
scroll to position [901, 0]
click at [619, 514] on span "Зберегти" at bounding box center [597, 504] width 58 height 18
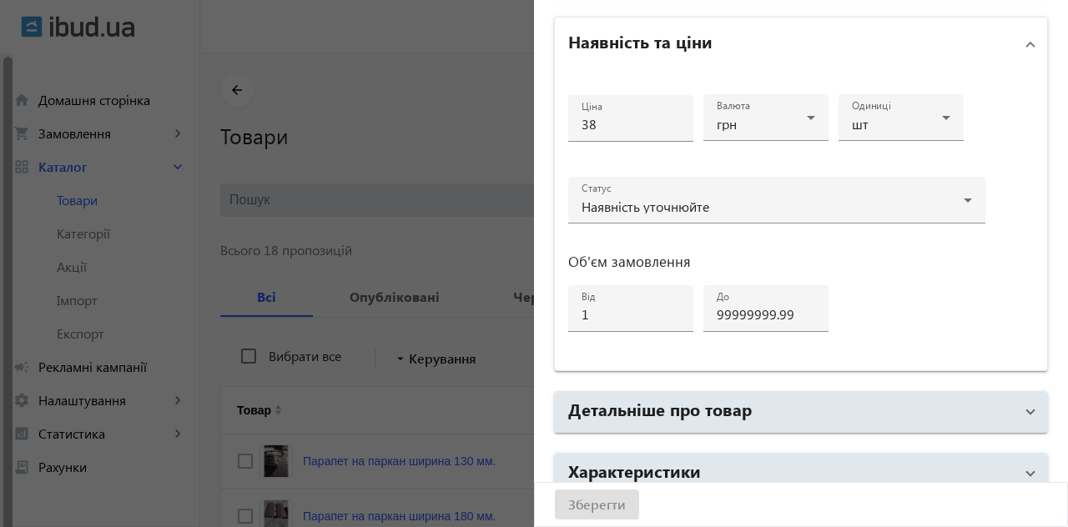
scroll to position [0, 0]
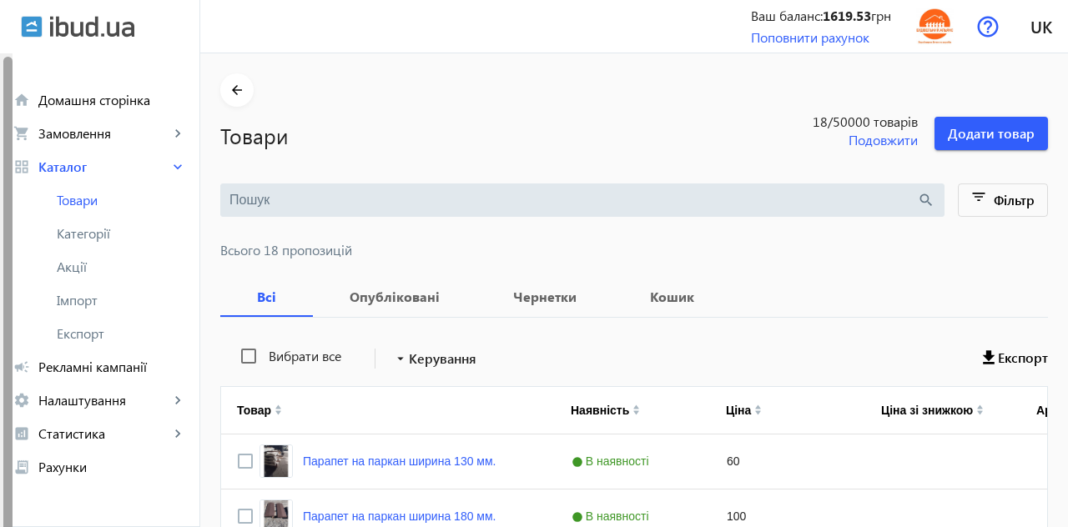
click at [117, 367] on span "Рекламні кампанії" at bounding box center [112, 367] width 148 height 17
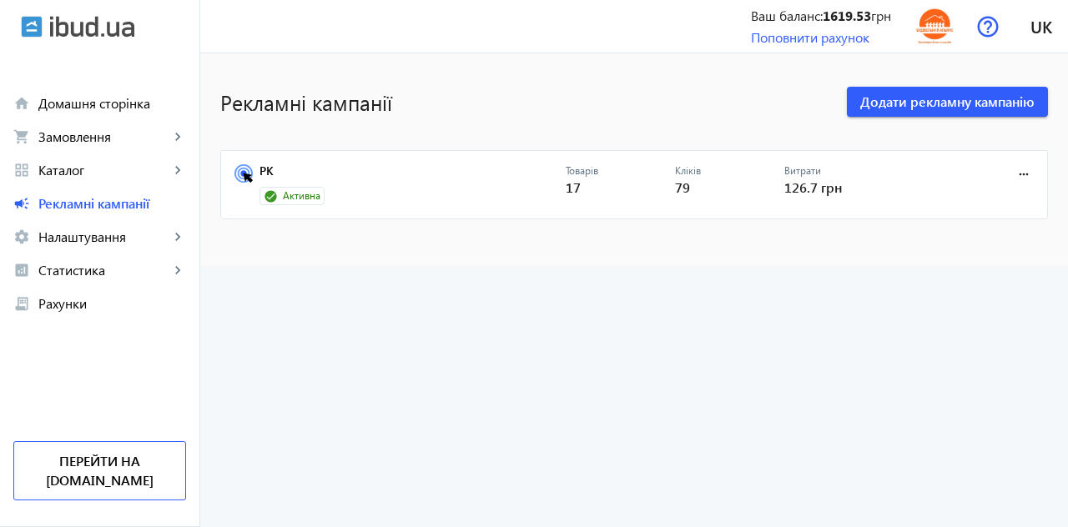
click at [314, 204] on div "Активна" at bounding box center [291, 196] width 65 height 18
click at [690, 193] on div "Кліків 79" at bounding box center [729, 185] width 109 height 42
click at [397, 185] on link "РК" at bounding box center [412, 175] width 306 height 23
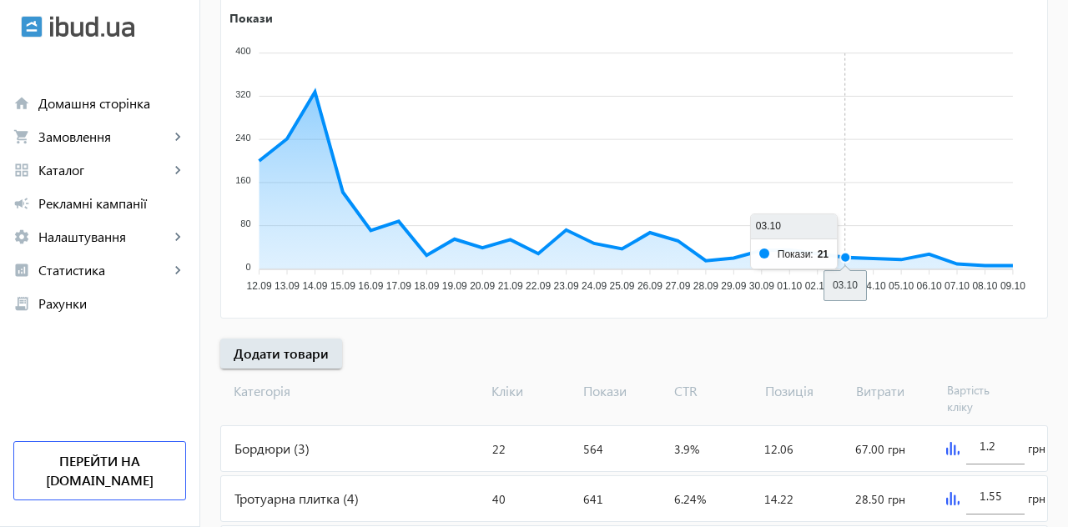
scroll to position [312, 0]
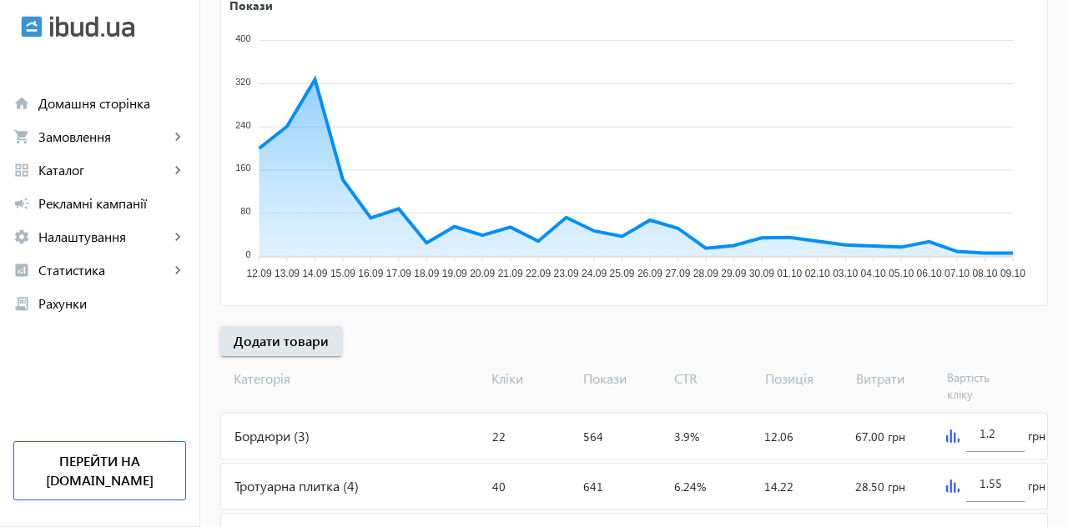
click at [403, 474] on div "Тротуарна плитка (4)" at bounding box center [353, 486] width 264 height 45
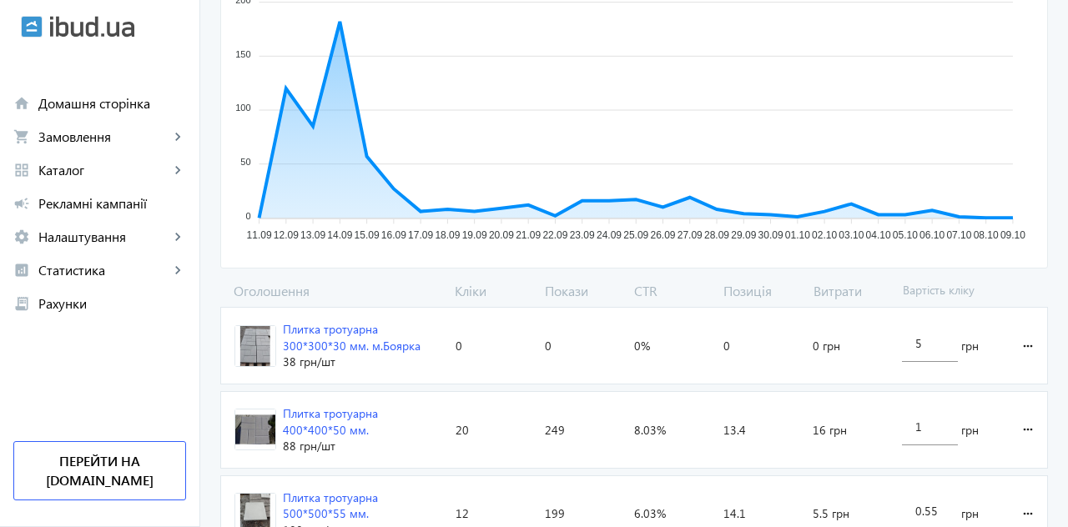
scroll to position [330, 0]
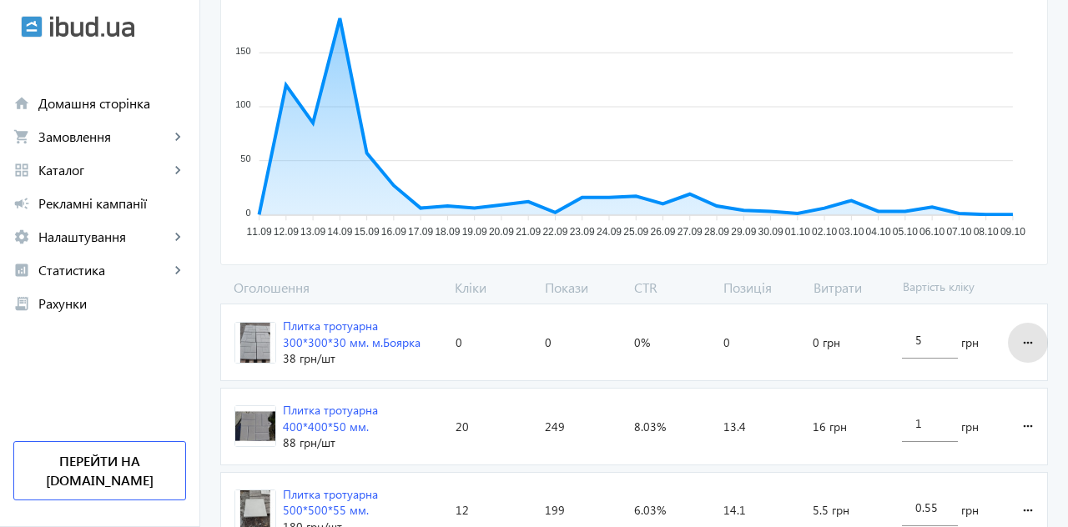
click at [1020, 340] on mat-icon "more_horiz" at bounding box center [1028, 343] width 20 height 40
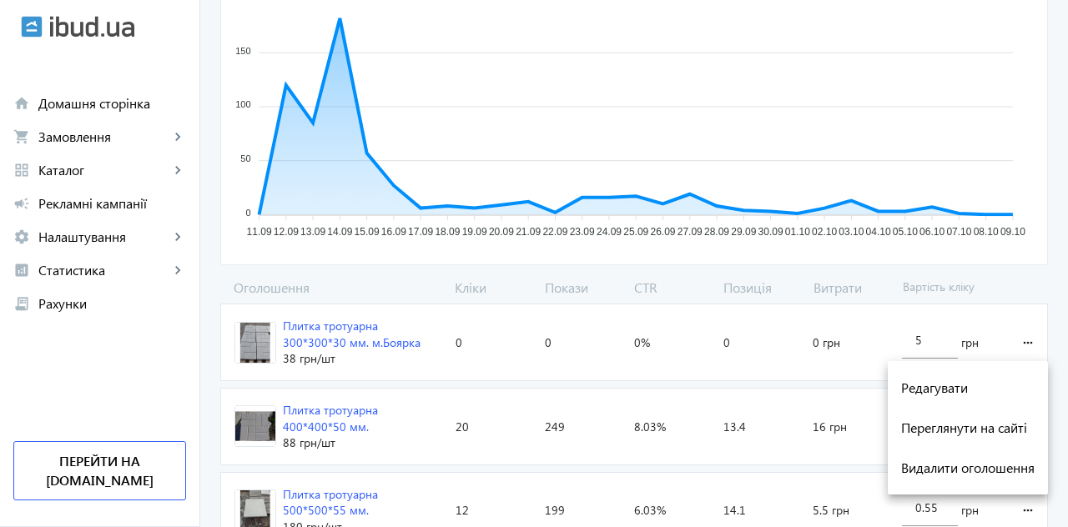
click at [329, 345] on div at bounding box center [534, 263] width 1068 height 527
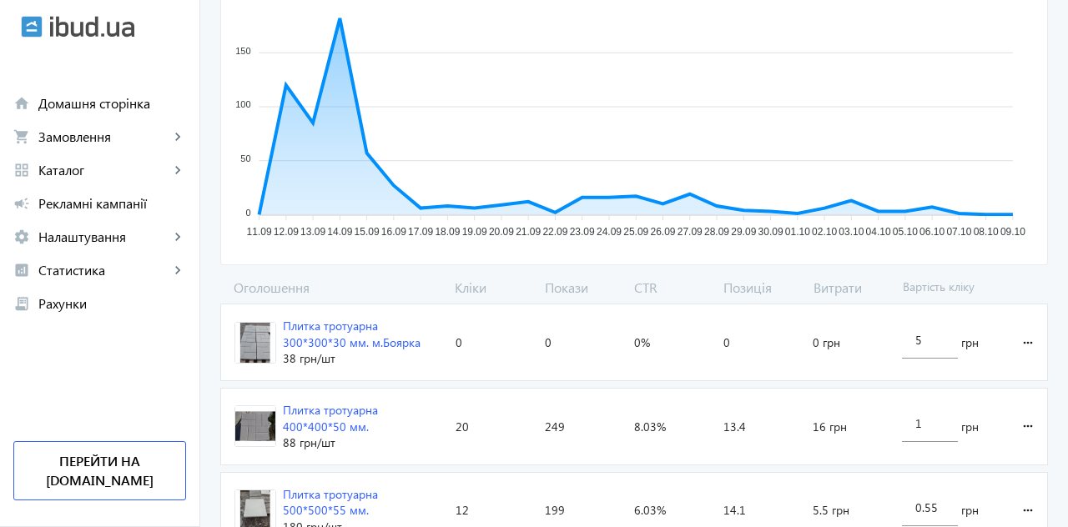
click at [1021, 345] on mat-icon "more_horiz" at bounding box center [1028, 343] width 20 height 40
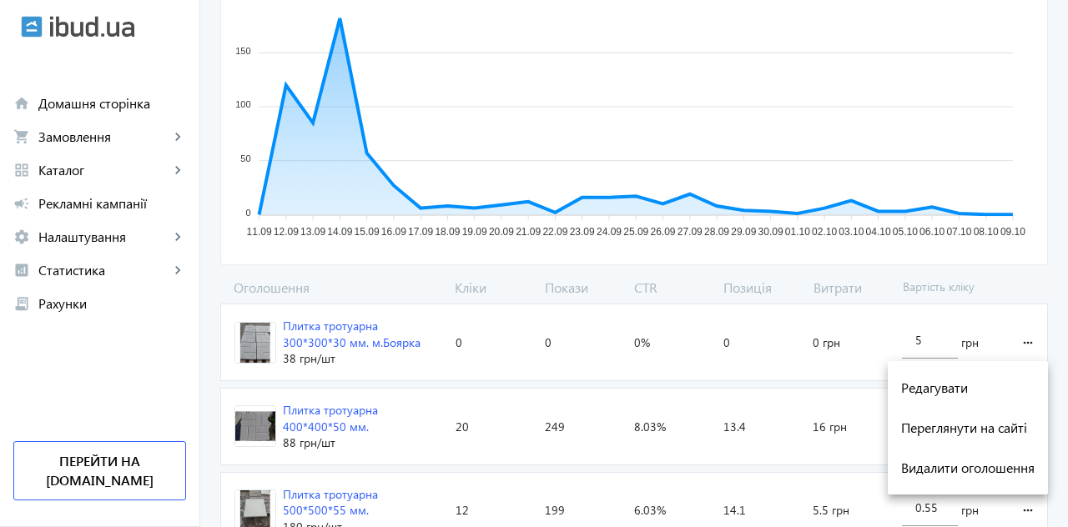
click at [835, 526] on div at bounding box center [534, 263] width 1068 height 527
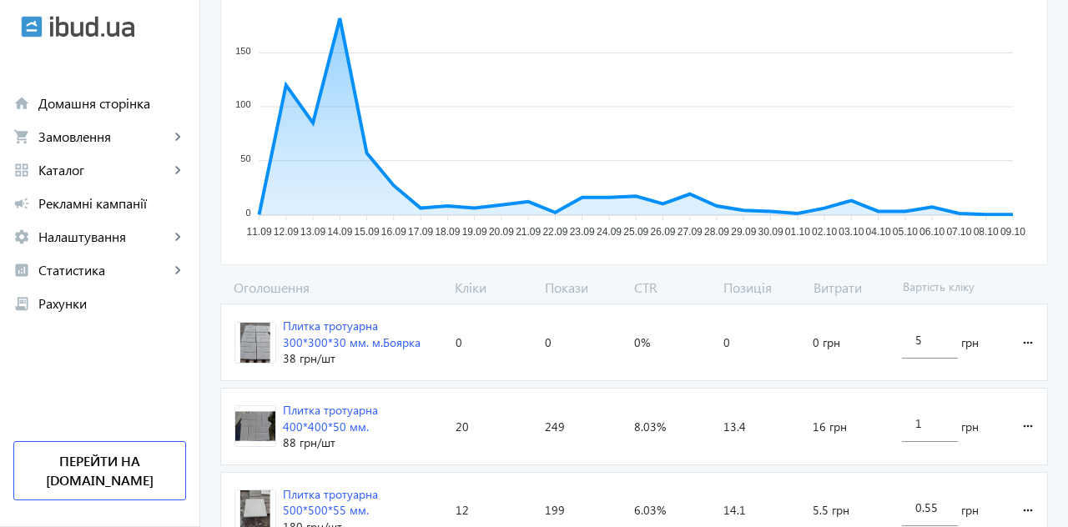
click at [1017, 424] on span at bounding box center [1028, 426] width 40 height 40
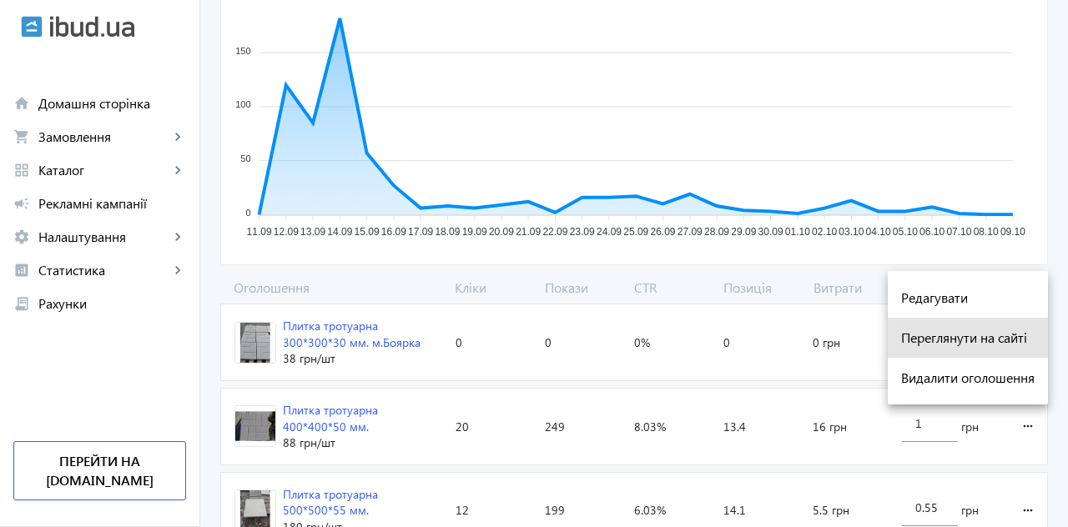
click at [988, 344] on span "Переглянути на сайті" at bounding box center [967, 337] width 133 height 13
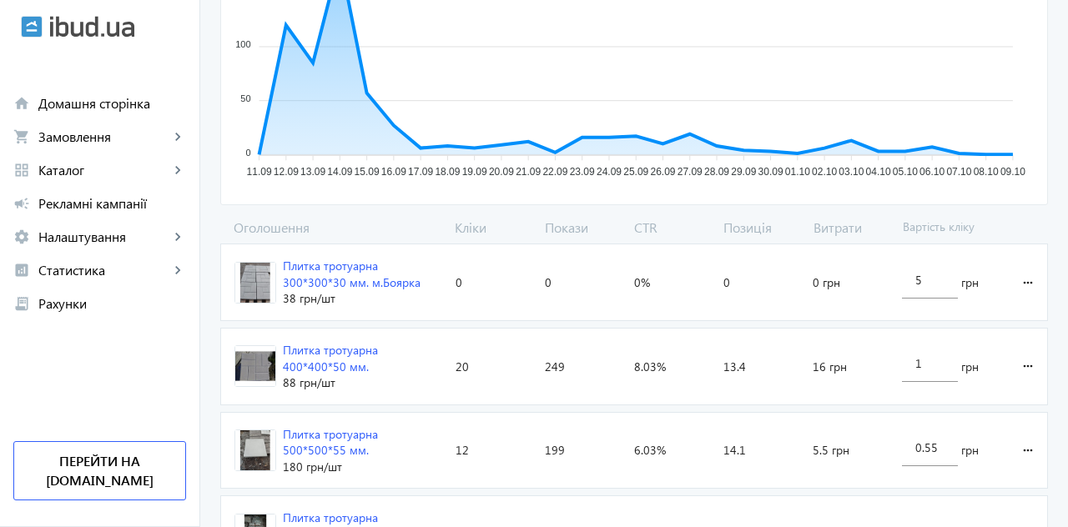
scroll to position [410, 0]
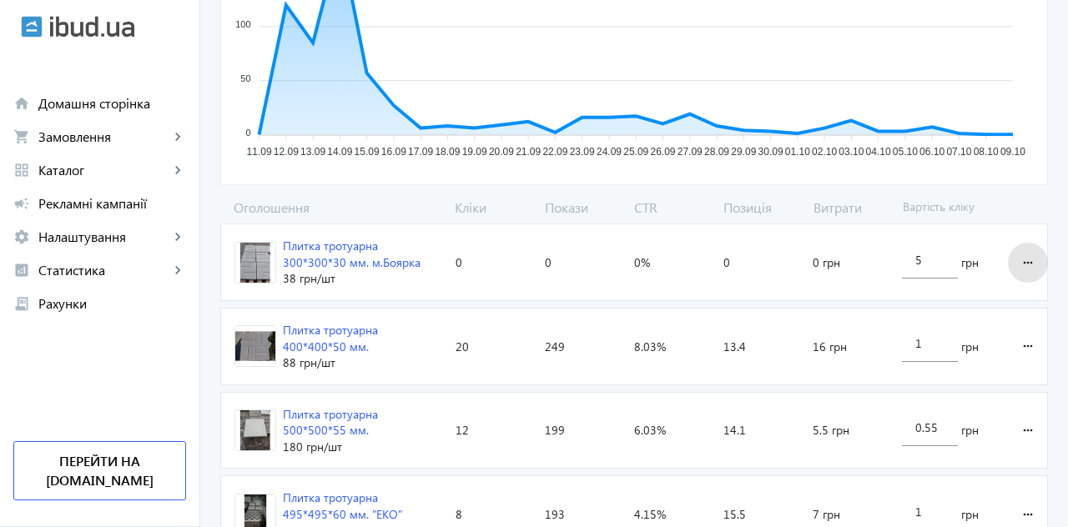
click at [1032, 257] on mat-icon "more_horiz" at bounding box center [1028, 263] width 20 height 40
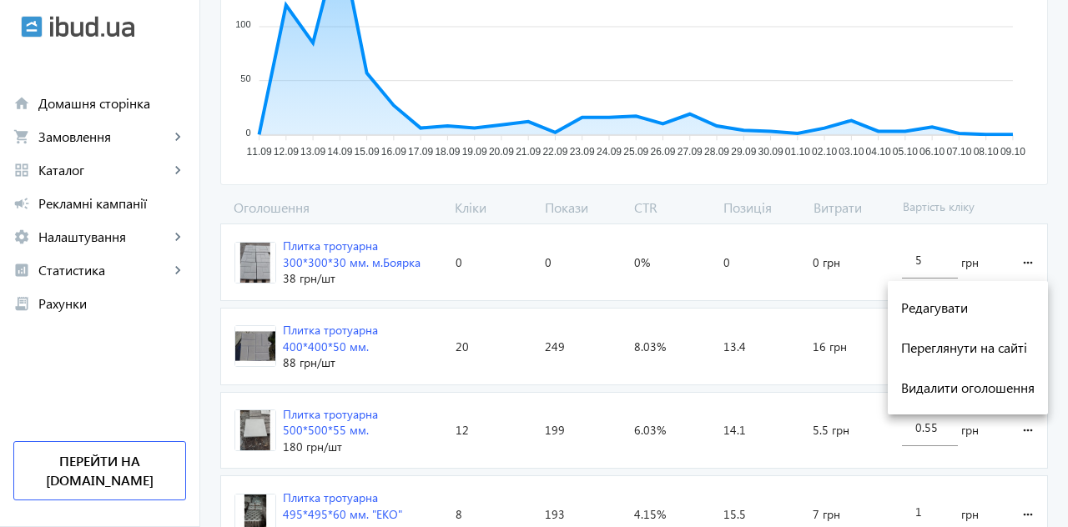
click at [969, 344] on span "Переглянути на сайті" at bounding box center [967, 347] width 133 height 13
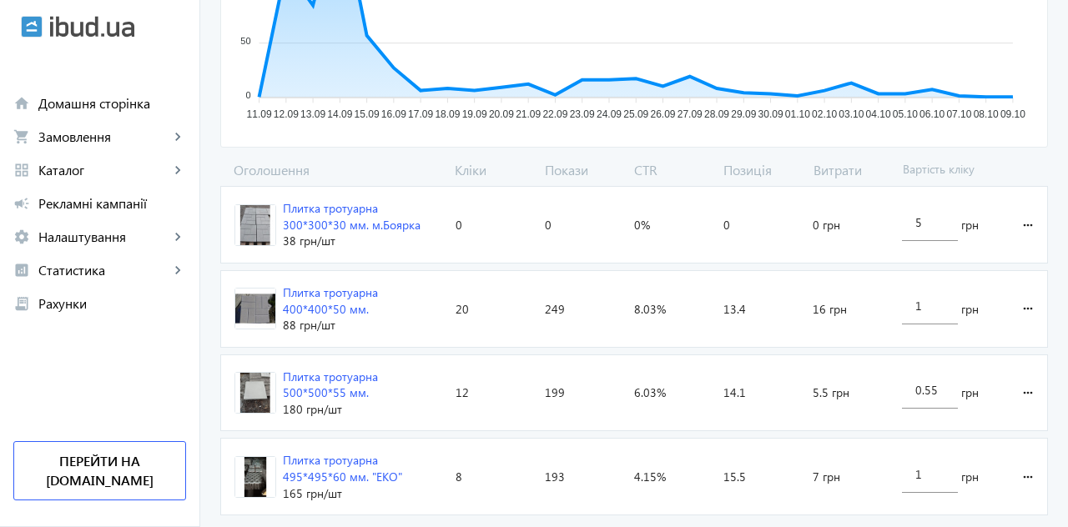
scroll to position [398, 0]
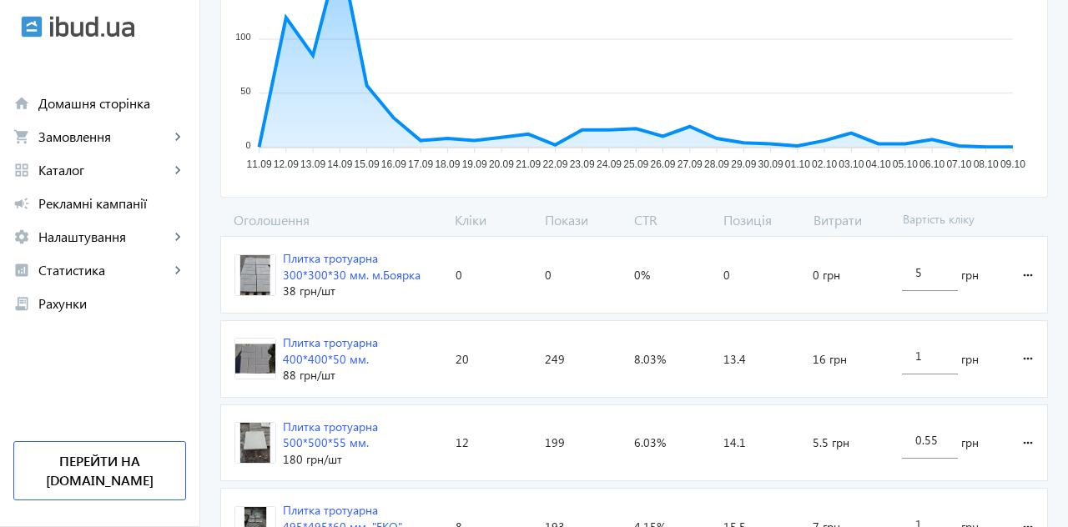
click at [329, 269] on div "Плитка тротуарна 300*300*30 мм. м.Боярка" at bounding box center [362, 266] width 159 height 33
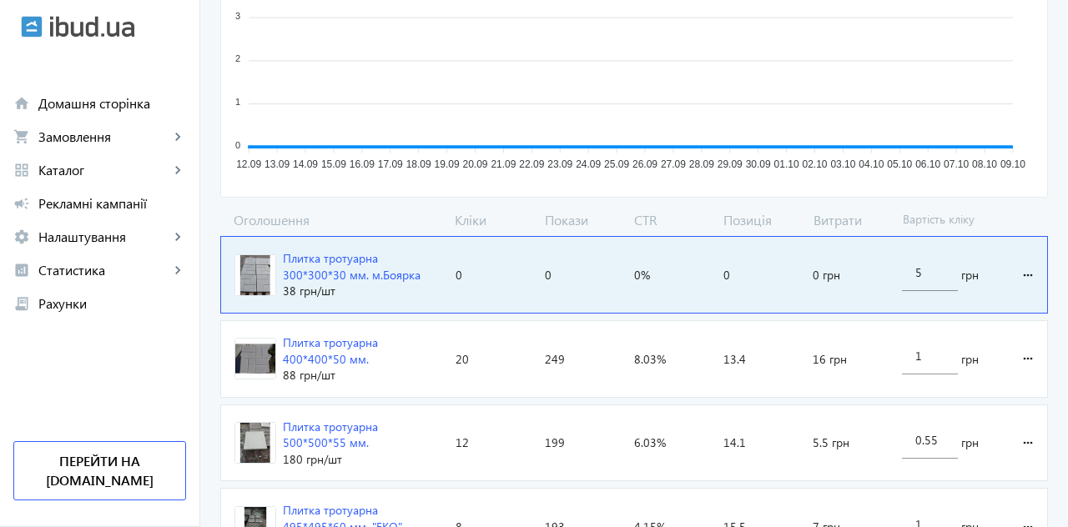
scroll to position [80, 0]
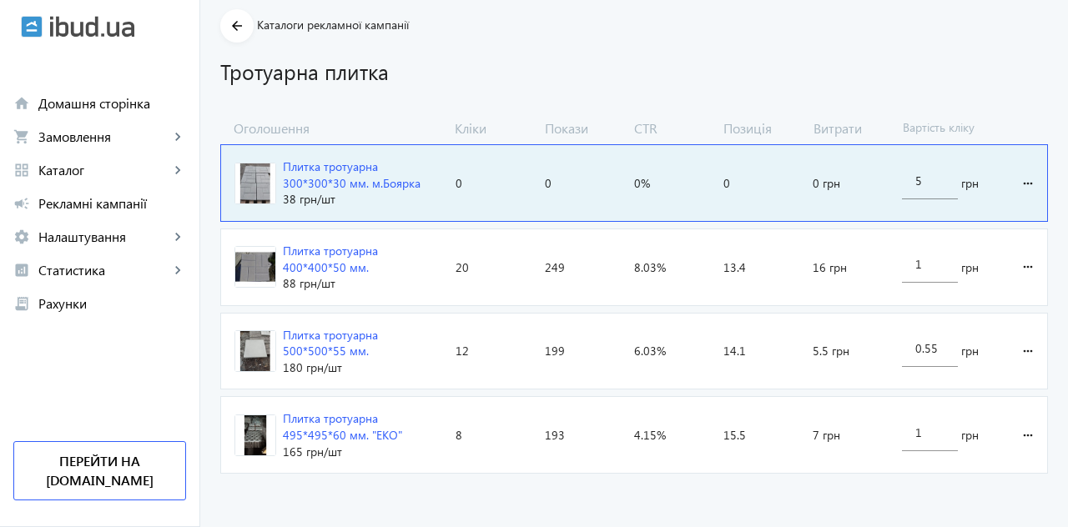
click at [932, 173] on input "5" at bounding box center [929, 181] width 28 height 16
type input "4"
click at [1030, 161] on loading-spinner "Оголошення Кліки Покази CTR Позиція Витрати Вартість кліку Плитка тротуарна 300…" at bounding box center [633, 300] width 827 height 362
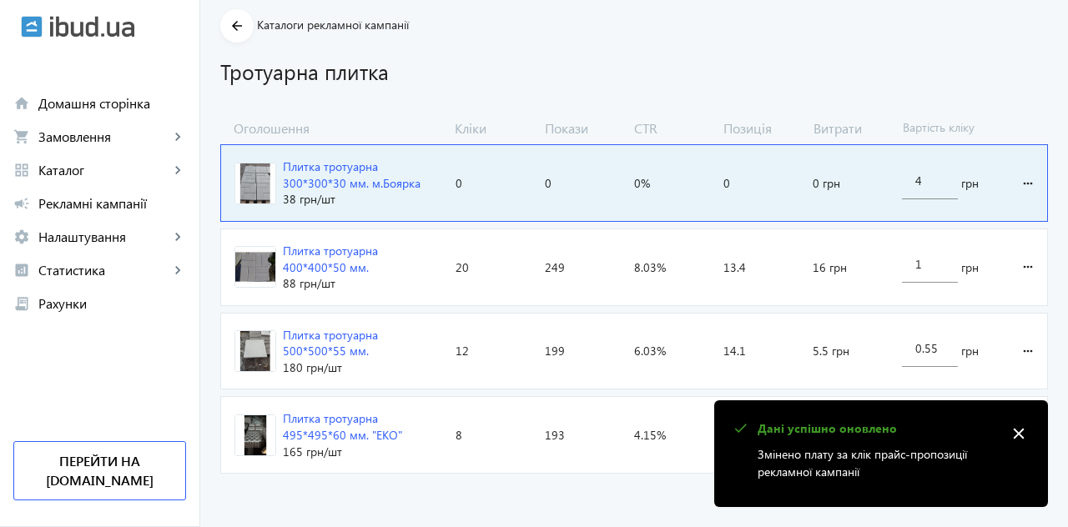
click at [885, 466] on p "Змінено плату за клік прайс-пропозиції рекламної кампанії" at bounding box center [876, 462] width 239 height 35
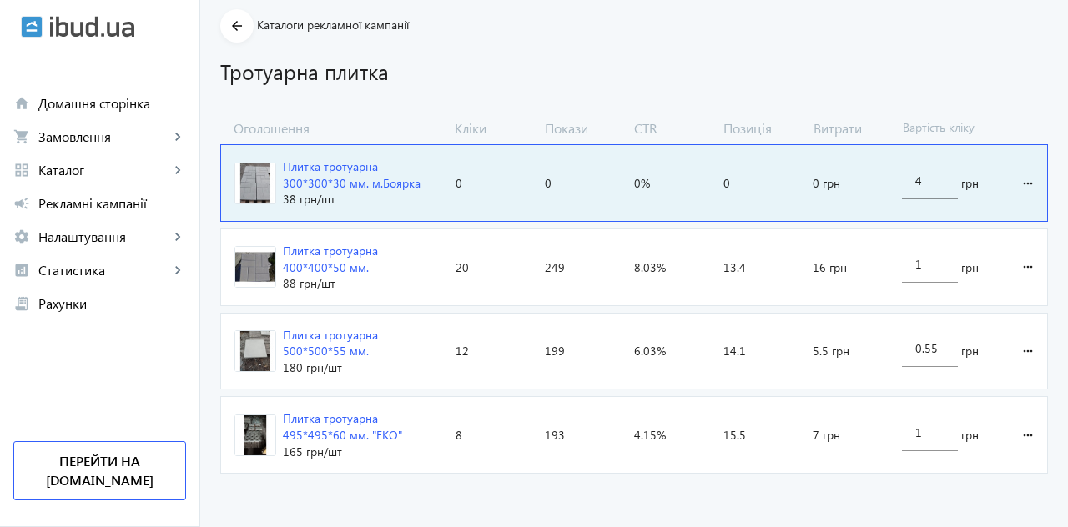
click at [741, 170] on div "Позиція: 0" at bounding box center [760, 183] width 89 height 76
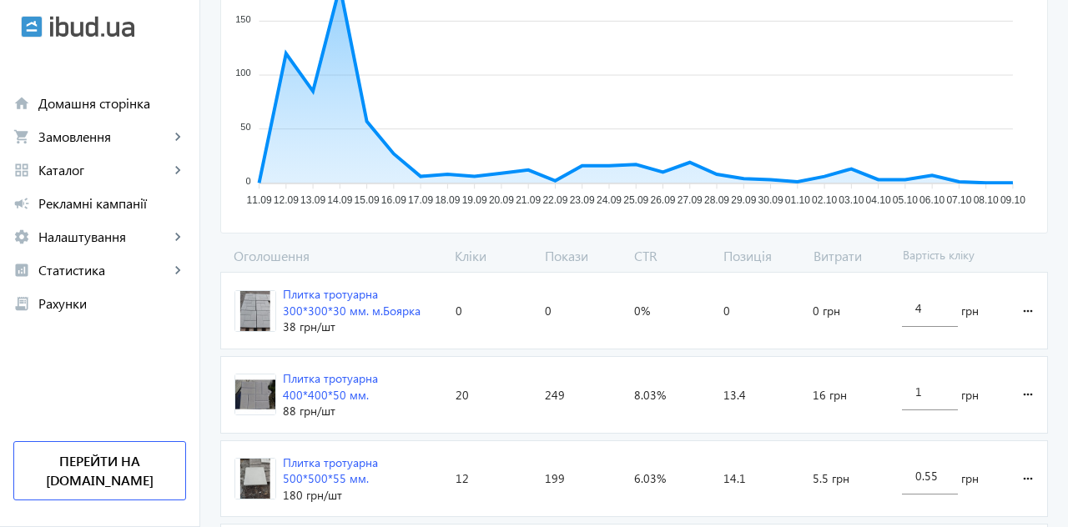
scroll to position [363, 0]
click at [827, 304] on span "0 грн" at bounding box center [826, 310] width 28 height 17
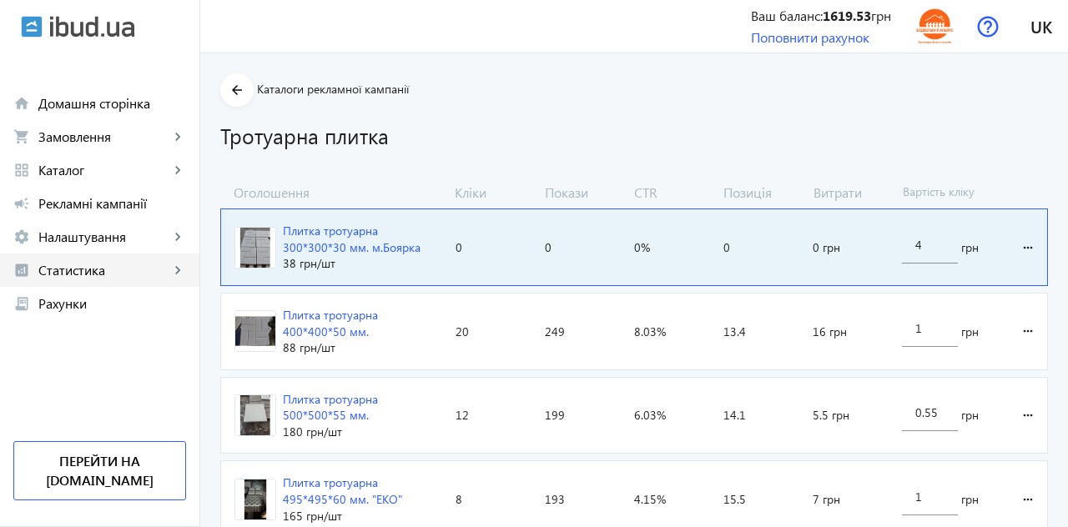
click at [90, 275] on span "Статистика" at bounding box center [103, 270] width 131 height 17
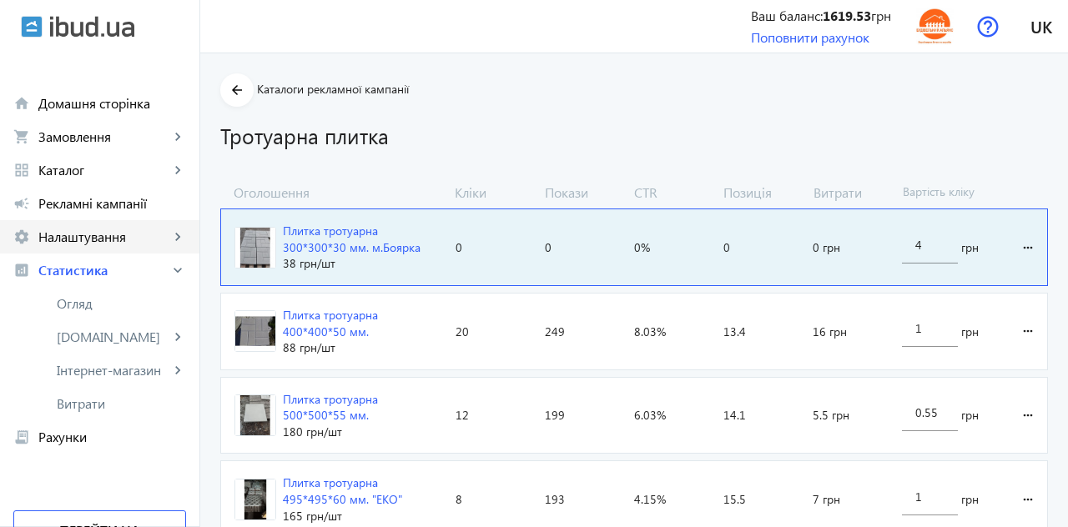
click at [108, 237] on span "Налаштування" at bounding box center [103, 237] width 131 height 17
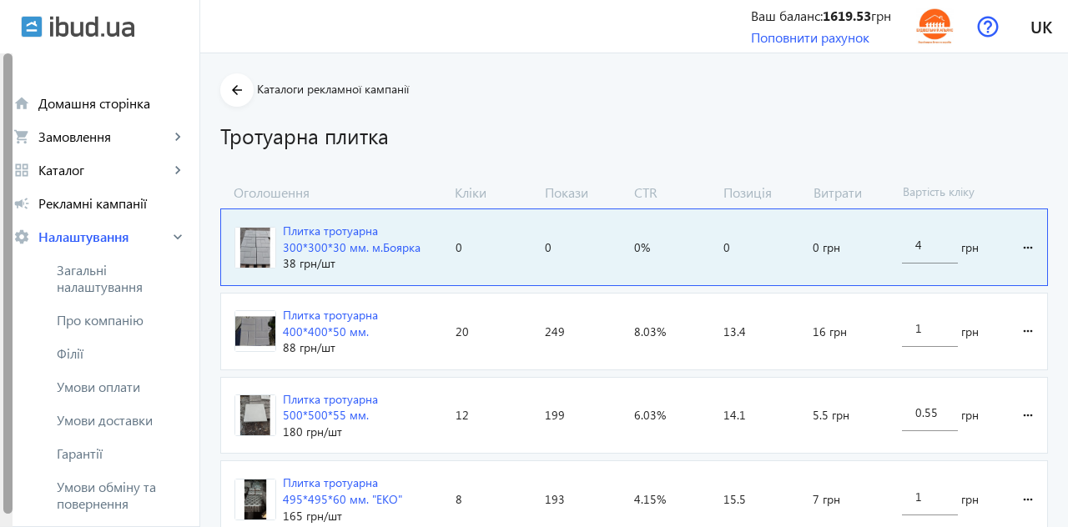
click at [309, 251] on div "Плитка тротуарна 300*300*30 мм. м.Боярка" at bounding box center [362, 239] width 159 height 33
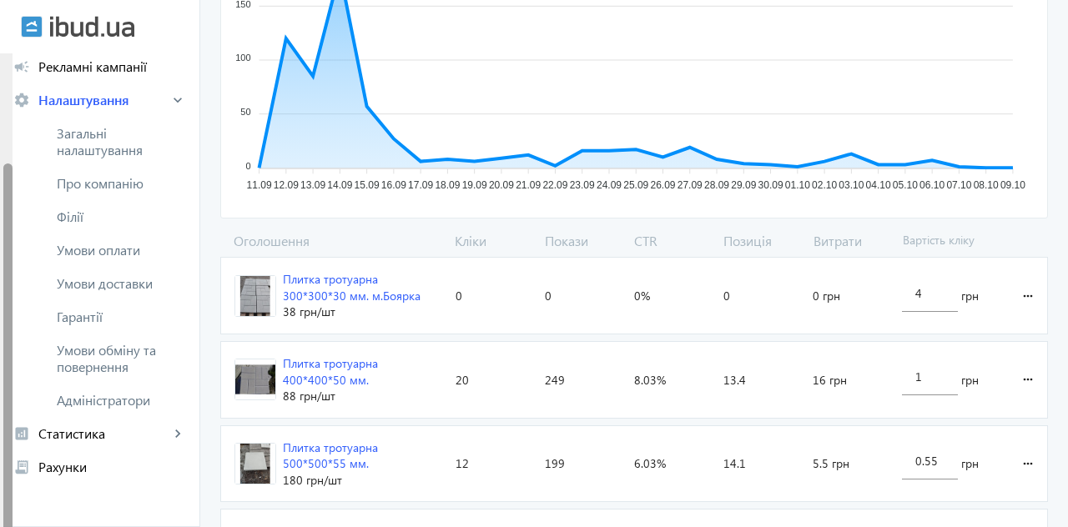
scroll to position [380, 0]
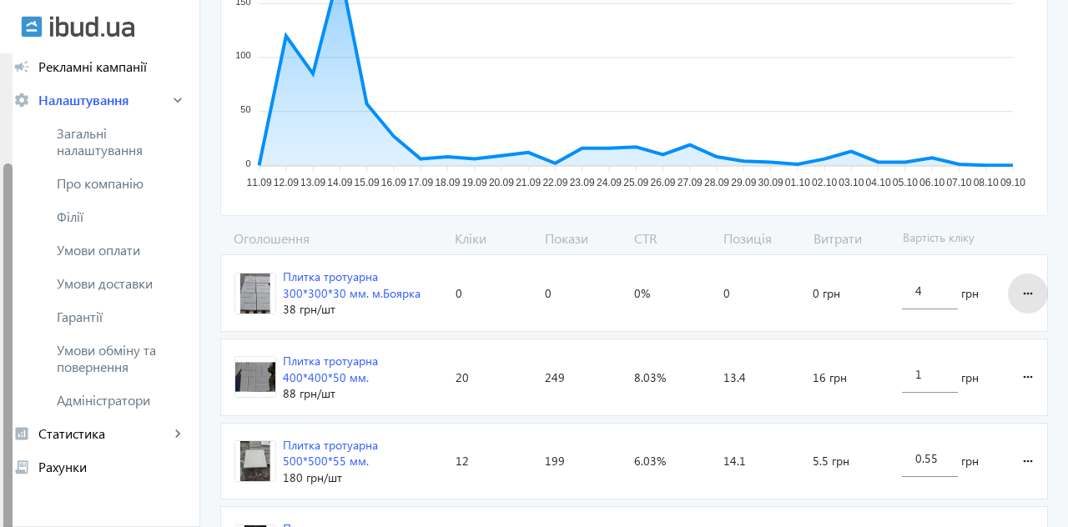
click at [1029, 289] on mat-icon "more_horiz" at bounding box center [1028, 294] width 20 height 40
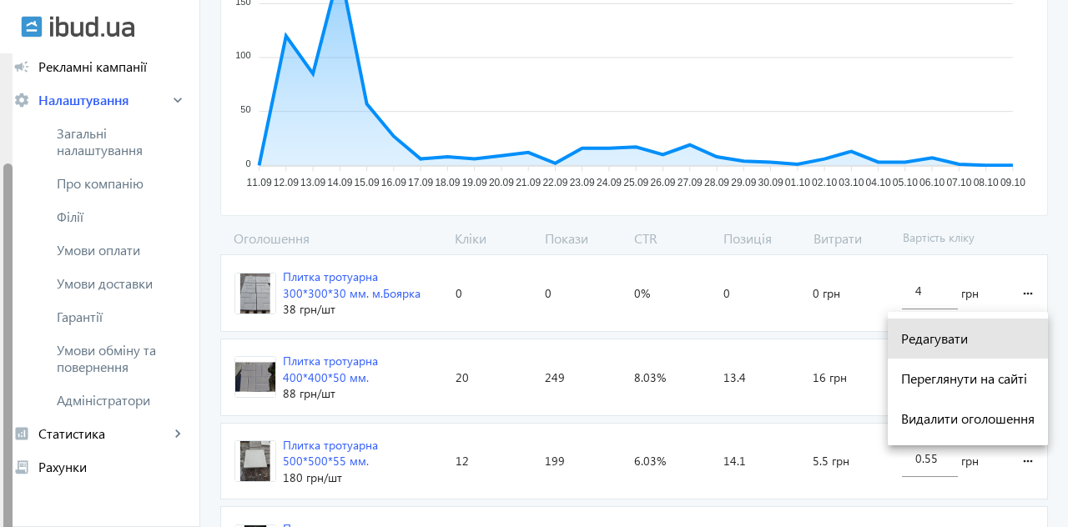
click at [963, 339] on span "Редагувати" at bounding box center [967, 338] width 133 height 13
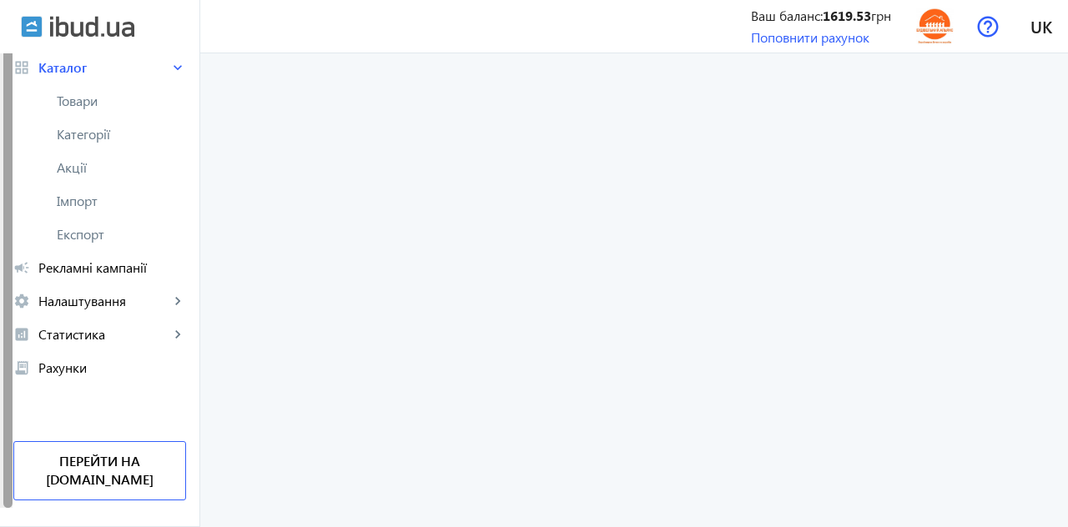
scroll to position [3, 0]
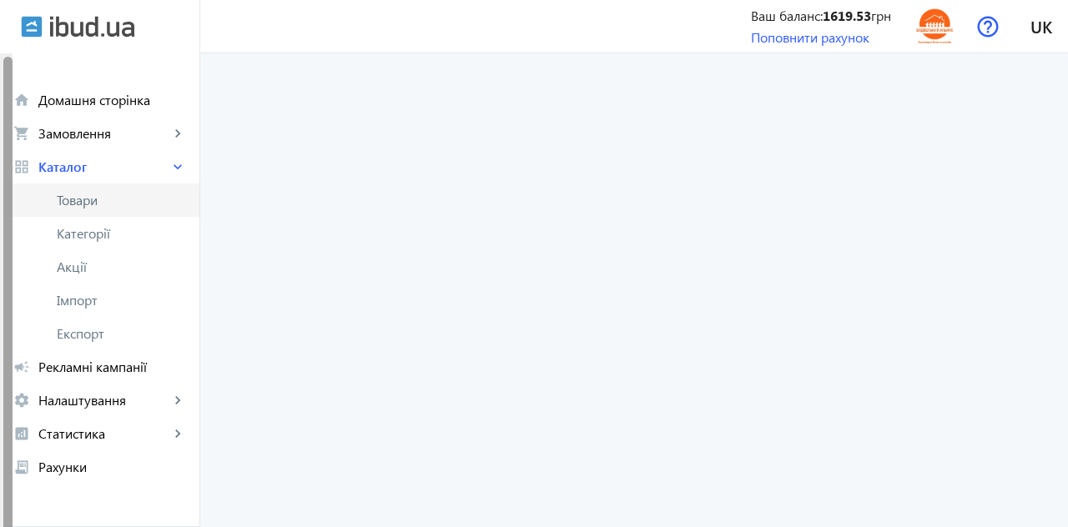
click at [79, 208] on span "Товари" at bounding box center [121, 200] width 129 height 17
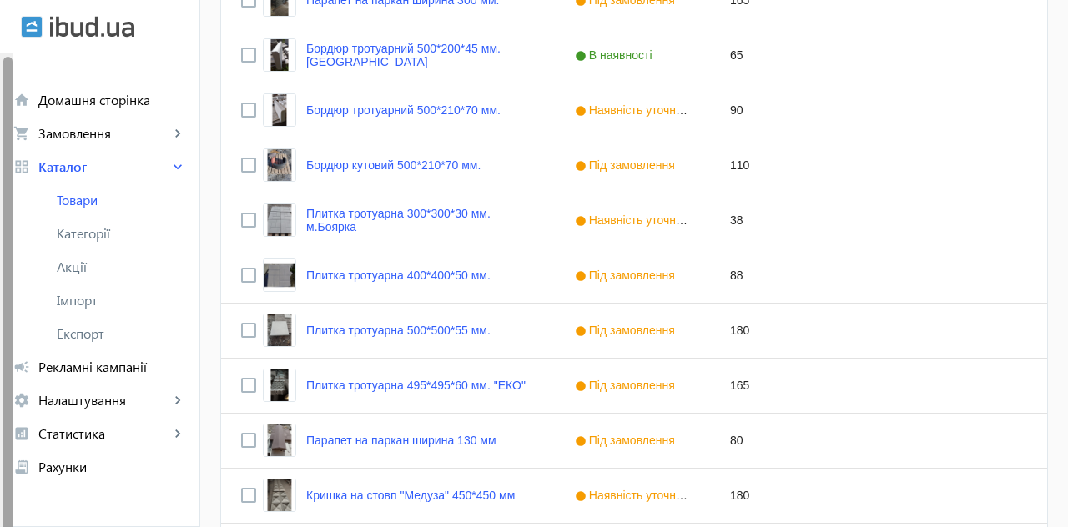
scroll to position [849, 0]
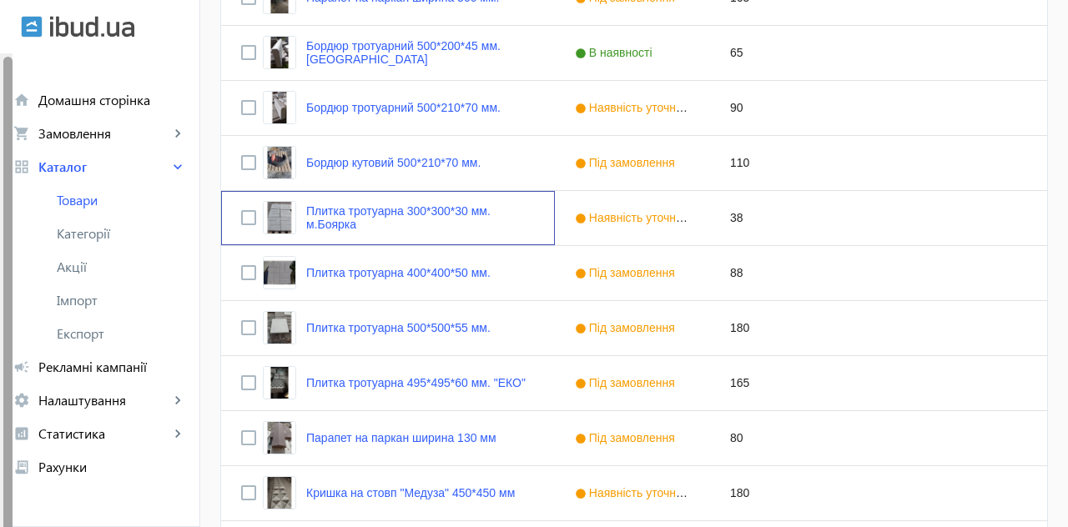
click at [339, 207] on link "Плитка тротуарна 300*300*30 мм. м.Боярка" at bounding box center [420, 217] width 229 height 27
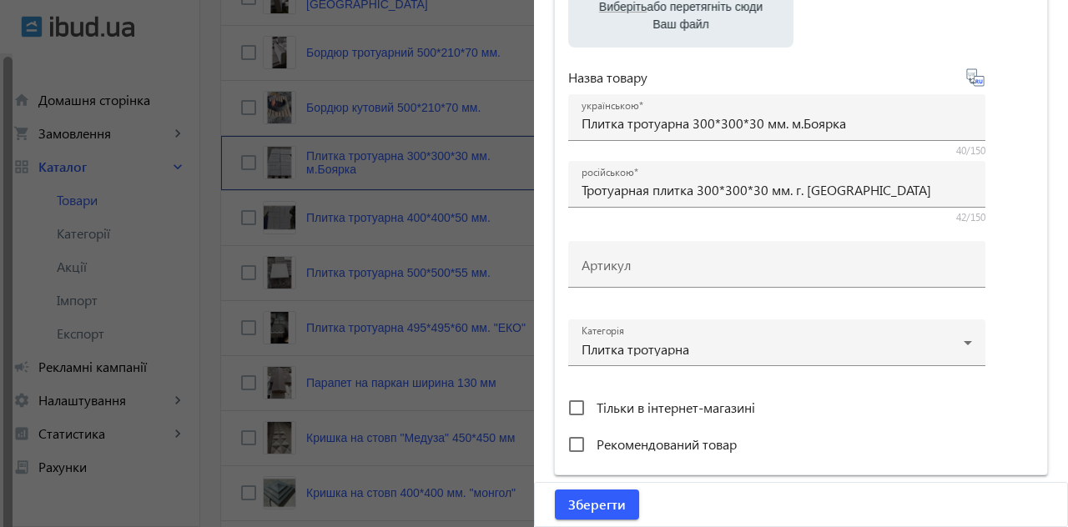
scroll to position [304, 0]
click at [581, 445] on input "Рекомендований товар" at bounding box center [576, 444] width 33 height 33
checkbox input "true"
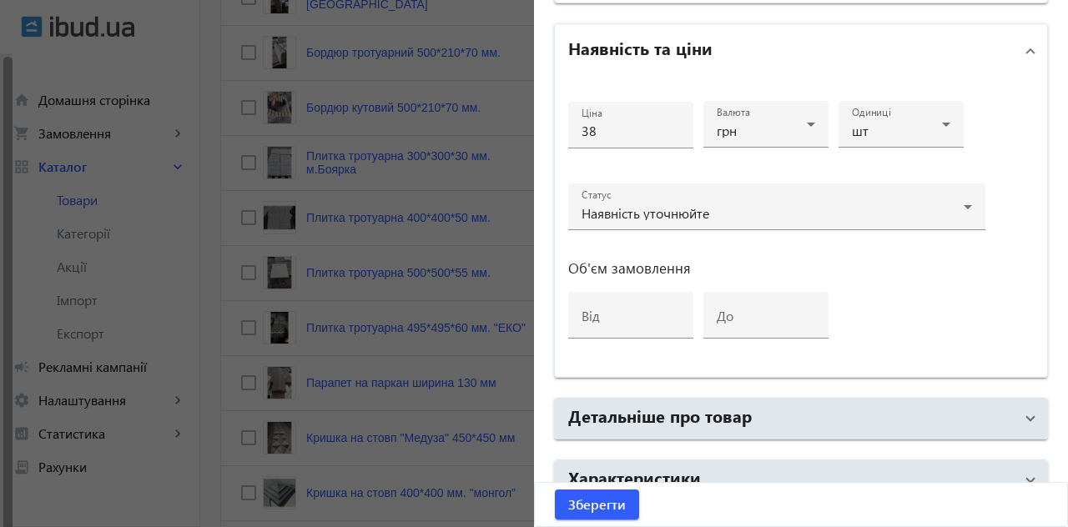
scroll to position [782, 0]
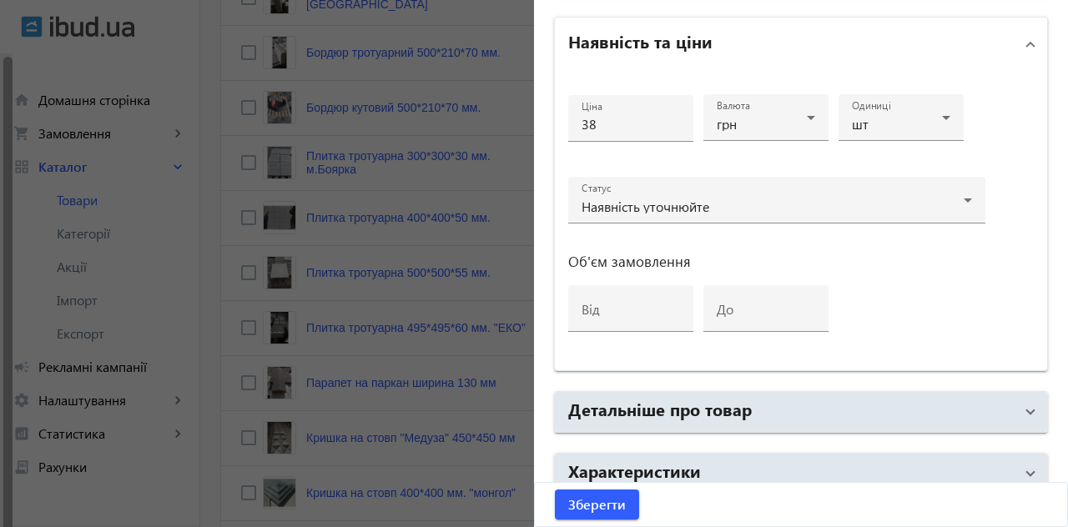
click at [832, 526] on mat-panel-title "SEO" at bounding box center [790, 535] width 445 height 30
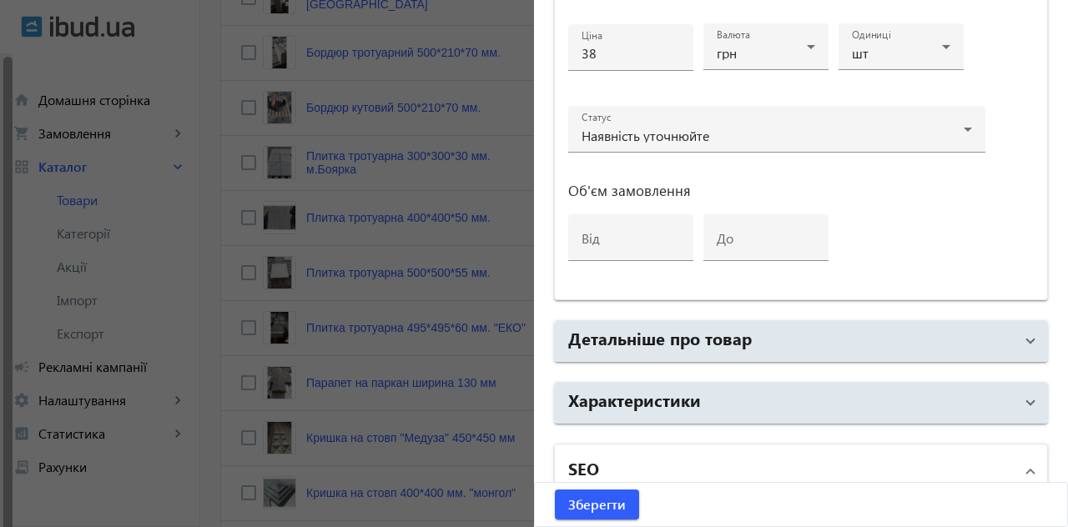
scroll to position [839, 0]
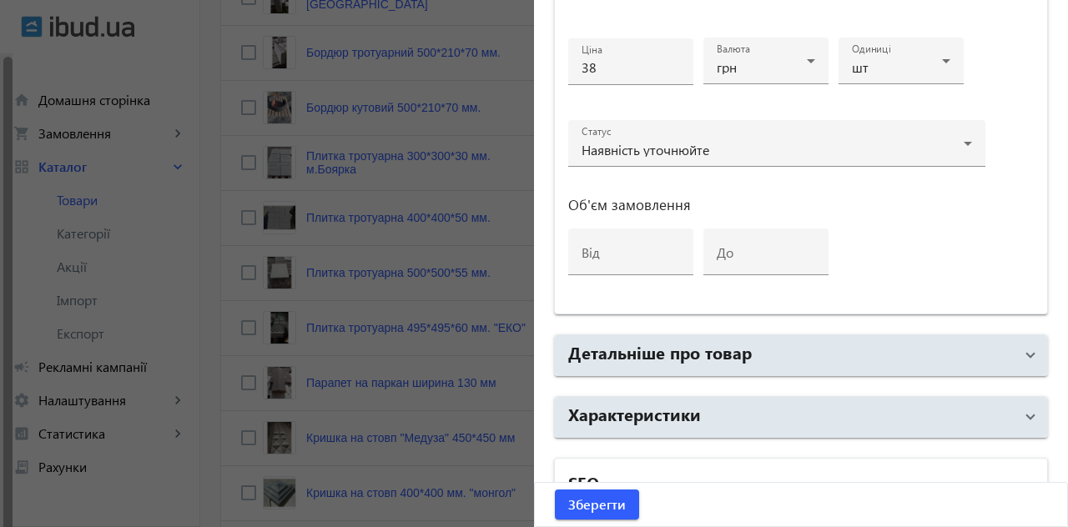
click at [909, 410] on mat-panel-title "Характеристики" at bounding box center [790, 417] width 445 height 30
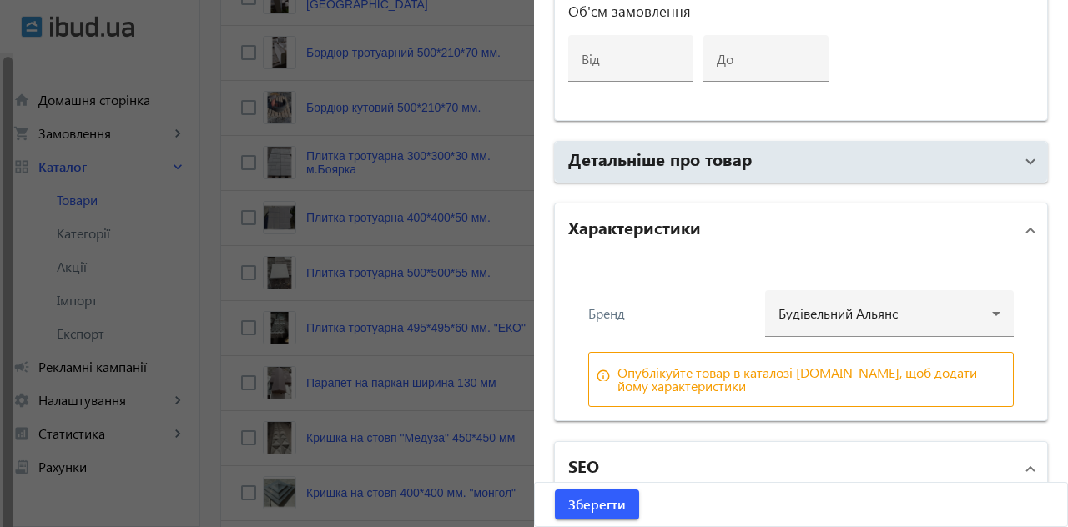
scroll to position [1053, 0]
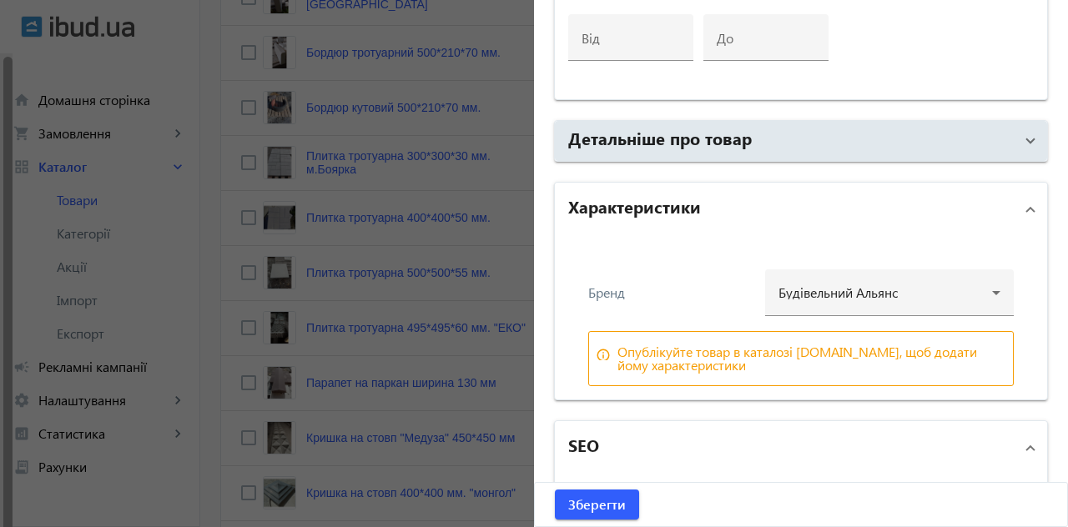
click at [948, 357] on div "Опублікуйте товар в каталозі ibud.ua, щоб додати йому характеристики" at bounding box center [811, 358] width 389 height 27
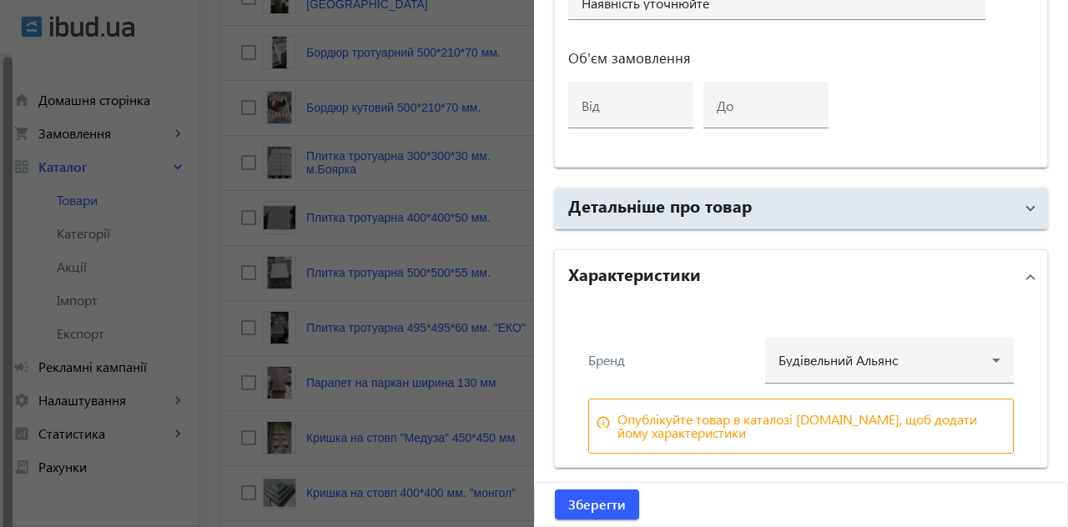
scroll to position [983, 0]
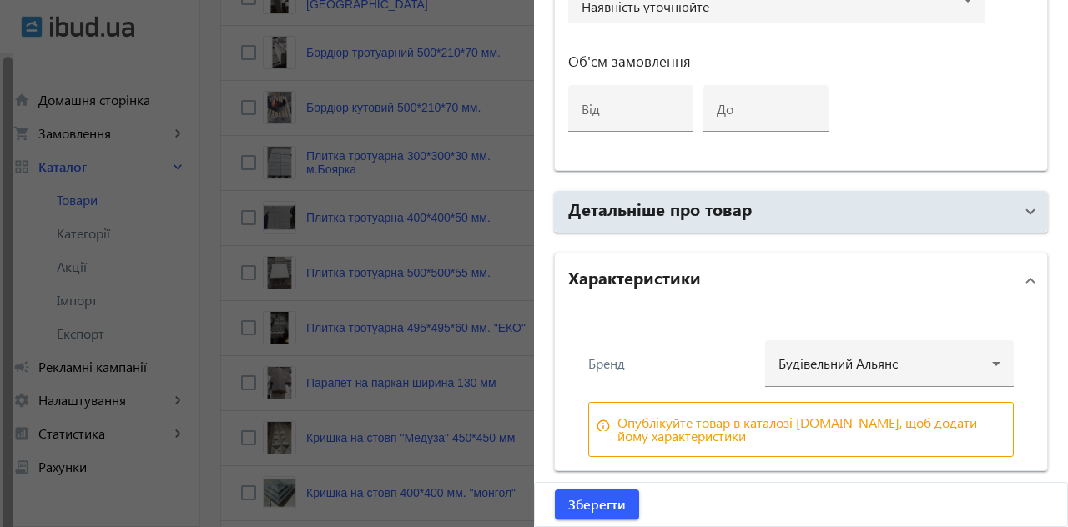
click at [857, 419] on div "Опублікуйте товар в каталозі ibud.ua, щоб додати йому характеристики" at bounding box center [811, 429] width 389 height 27
click at [856, 420] on div "Опублікуйте товар в каталозі ibud.ua, щоб додати йому характеристики" at bounding box center [811, 429] width 389 height 27
click at [857, 419] on div "Опублікуйте товар в каталозі ibud.ua, щоб додати йому характеристики" at bounding box center [811, 429] width 389 height 27
click at [970, 360] on div at bounding box center [889, 357] width 222 height 60
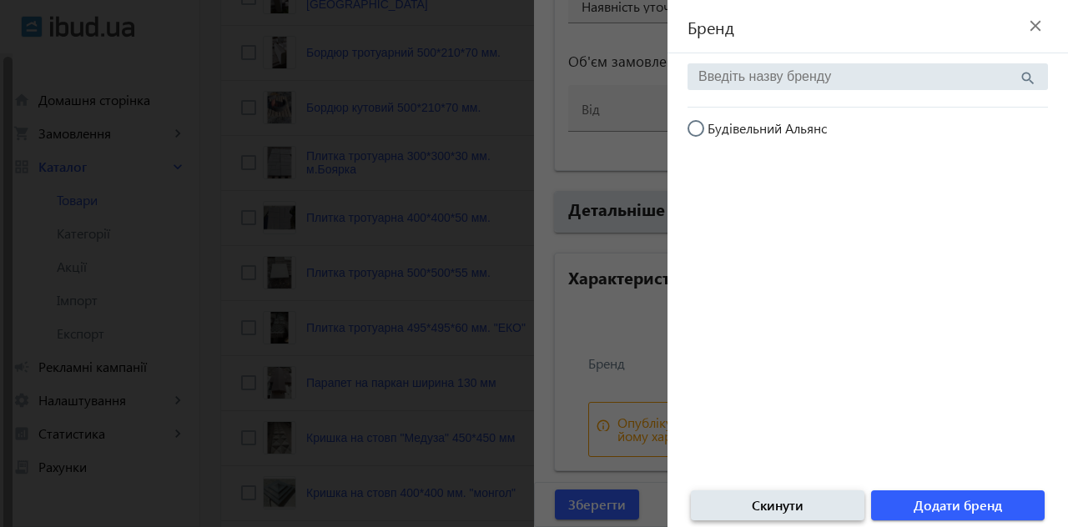
click at [801, 515] on span "Скинути" at bounding box center [777, 505] width 52 height 18
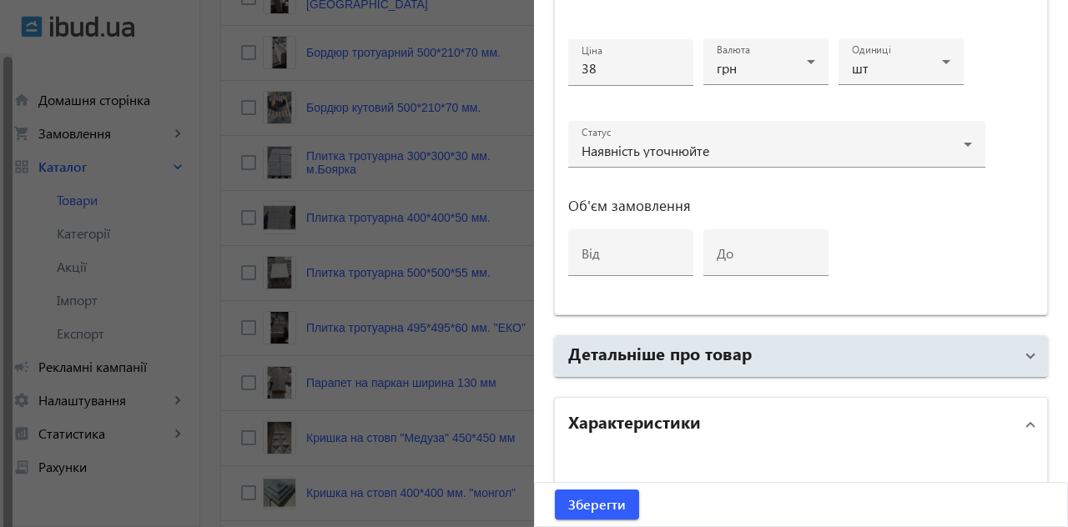
scroll to position [836, 0]
click at [953, 357] on mat-panel-title "Детальніше про товар" at bounding box center [790, 359] width 445 height 30
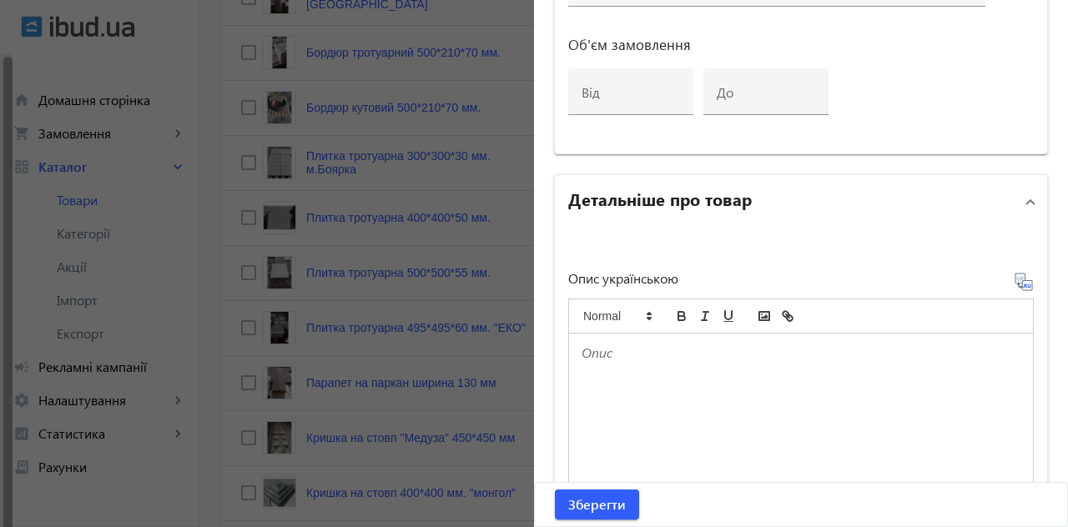
scroll to position [1012, 0]
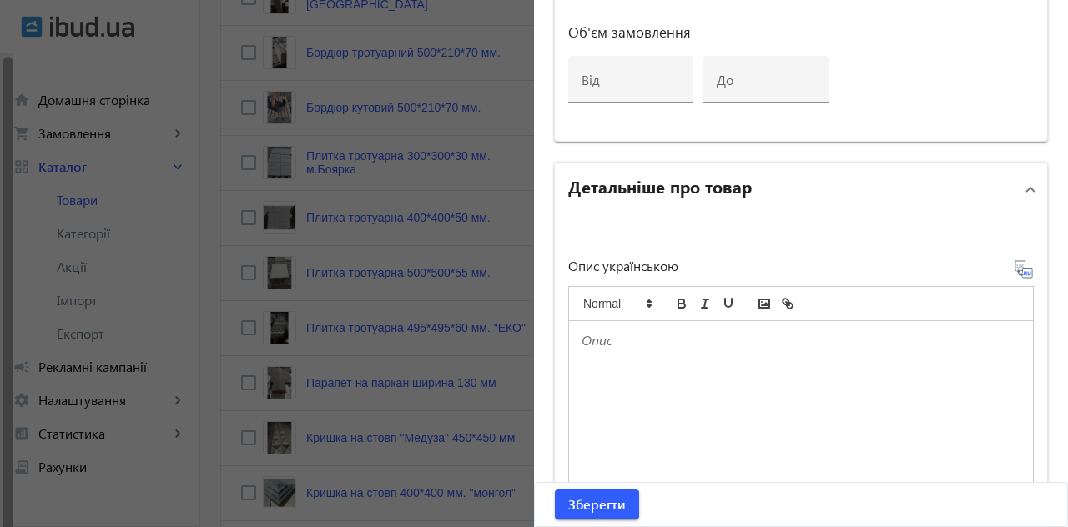
click at [822, 382] on div at bounding box center [801, 404] width 464 height 166
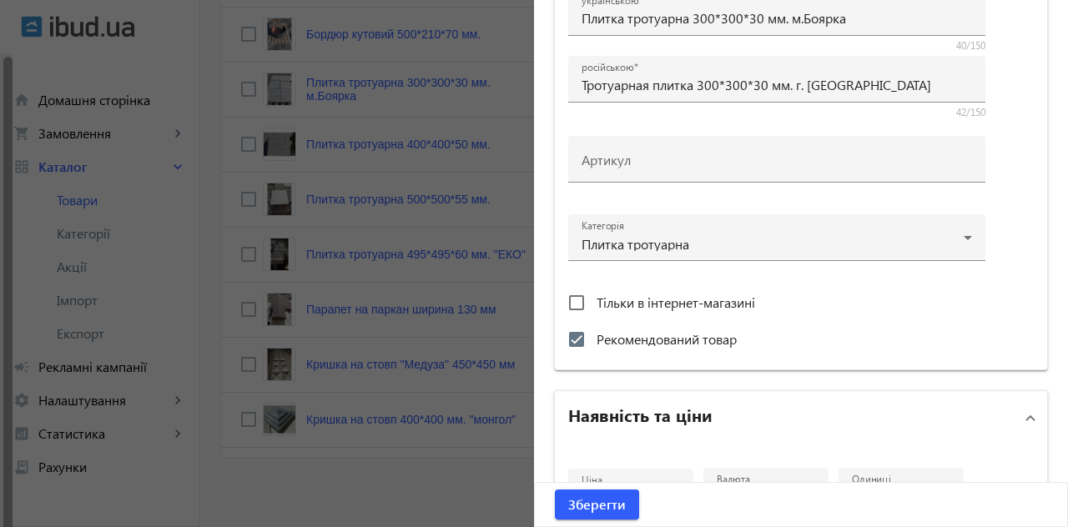
scroll to position [412, 0]
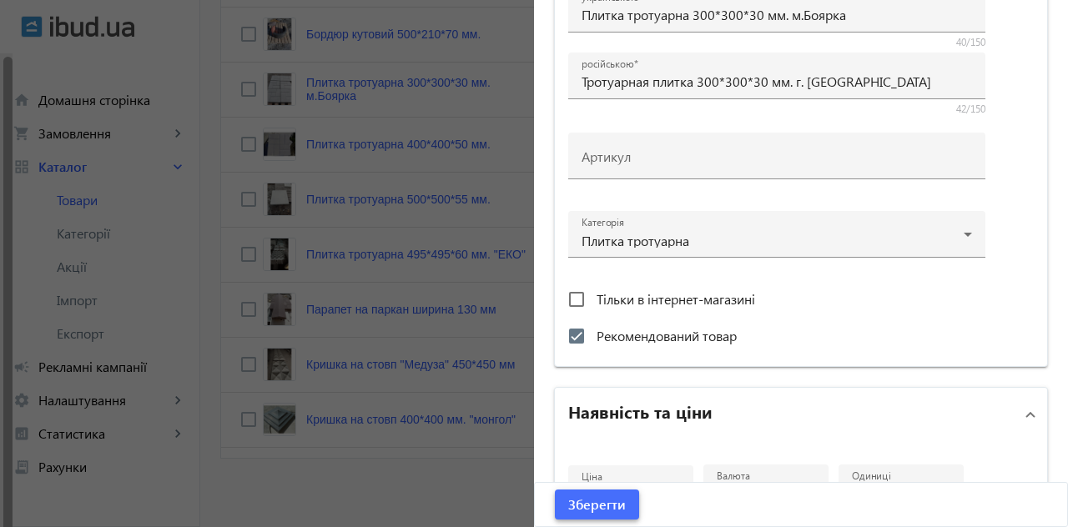
click at [622, 498] on span "Зберегти" at bounding box center [597, 504] width 58 height 18
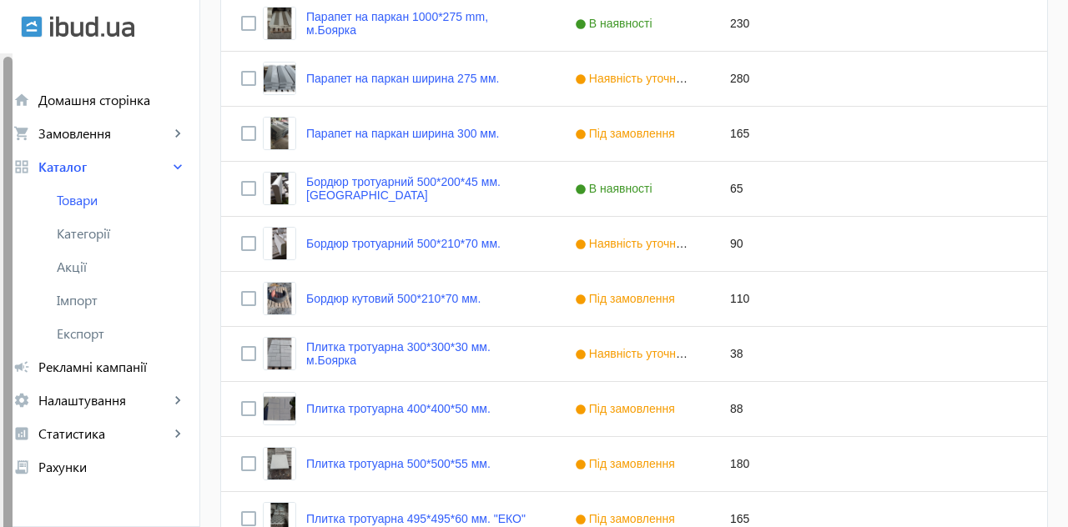
scroll to position [711, 0]
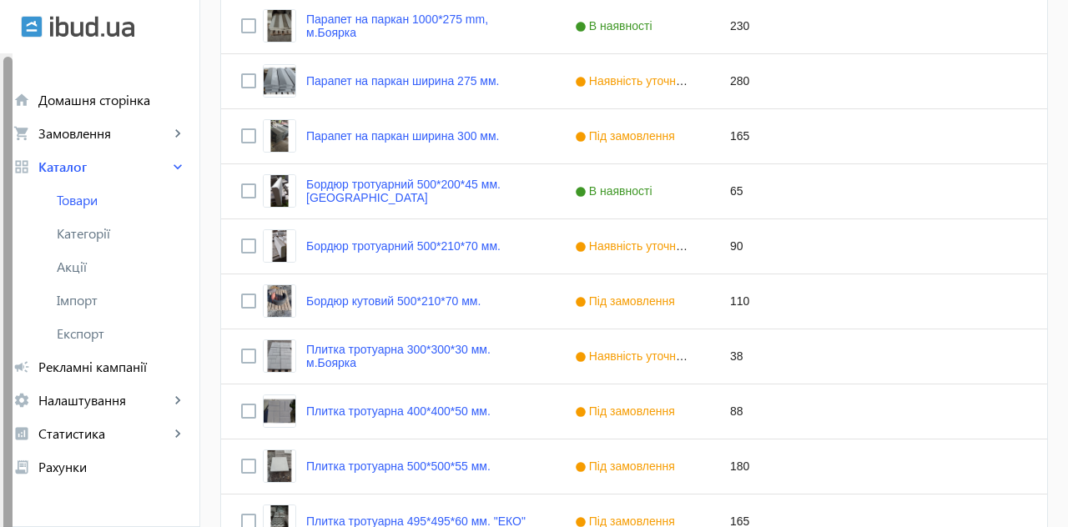
click at [338, 344] on link "Плитка тротуарна 300*300*30 мм. м.Боярка" at bounding box center [420, 356] width 229 height 27
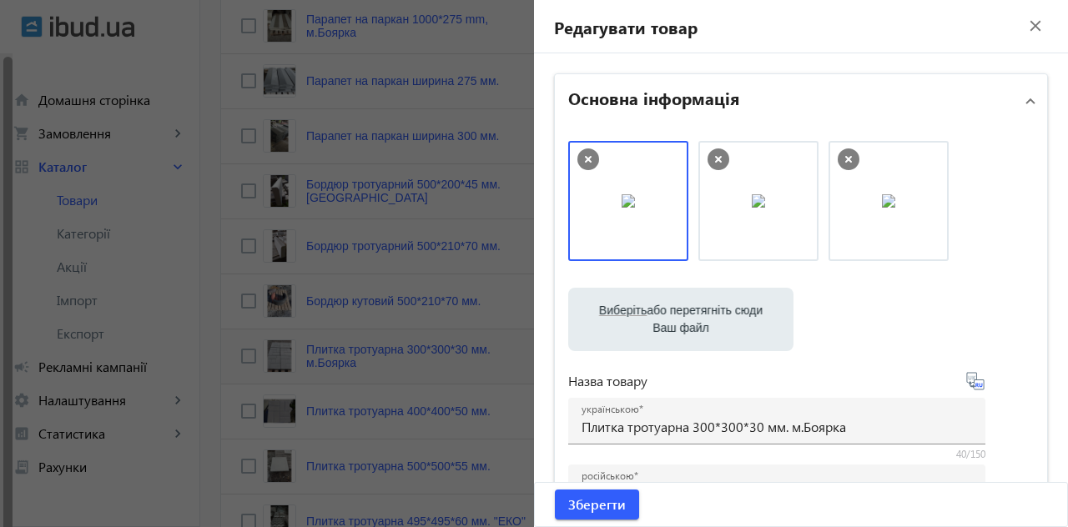
click at [1027, 26] on mat-icon "close" at bounding box center [1035, 25] width 25 height 25
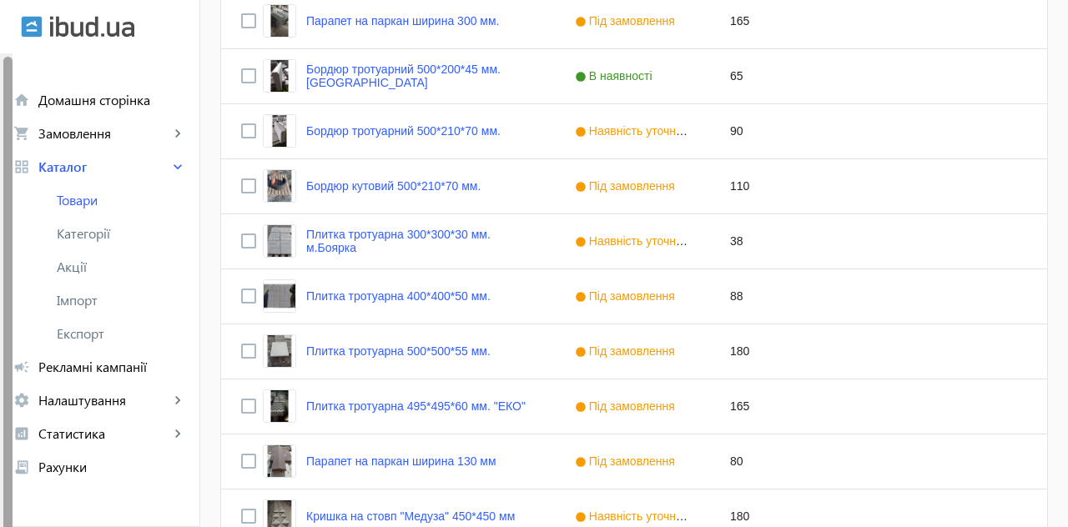
scroll to position [904, 0]
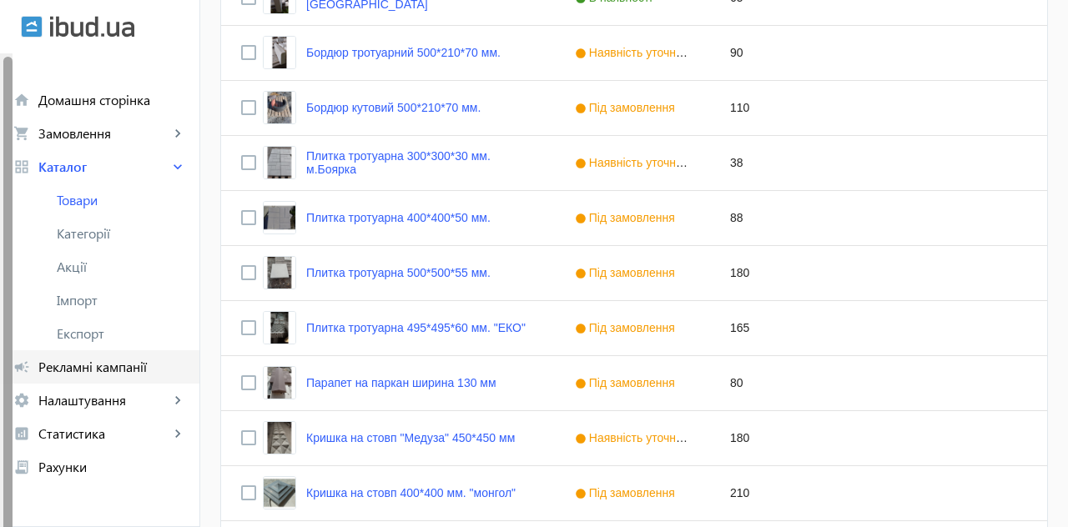
click at [127, 369] on span "Рекламні кампанії" at bounding box center [112, 367] width 148 height 17
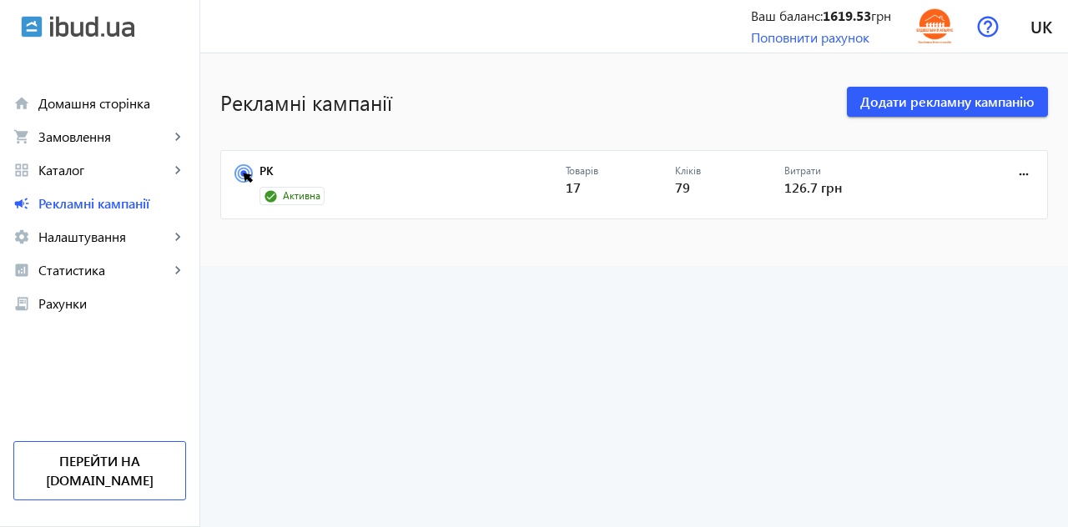
click at [306, 187] on div "Активна" at bounding box center [291, 196] width 65 height 18
click at [297, 195] on span "Активна" at bounding box center [302, 196] width 38 height 14
click at [294, 211] on mat-card "РК Активна Товарів 17 Кліків 79 Витрати 126.7 грн more_horiz" at bounding box center [633, 185] width 827 height 70
click at [271, 183] on link "РК" at bounding box center [412, 175] width 306 height 23
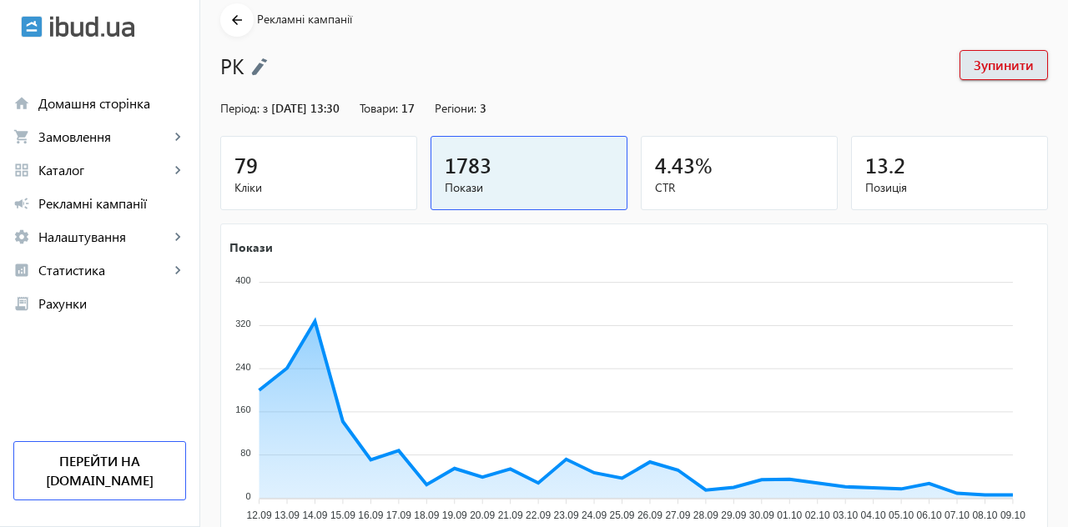
scroll to position [312, 0]
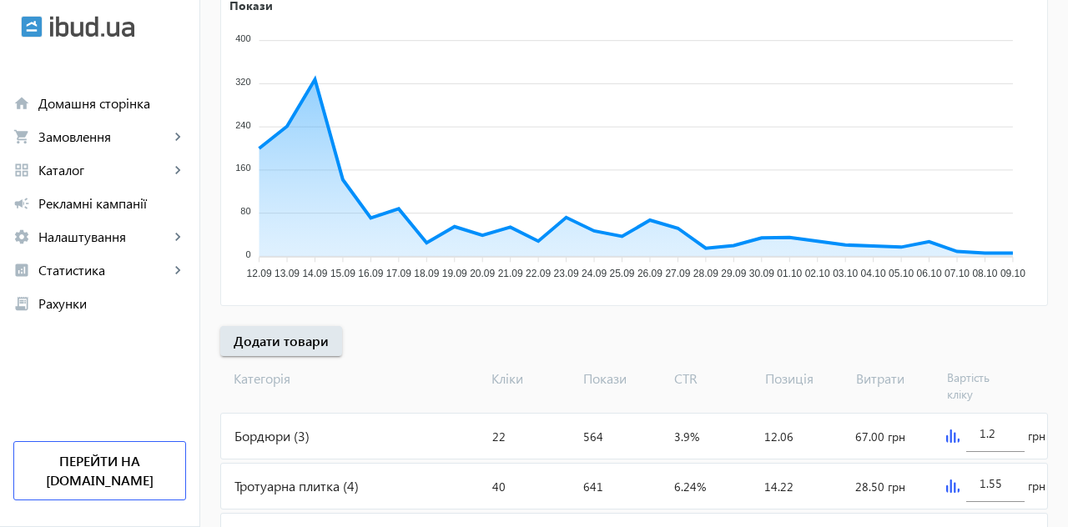
click at [302, 526] on div "Кришки на паркан (10)" at bounding box center [353, 536] width 264 height 45
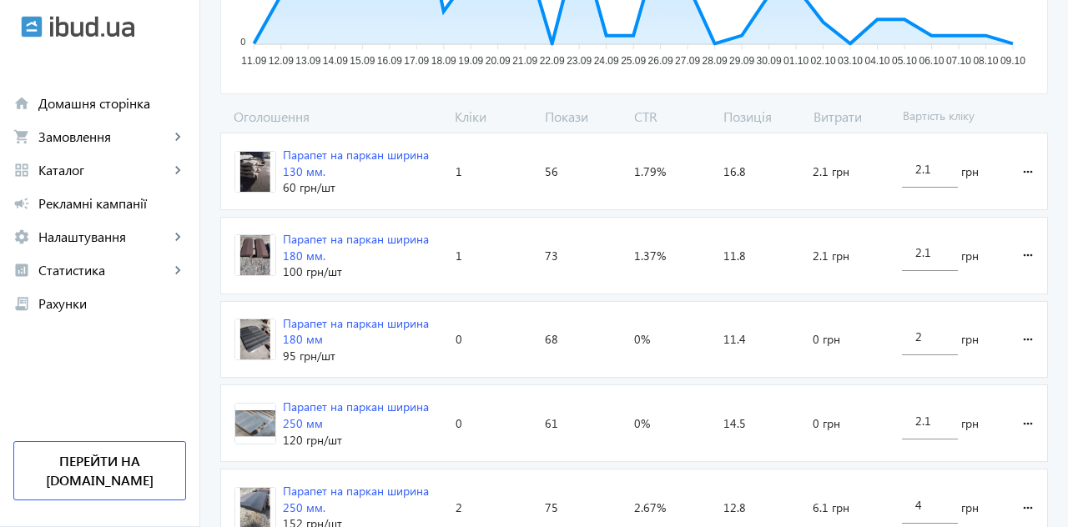
scroll to position [500, 0]
click at [934, 166] on input "2.1" at bounding box center [929, 171] width 28 height 16
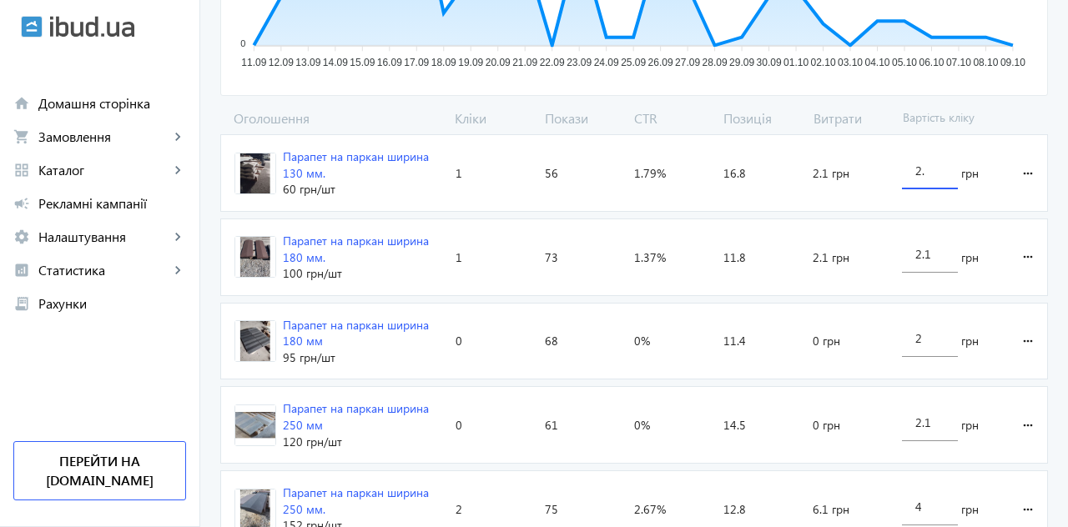
type input "2"
type input "4"
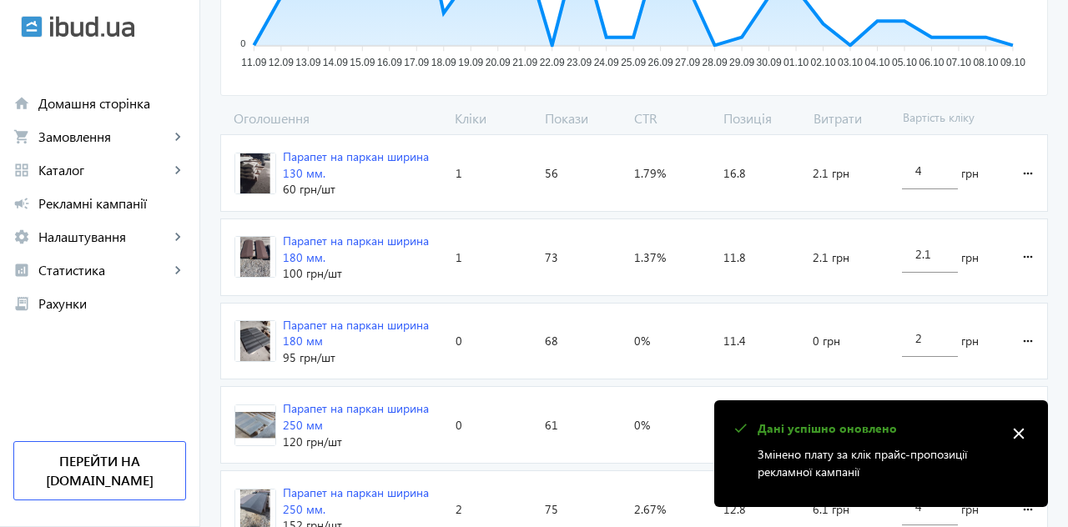
click at [936, 249] on input "2.1" at bounding box center [929, 254] width 28 height 16
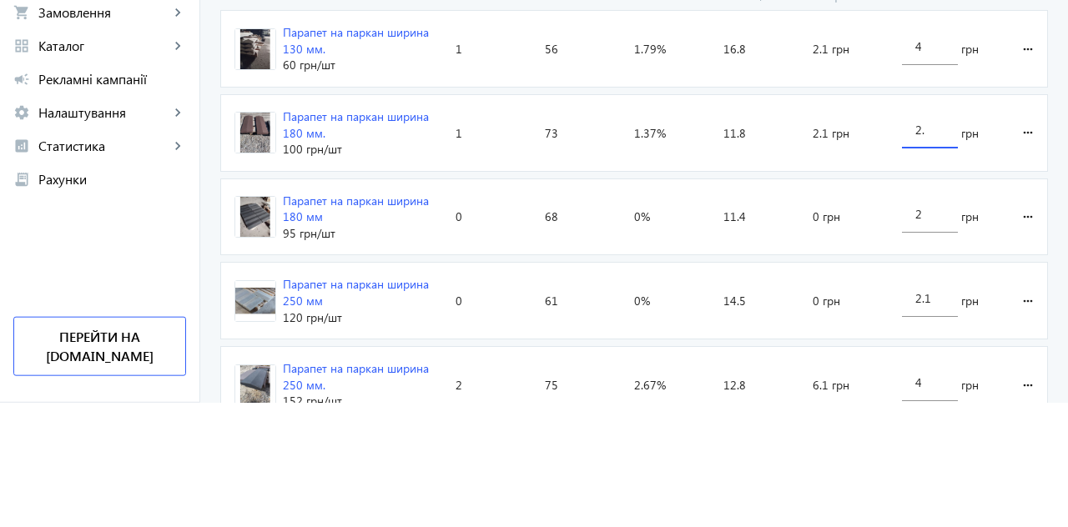
type input "2"
type input "4"
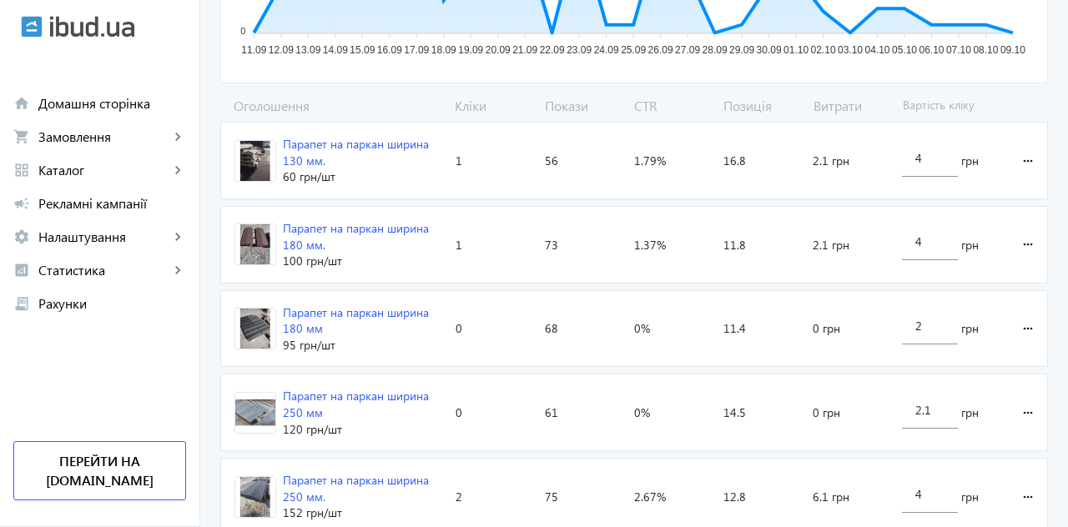
scroll to position [512, 0]
click at [930, 324] on input "2" at bounding box center [929, 326] width 28 height 16
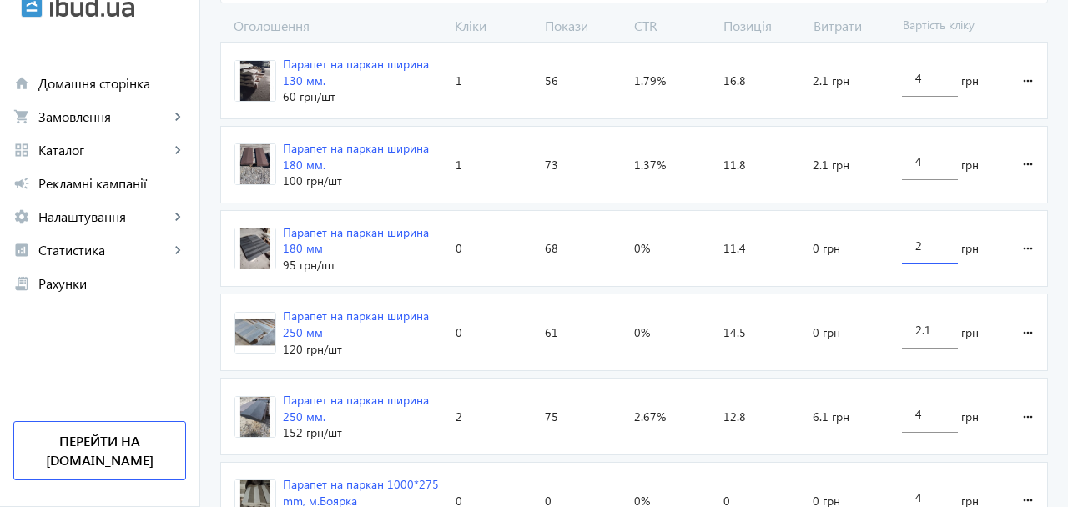
scroll to position [572, 0]
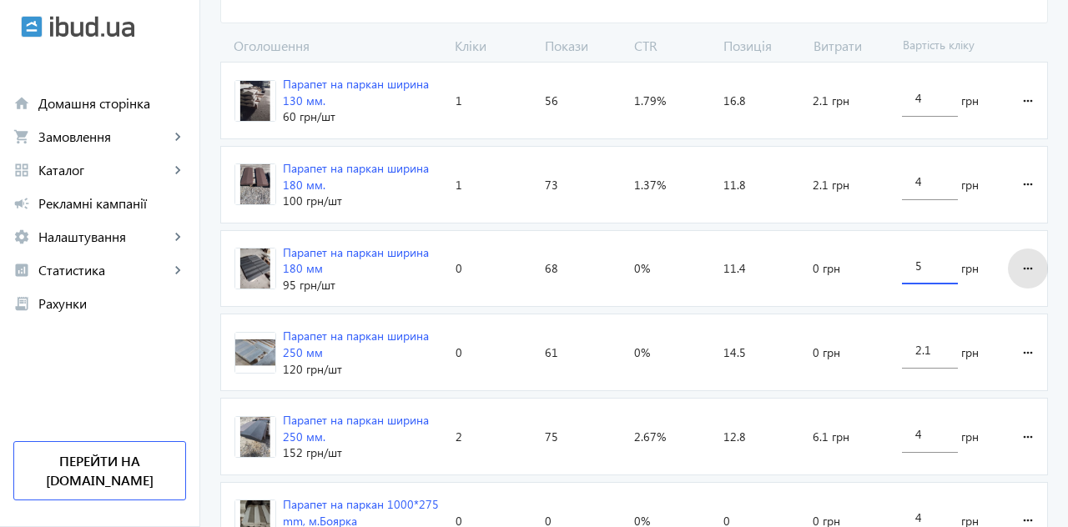
type input "5"
click at [1031, 261] on loading-spinner "Оголошення Кліки Покази CTR Позиція Витрати Вартість кліку Парапет на паркан ши…" at bounding box center [633, 470] width 827 height 866
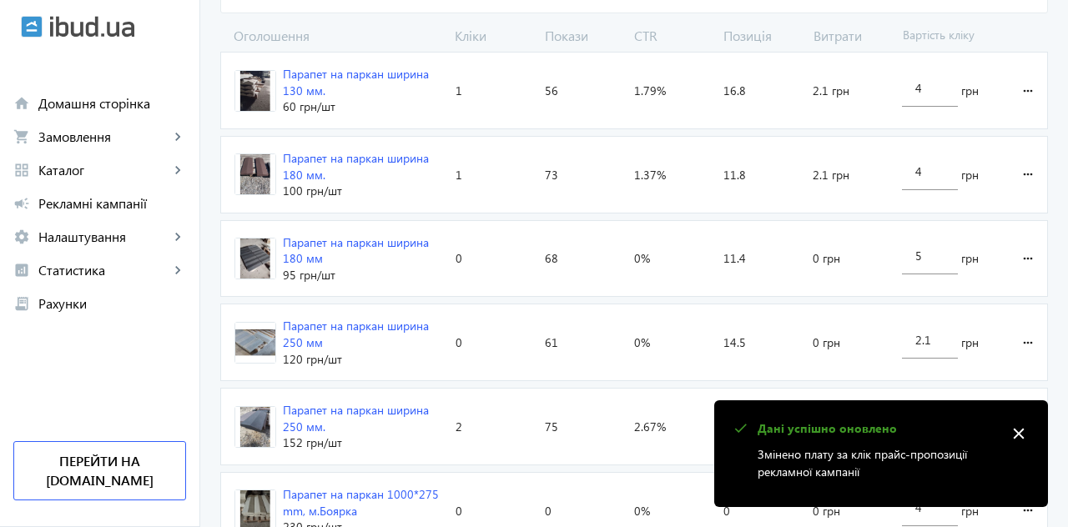
click at [936, 332] on input "2.1" at bounding box center [929, 340] width 28 height 16
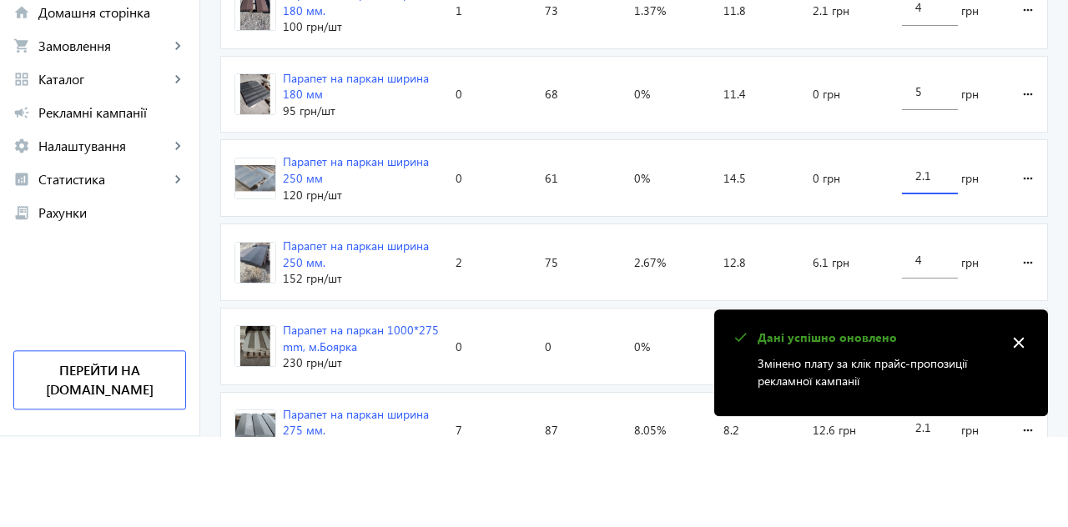
scroll to position [656, 0]
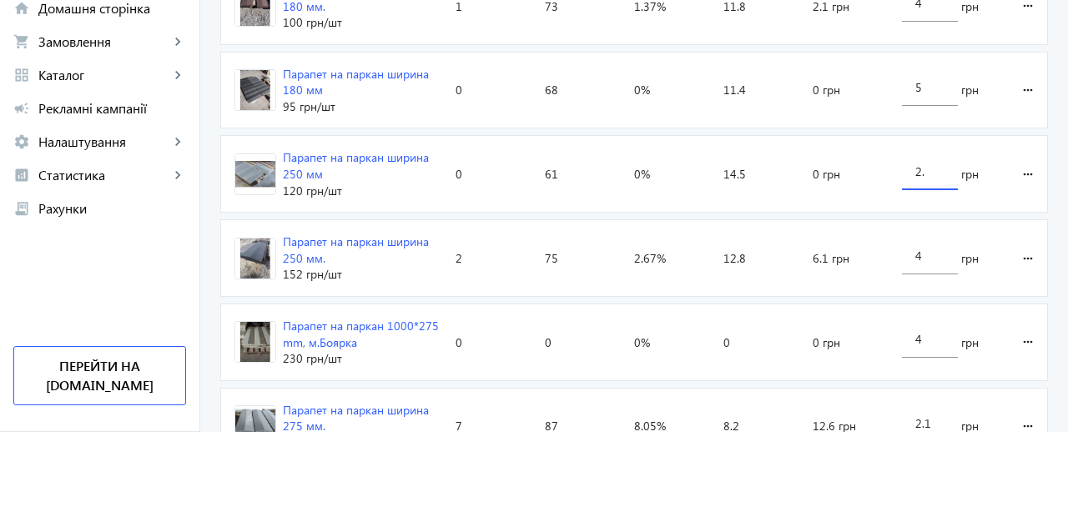
type input "2"
type input "5"
click at [1020, 272] on loading-spinner "Оголошення Кліки Покази CTR Позиція Витрати Вартість кліку Парапет на паркан ши…" at bounding box center [633, 386] width 827 height 866
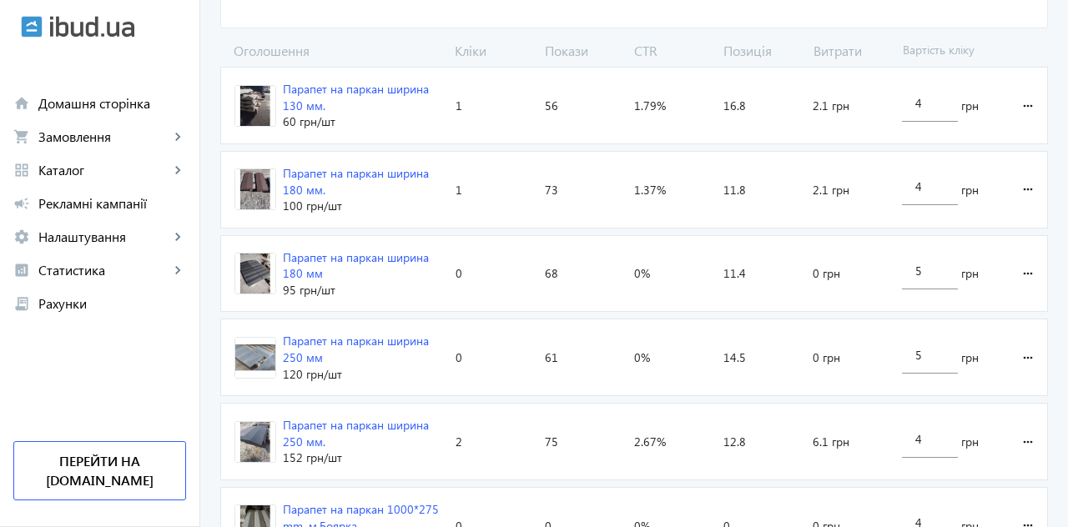
scroll to position [567, 0]
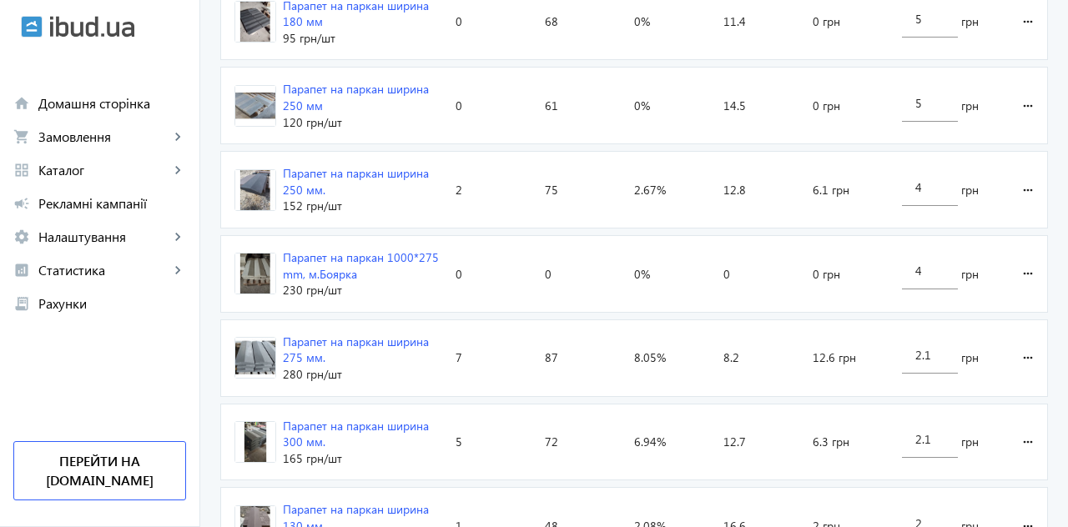
click at [940, 349] on input "2.1" at bounding box center [929, 355] width 28 height 16
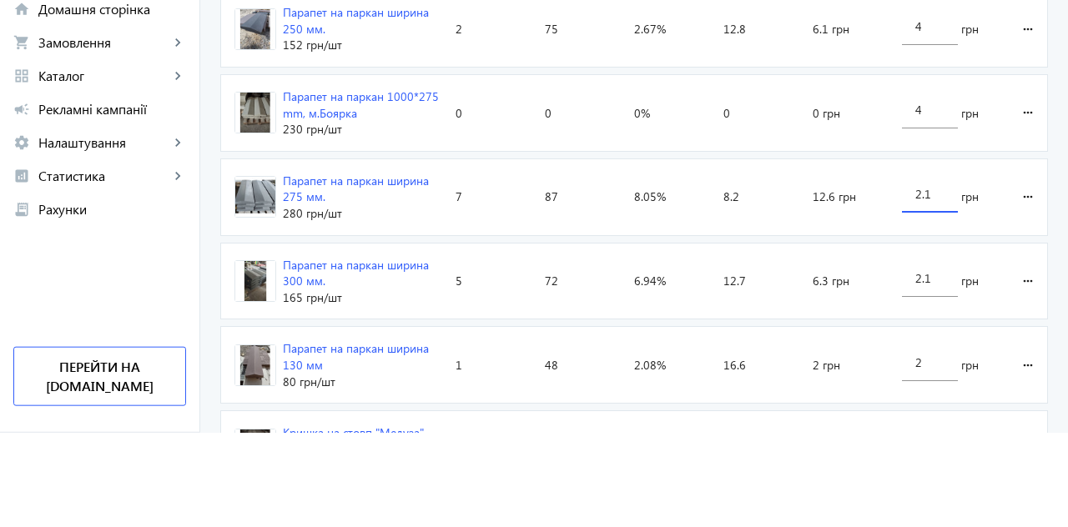
scroll to position [886, 0]
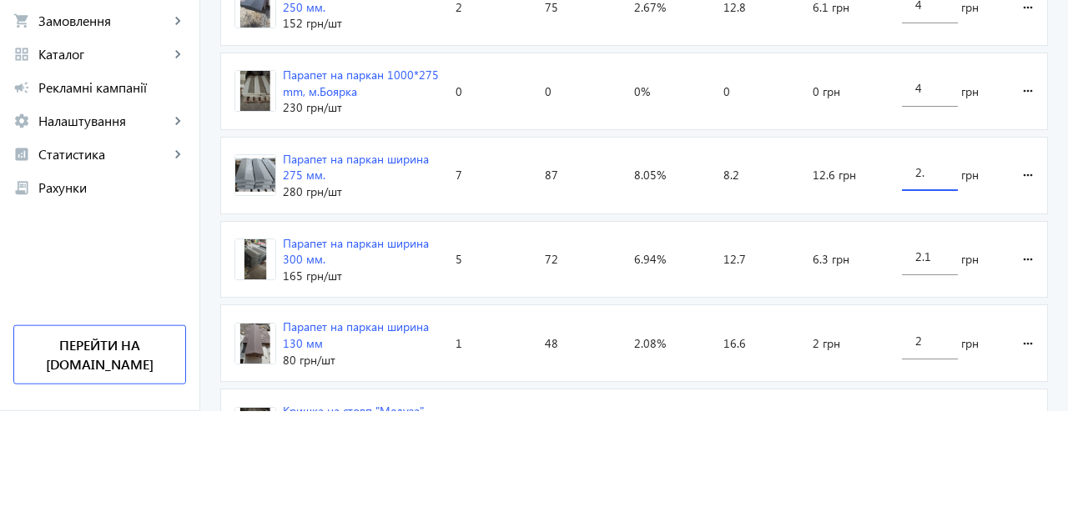
type input "2"
type input "4"
click at [1028, 282] on loading-spinner "Оголошення Кліки Покази CTR Позиція Витрати Вартість кліку Парапет на паркан ши…" at bounding box center [633, 156] width 827 height 866
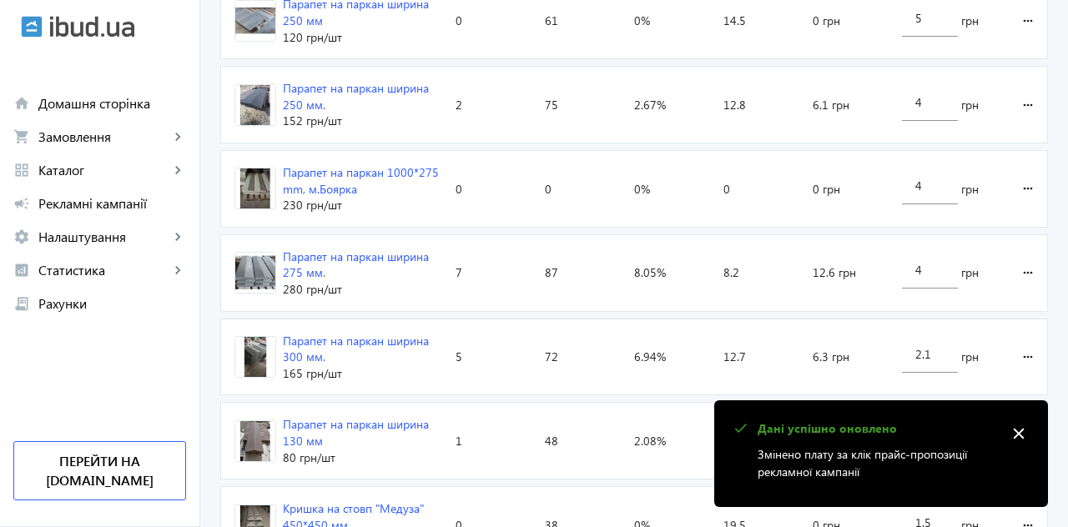
scroll to position [907, 0]
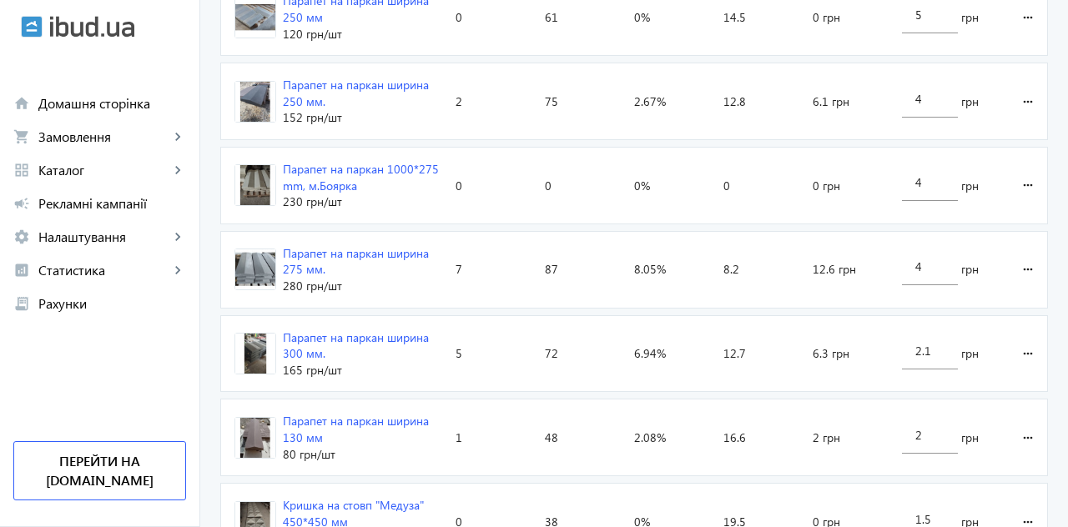
click at [933, 343] on input "2.1" at bounding box center [929, 351] width 28 height 16
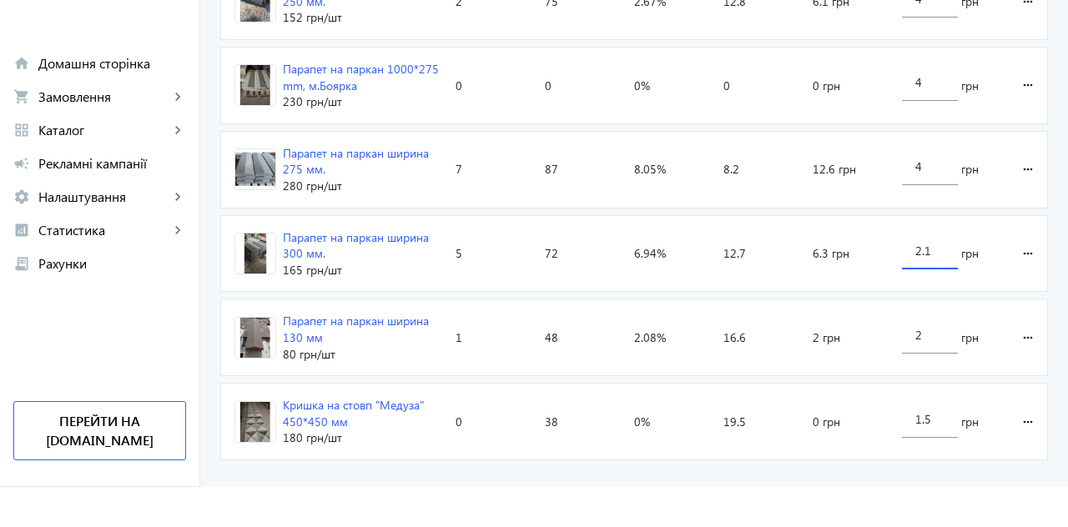
scroll to position [966, 0]
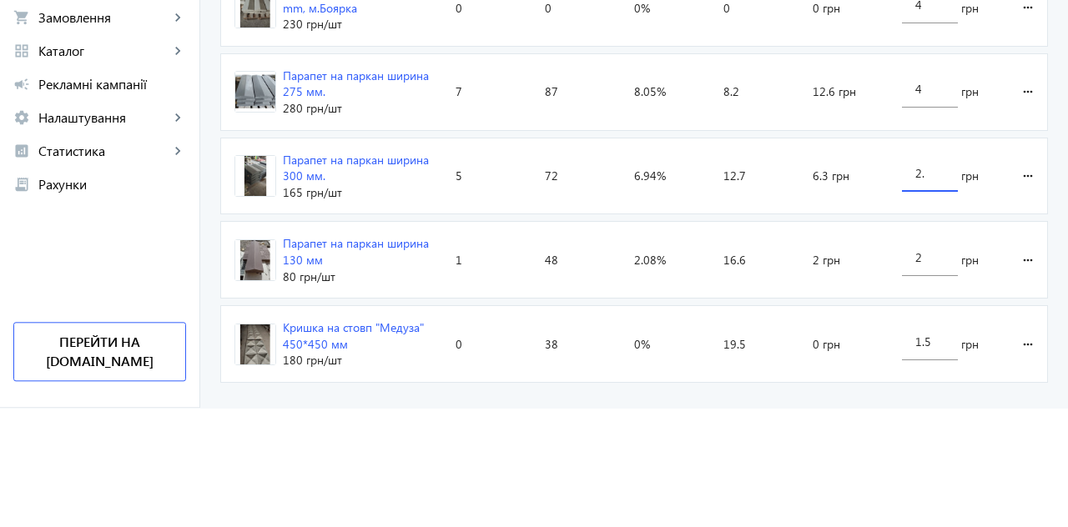
type input "2"
type input "4"
click at [1028, 294] on loading-spinner "Оголошення Кліки Покази CTR Позиція Витрати Вартість кліку Парапет на паркан ши…" at bounding box center [633, 76] width 827 height 866
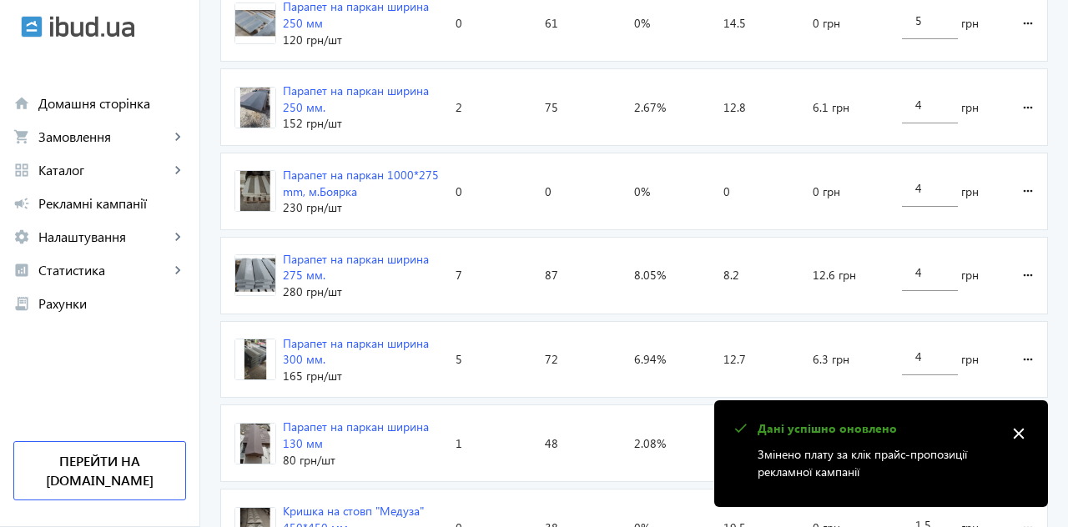
click at [934, 437] on input "2" at bounding box center [929, 441] width 28 height 16
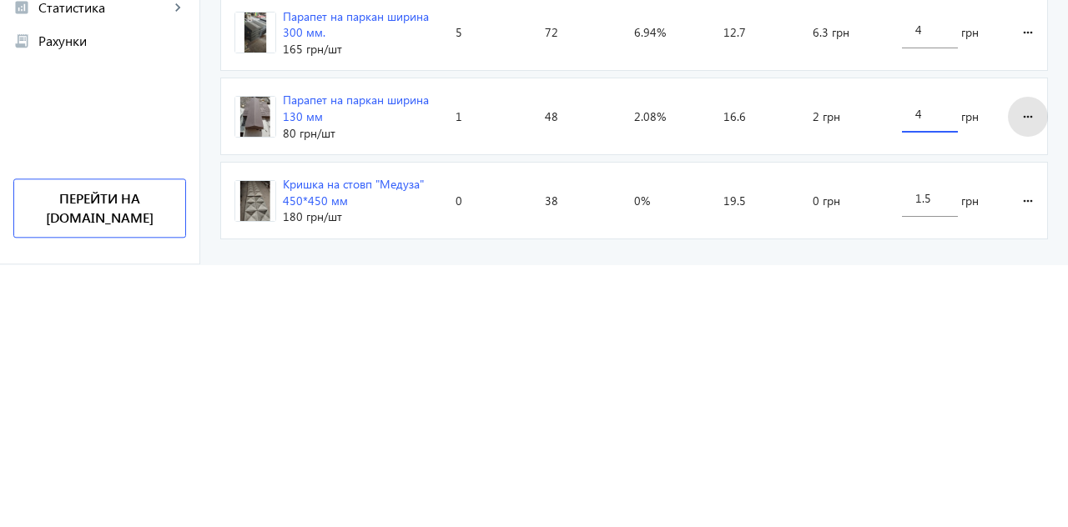
type input "4"
click at [1026, 367] on loading-spinner "Оголошення Кліки Покази CTR Позиція Витрати Вартість кліку Парапет на паркан ши…" at bounding box center [633, 76] width 827 height 866
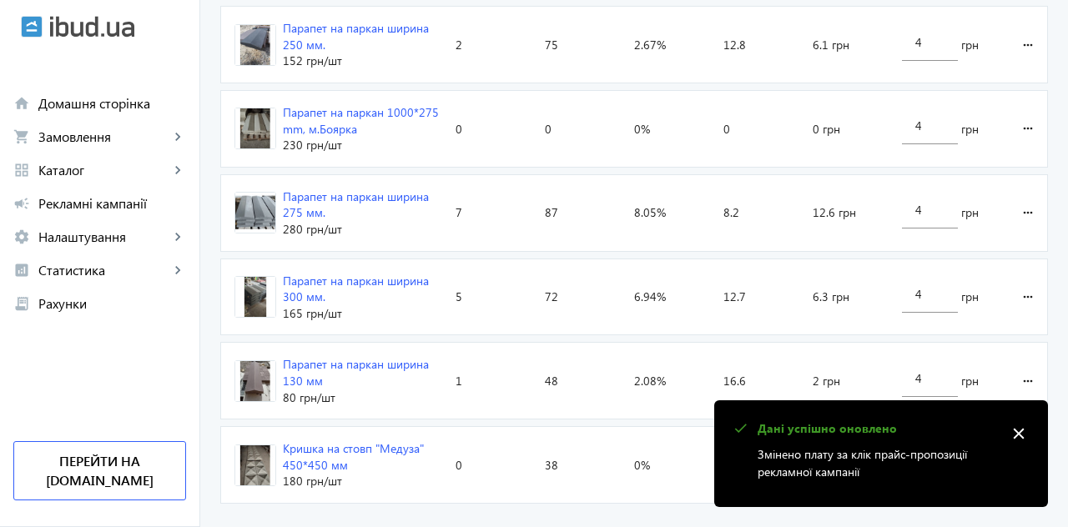
scroll to position [902, 0]
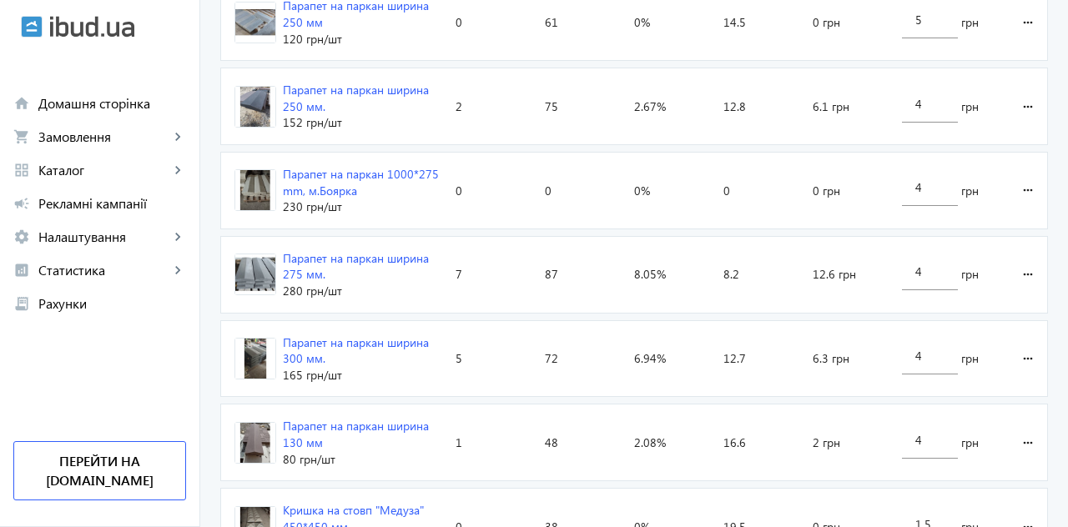
click at [934, 521] on input "1.5" at bounding box center [929, 524] width 28 height 16
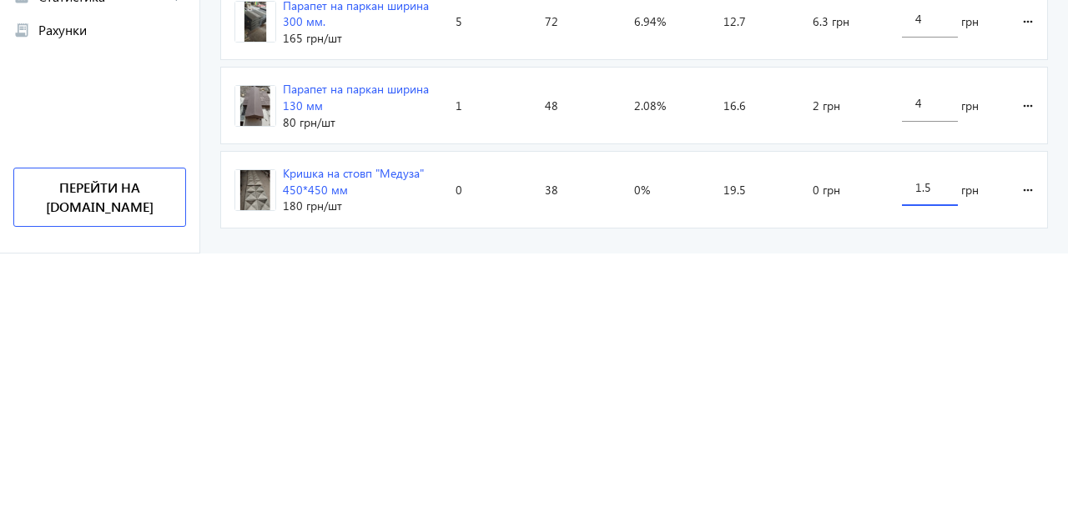
scroll to position [988, 0]
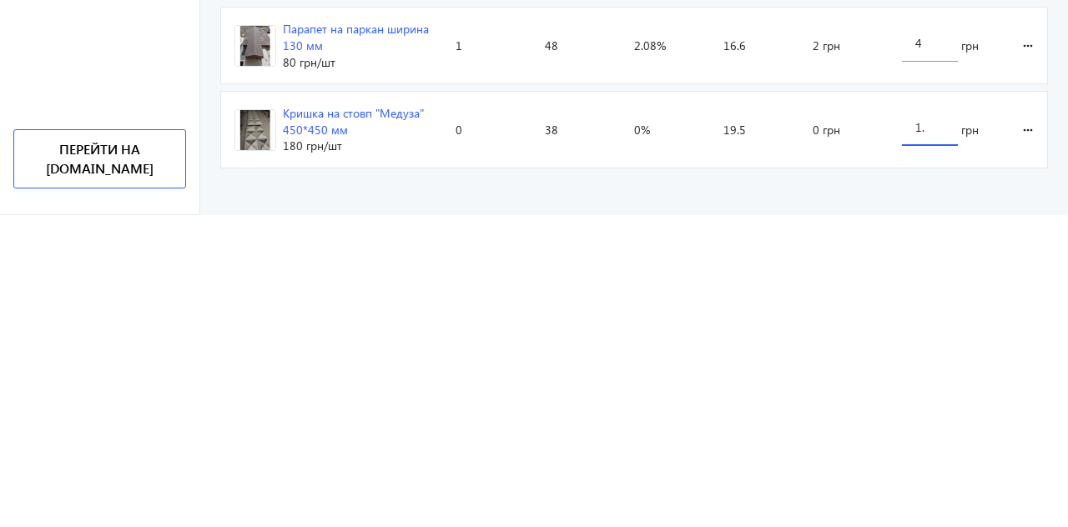
type input "1"
type input "4"
click at [1024, 444] on loading-spinner "Оголошення Кліки Покази CTR Позиція Витрати Вартість кліку Парапет на паркан ши…" at bounding box center [633, 54] width 827 height 866
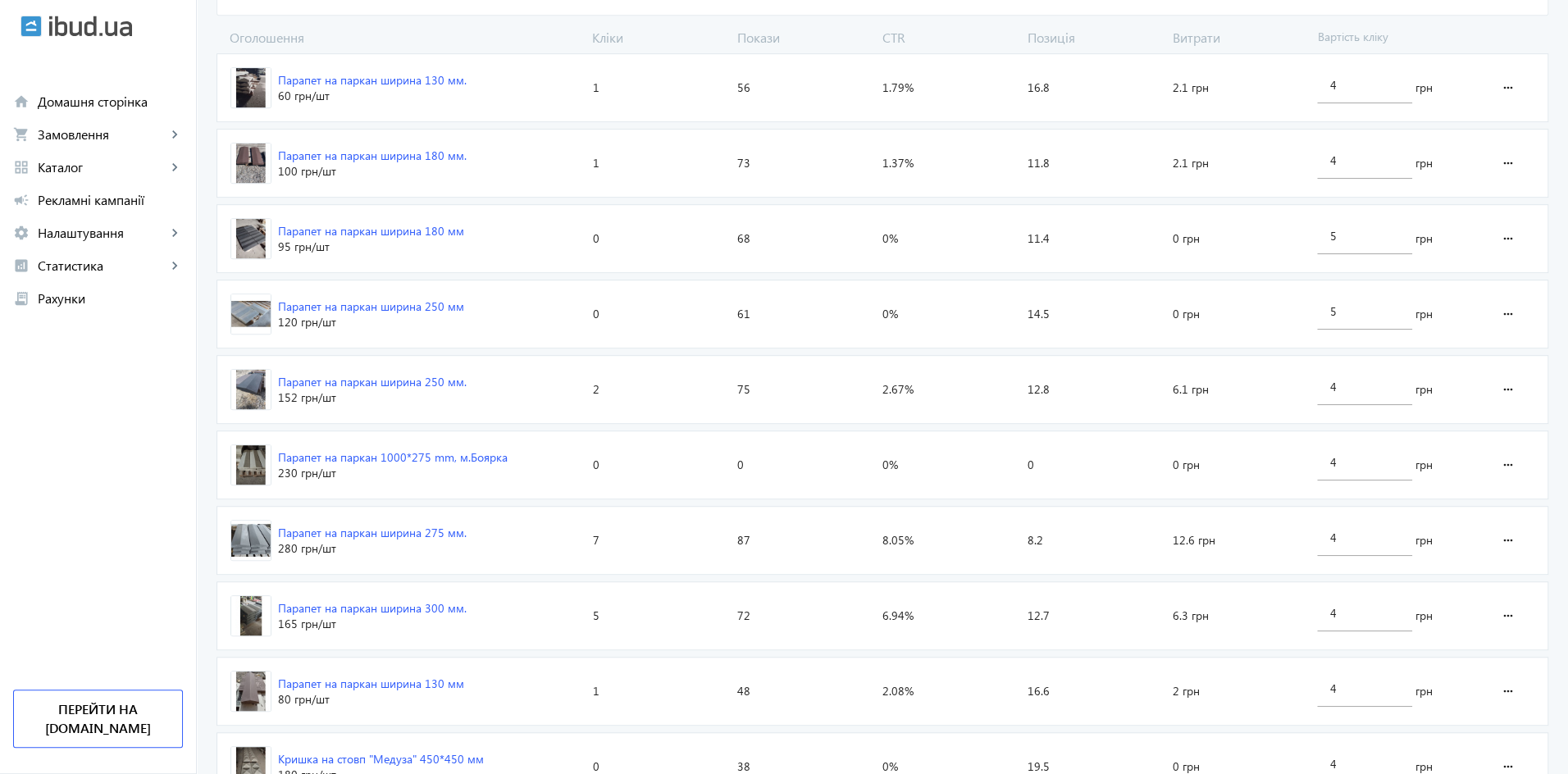
scroll to position [619, 0]
